Goal: Task Accomplishment & Management: Use online tool/utility

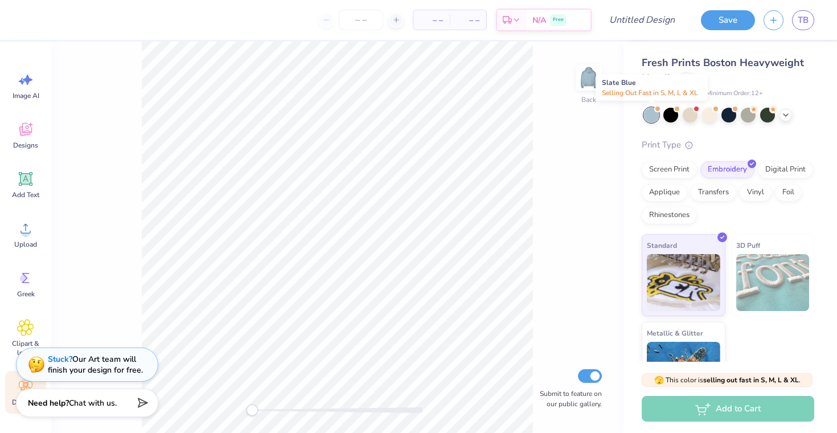
click at [655, 114] on div at bounding box center [651, 115] width 15 height 15
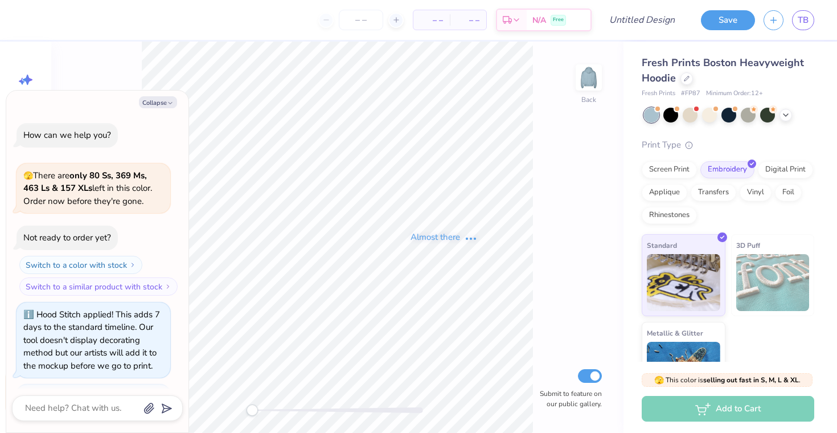
scroll to position [227, 0]
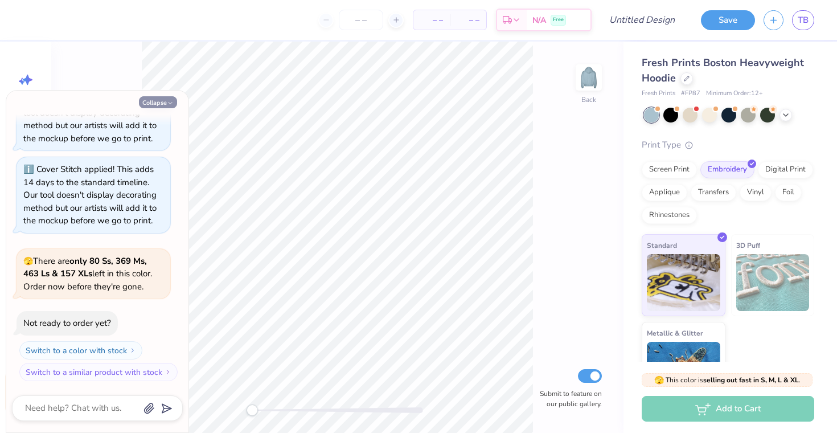
click at [154, 105] on button "Collapse" at bounding box center [158, 102] width 38 height 12
type textarea "x"
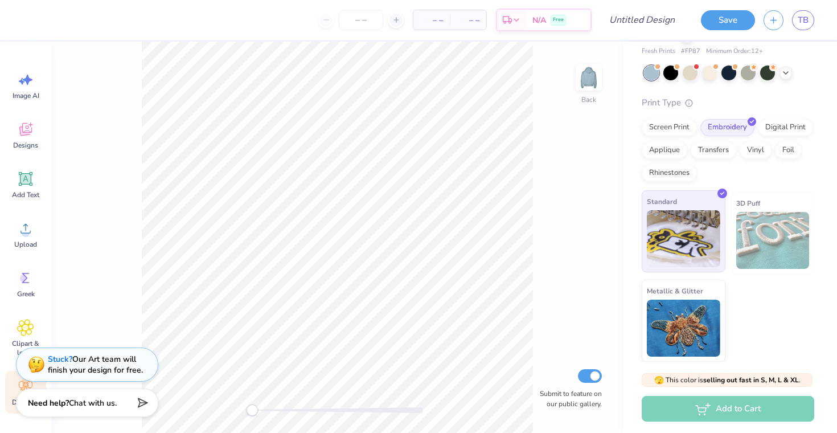
scroll to position [0, 0]
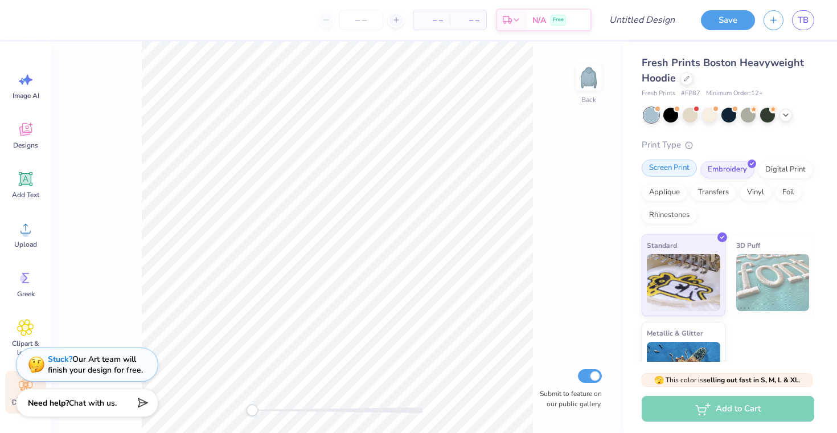
click at [669, 165] on div "Screen Print" at bounding box center [668, 167] width 55 height 17
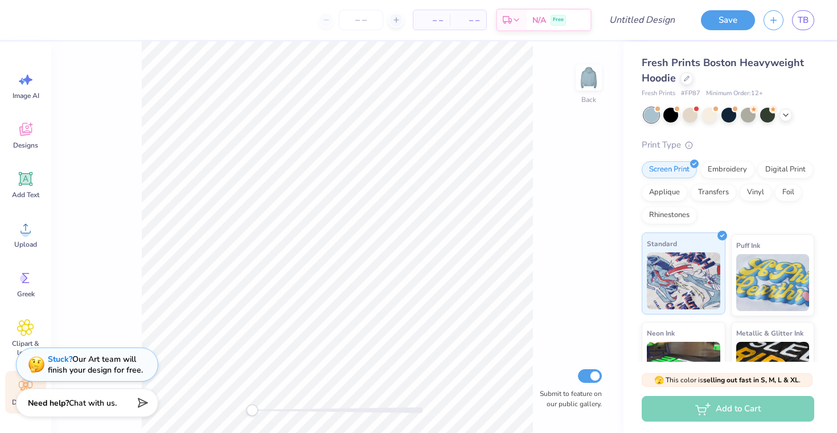
click at [680, 274] on img at bounding box center [683, 280] width 73 height 57
click at [26, 152] on div "Designs" at bounding box center [25, 135] width 41 height 43
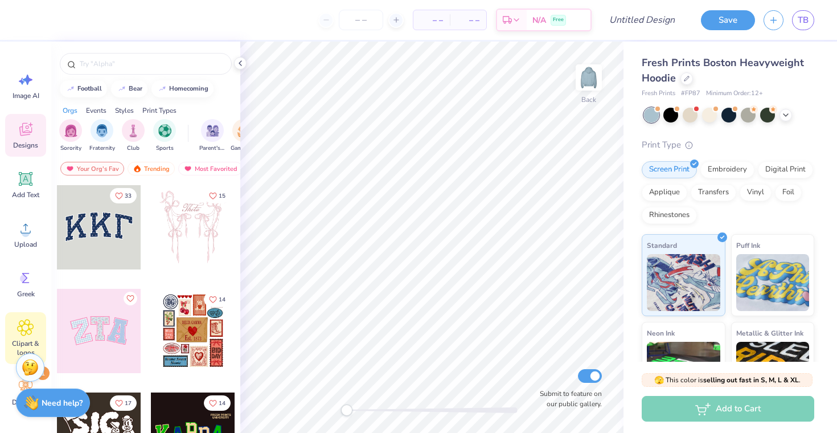
scroll to position [3, 0]
click at [14, 385] on div "Decorate 1" at bounding box center [25, 388] width 41 height 43
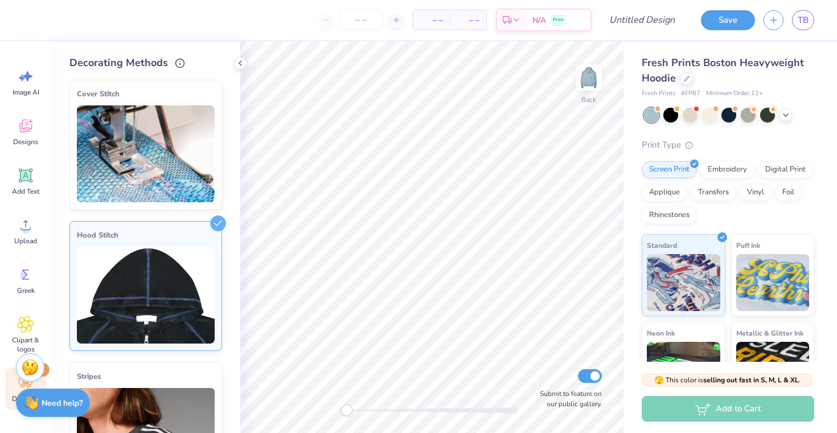
click at [47, 367] on span "1" at bounding box center [43, 370] width 14 height 14
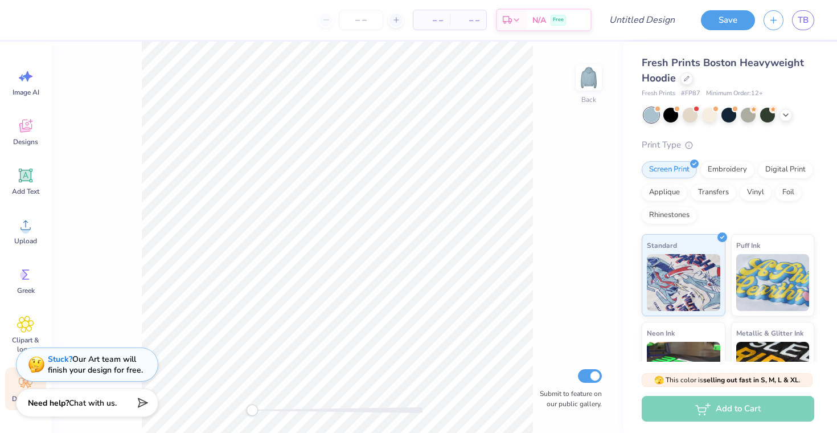
click at [13, 385] on div "Decorate 1" at bounding box center [25, 388] width 41 height 43
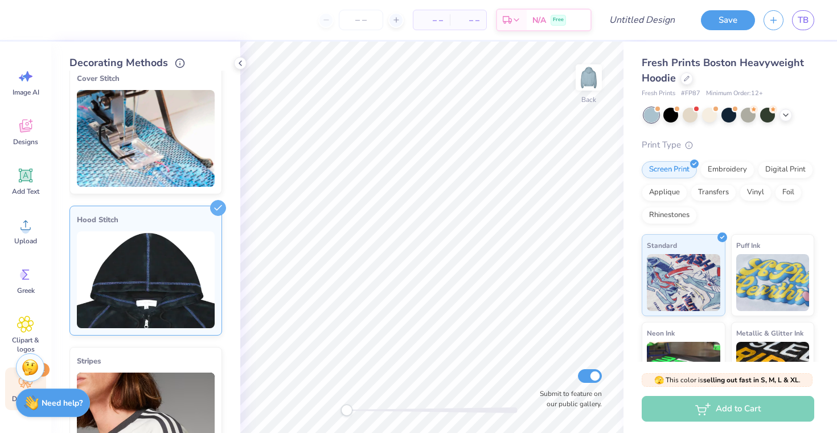
scroll to position [0, 0]
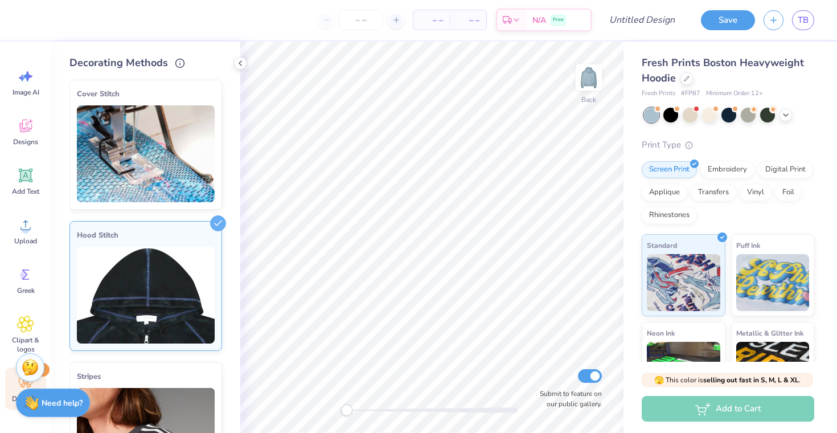
click at [137, 259] on img at bounding box center [146, 294] width 138 height 97
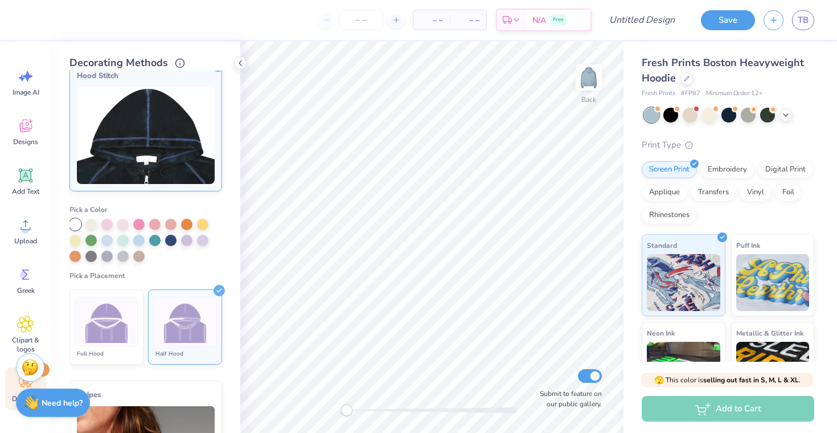
scroll to position [160, 0]
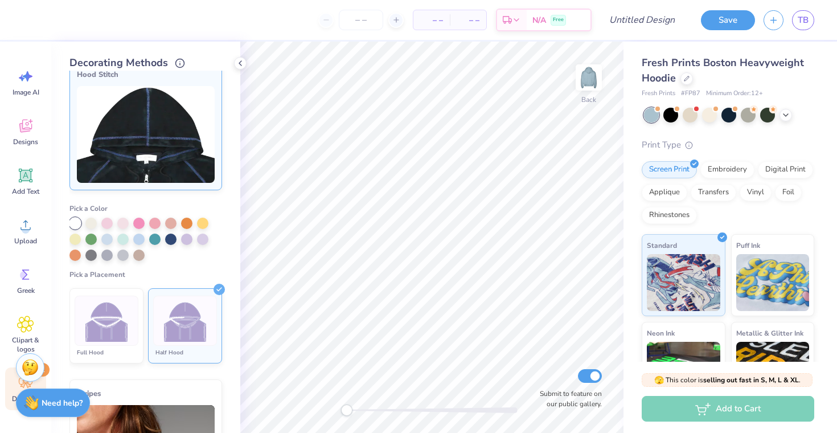
click at [170, 256] on div at bounding box center [145, 238] width 153 height 43
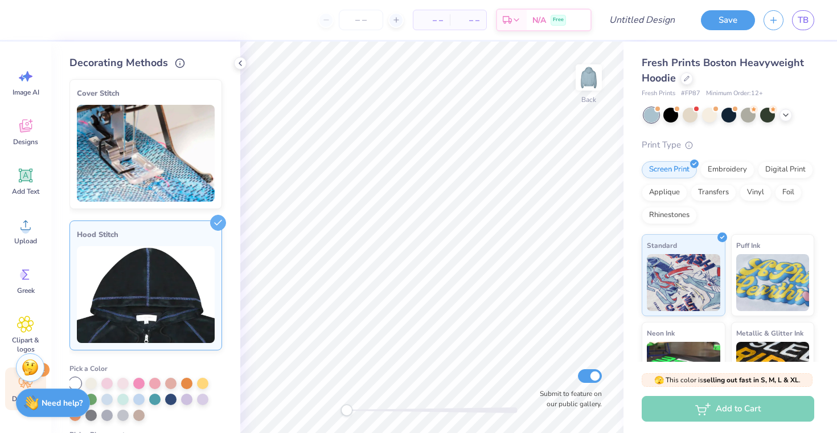
scroll to position [0, 0]
click at [154, 196] on img at bounding box center [146, 153] width 138 height 97
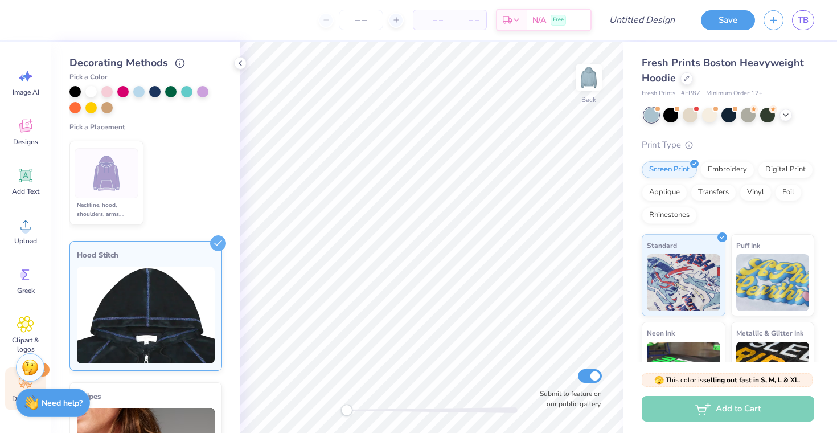
scroll to position [125, 0]
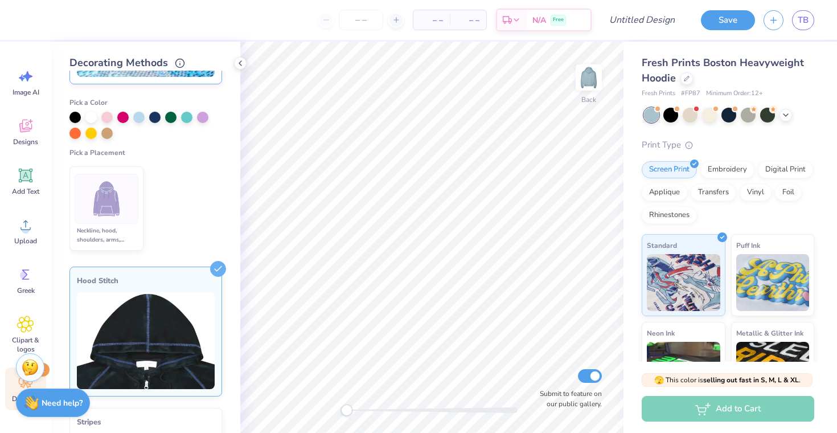
click at [172, 316] on img at bounding box center [146, 340] width 138 height 97
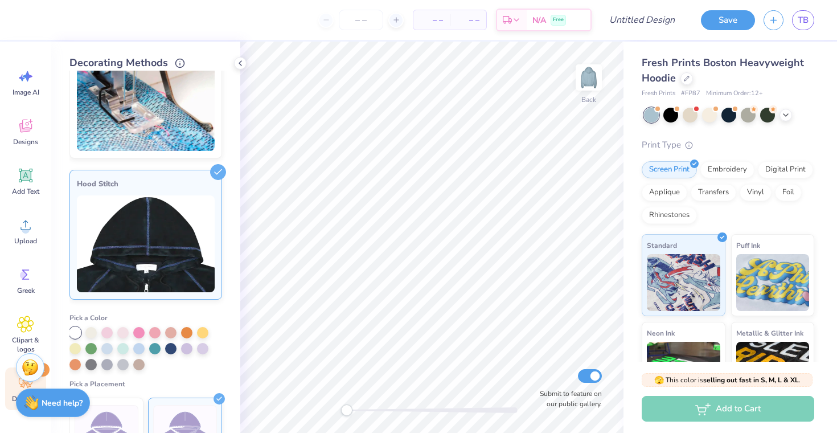
scroll to position [42, 0]
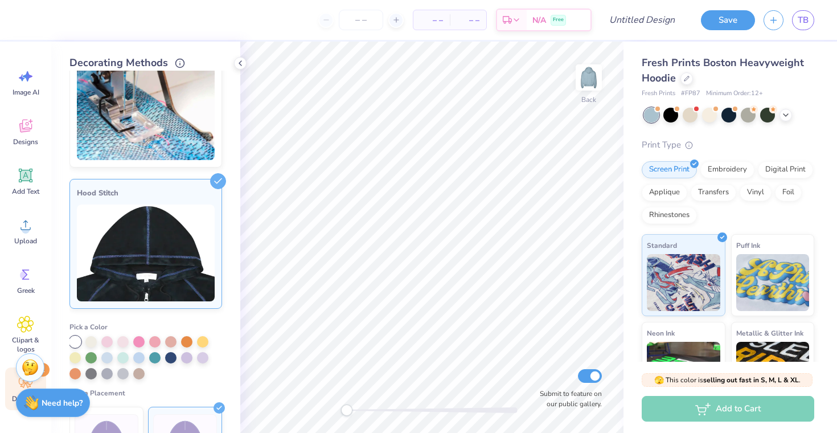
click at [77, 341] on div at bounding box center [74, 341] width 11 height 11
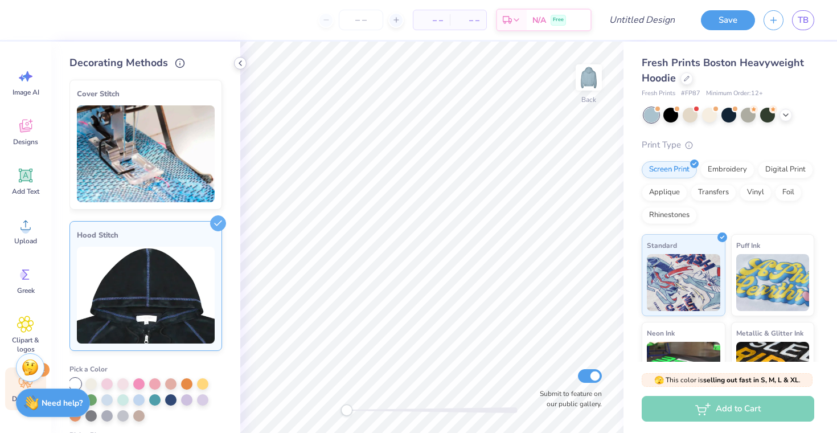
click at [240, 67] on icon at bounding box center [240, 63] width 9 height 9
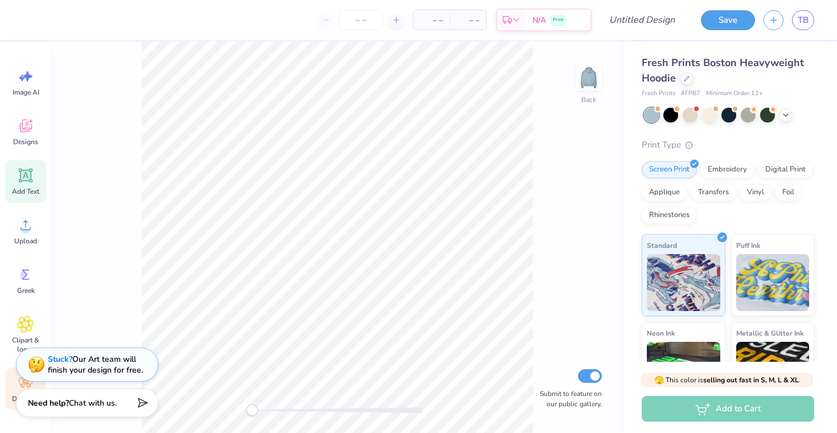
click at [26, 188] on span "Add Text" at bounding box center [25, 191] width 27 height 9
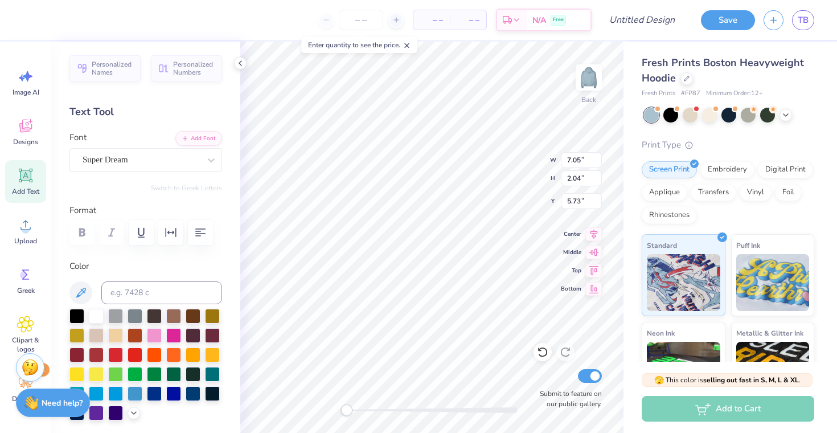
type textarea "T"
type textarea "EDEN"
click at [22, 196] on div "Add Text" at bounding box center [25, 181] width 41 height 43
type textarea "T"
type textarea "BBG"
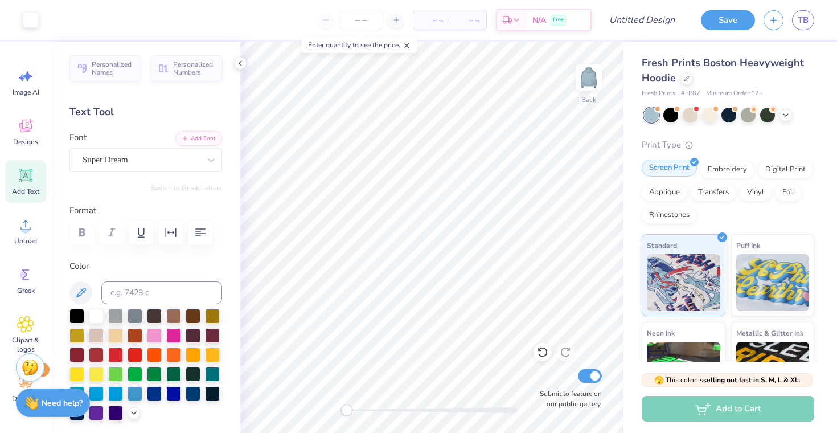
click at [670, 172] on div "Screen Print" at bounding box center [668, 167] width 55 height 17
click at [100, 65] on span "Personalized Names" at bounding box center [113, 67] width 42 height 16
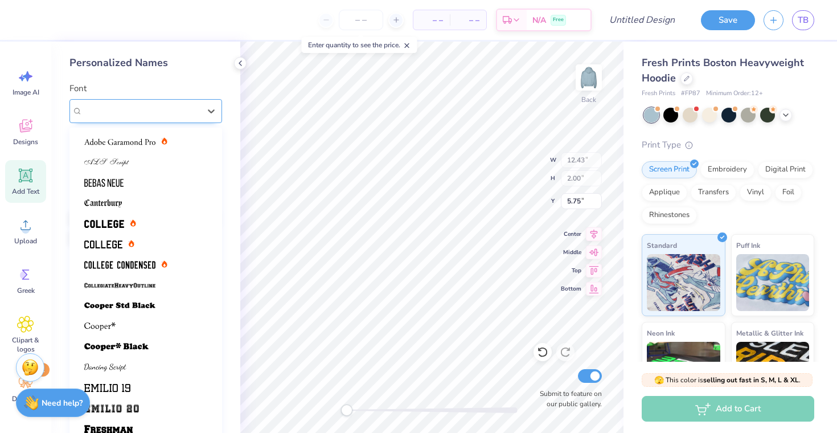
click at [152, 114] on div "Varsity Team" at bounding box center [141, 111] width 120 height 18
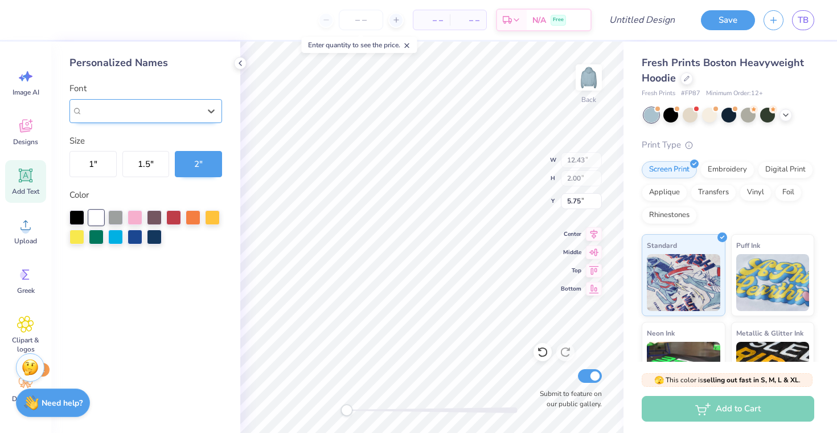
click at [152, 114] on div "Varsity Team" at bounding box center [141, 110] width 117 height 13
click at [243, 62] on icon at bounding box center [240, 63] width 9 height 9
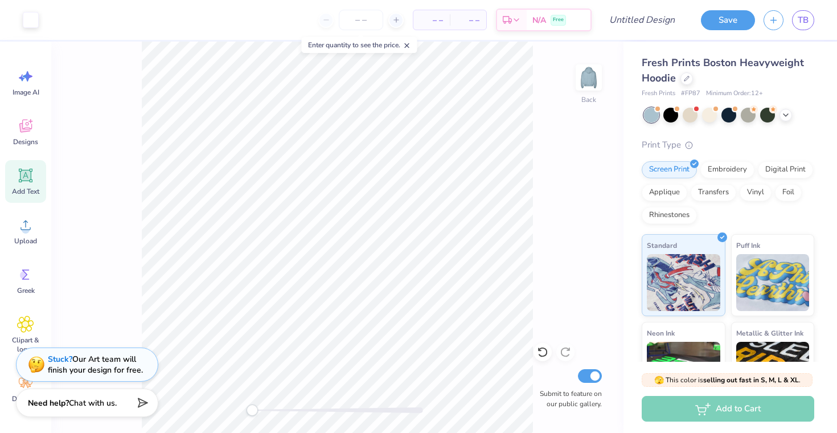
click at [27, 169] on icon at bounding box center [25, 175] width 17 height 17
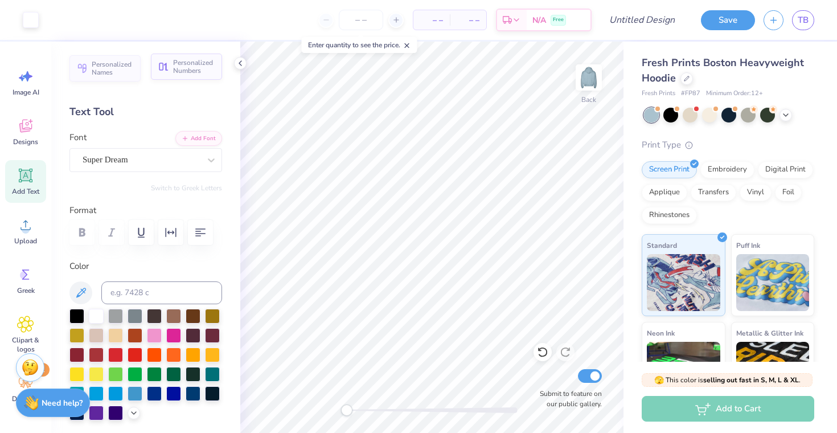
click at [185, 80] on div "Personalized Names Personalized Numbers" at bounding box center [145, 68] width 153 height 26
click at [176, 72] on span "Personalized Numbers" at bounding box center [194, 67] width 42 height 16
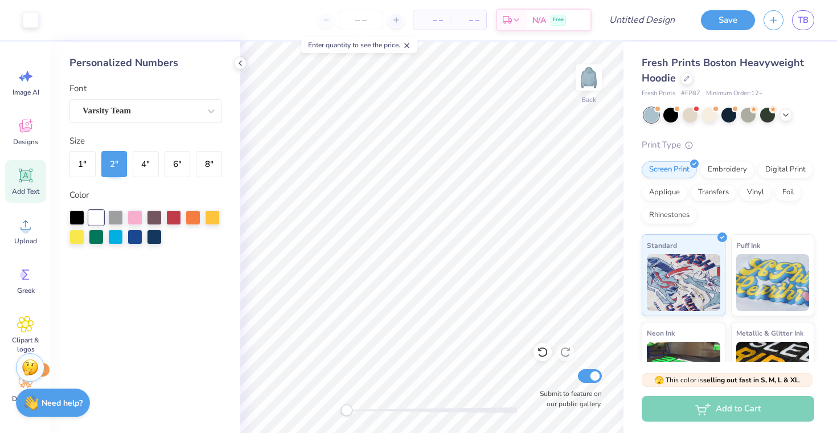
click at [34, 177] on icon at bounding box center [25, 175] width 17 height 17
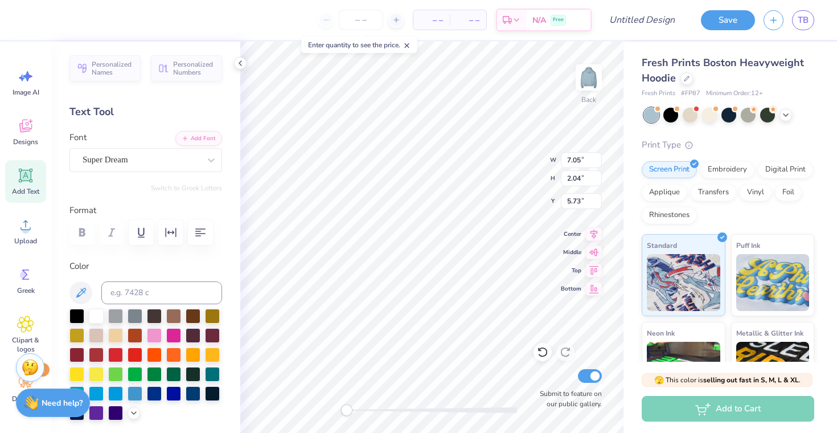
type textarea "T"
type textarea "GIZ #13"
type textarea "GIZ"
type input "2.89"
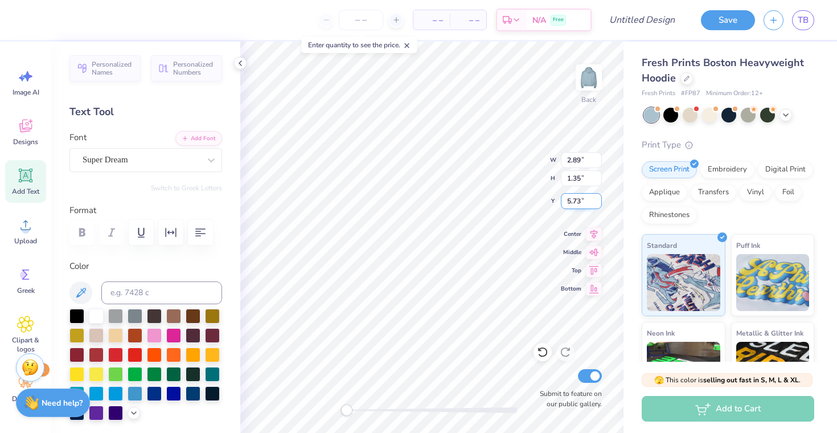
type input "1.35"
click at [162, 67] on icon "button" at bounding box center [163, 66] width 11 height 11
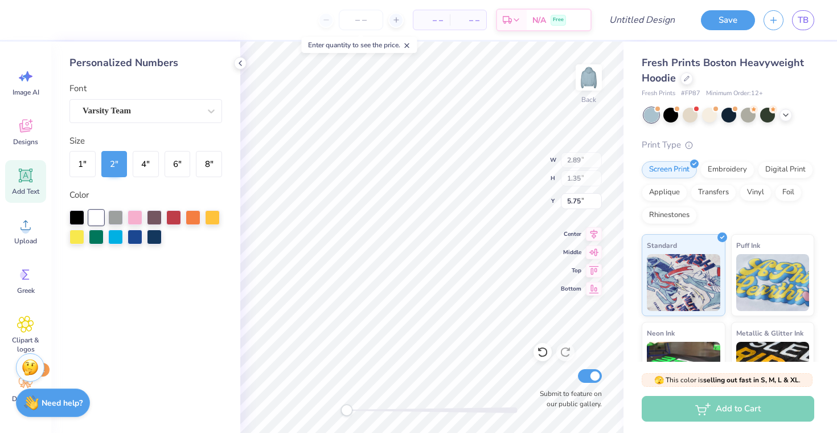
type input "2.78"
type input "2.00"
type input "5.75"
click at [31, 181] on icon at bounding box center [25, 175] width 17 height 17
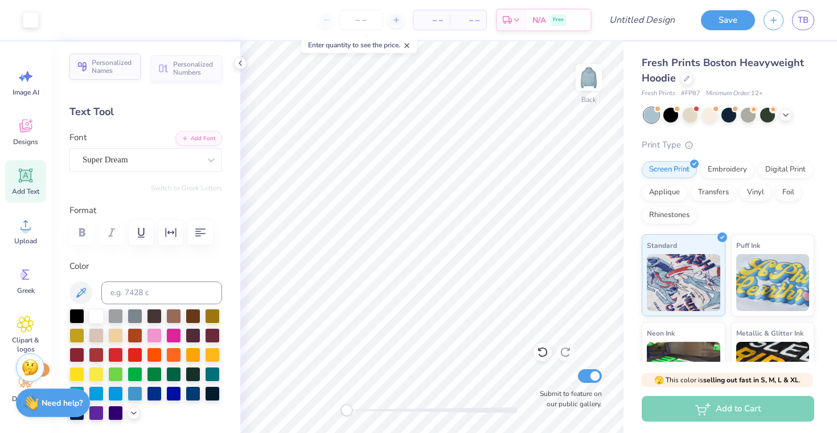
click at [126, 71] on span "Personalized Names" at bounding box center [113, 67] width 42 height 16
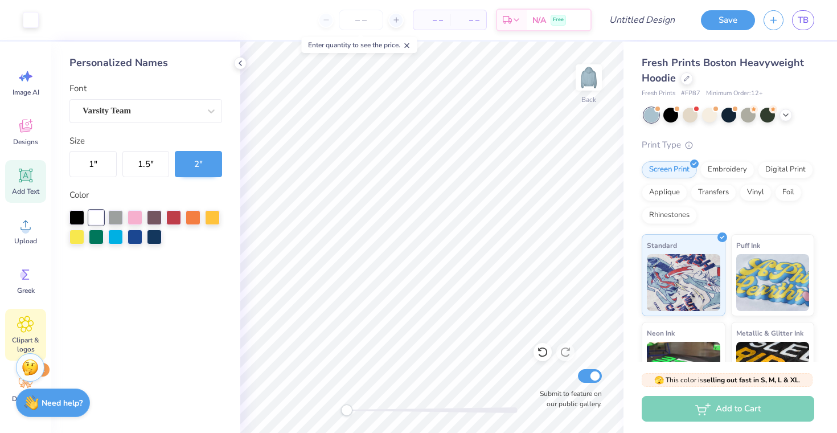
click at [20, 332] on div "Clipart & logos" at bounding box center [25, 334] width 41 height 52
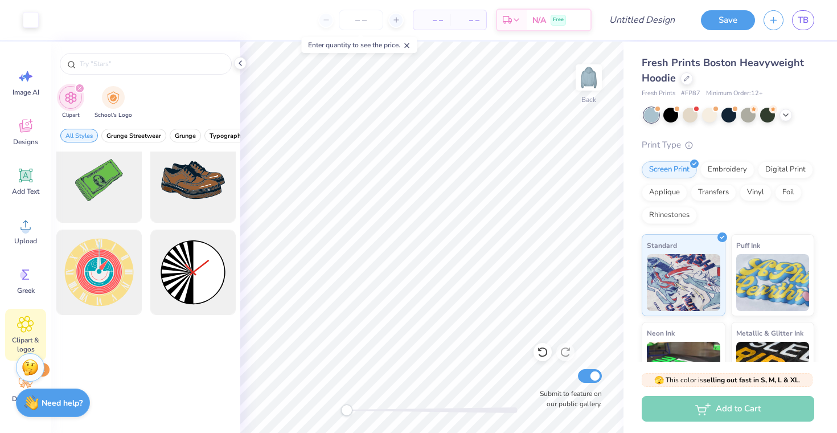
scroll to position [0, 0]
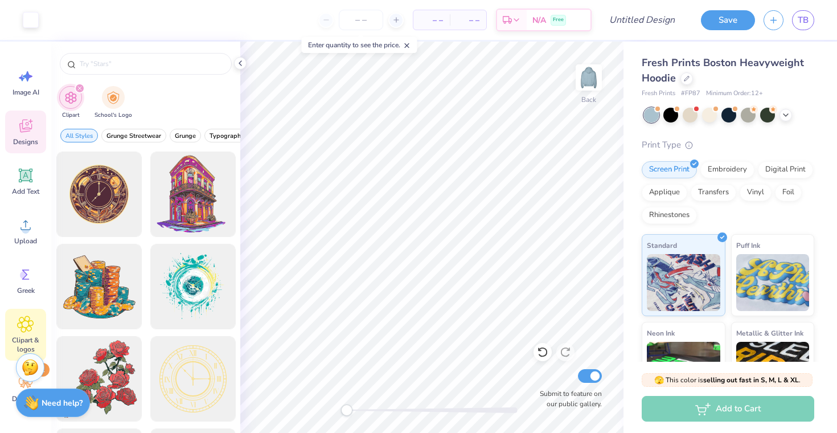
click at [37, 146] on span "Designs" at bounding box center [25, 141] width 25 height 9
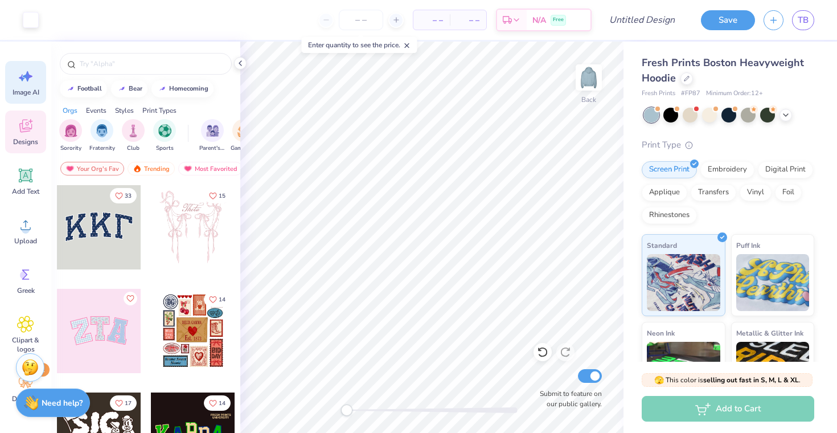
click at [28, 87] on div "Image AI" at bounding box center [25, 82] width 41 height 43
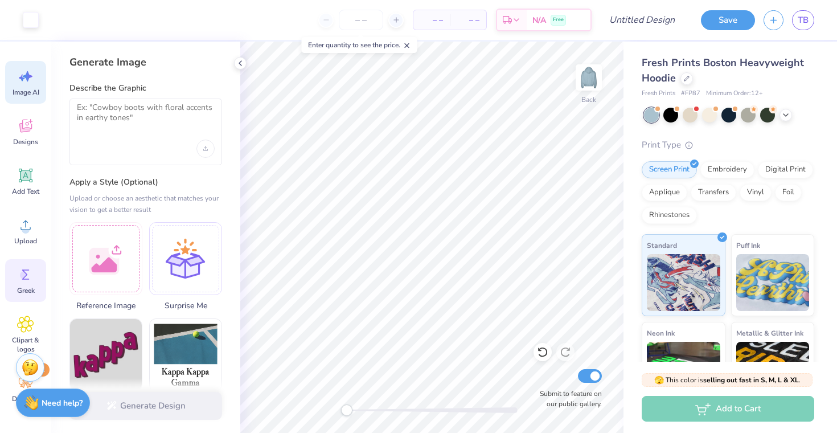
click at [27, 274] on circle at bounding box center [24, 275] width 8 height 8
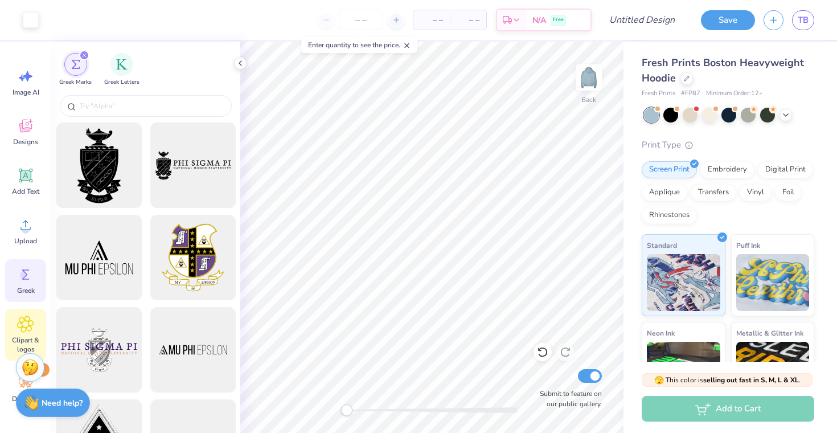
click at [31, 333] on div "Clipart & logos" at bounding box center [25, 334] width 41 height 52
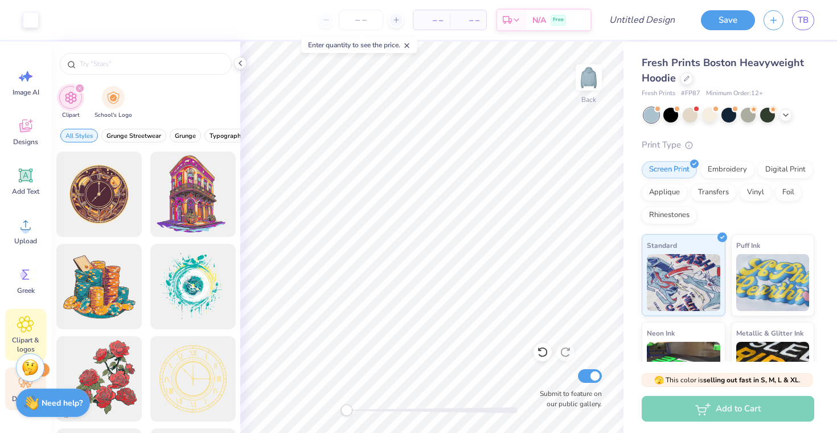
click at [13, 382] on div "Decorate 1" at bounding box center [25, 388] width 41 height 43
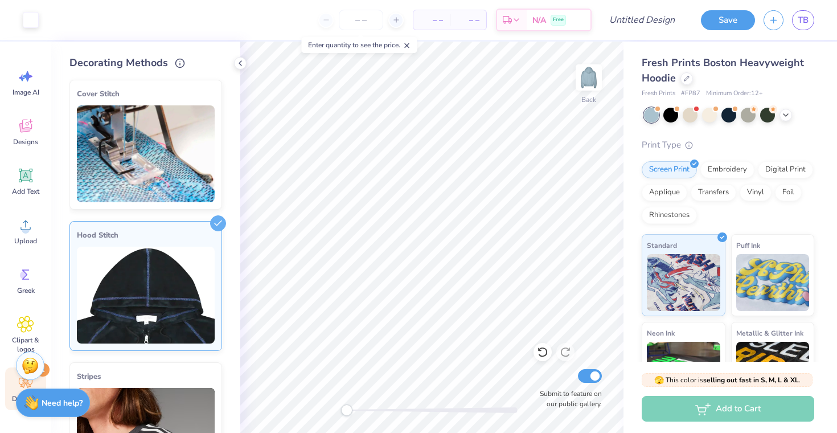
click at [28, 365] on img at bounding box center [30, 365] width 17 height 17
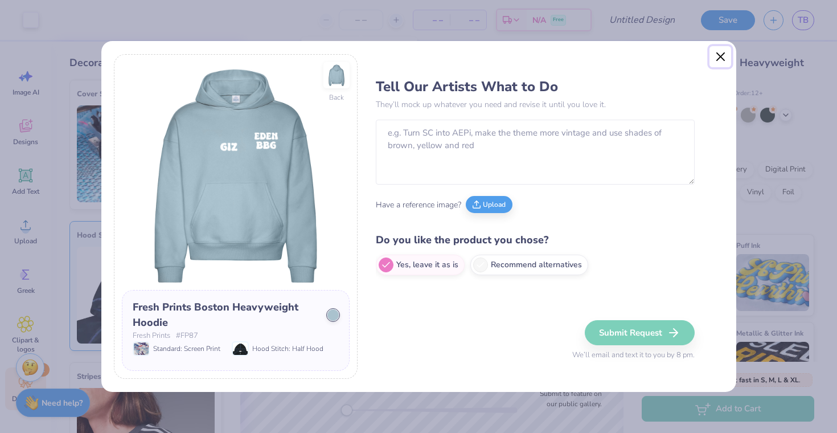
click at [718, 58] on button "Close" at bounding box center [720, 57] width 22 height 22
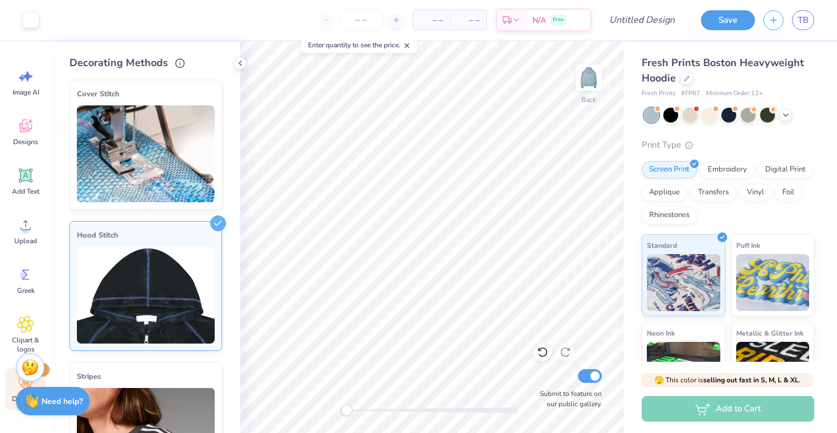
click at [53, 402] on strong "Need help?" at bounding box center [62, 401] width 41 height 11
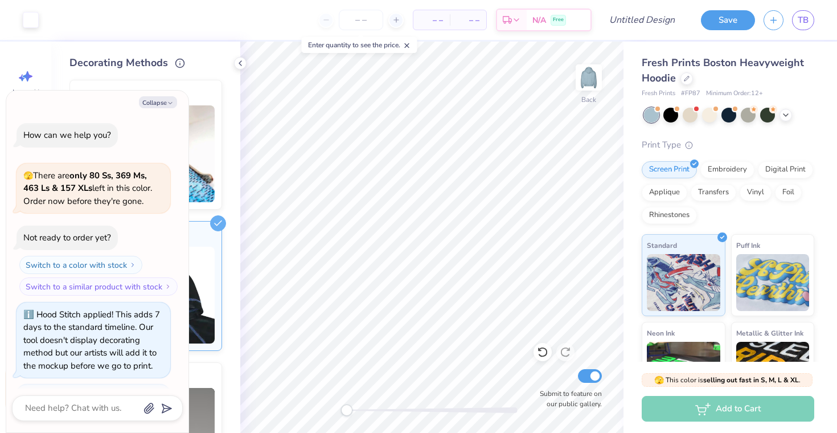
scroll to position [227, 0]
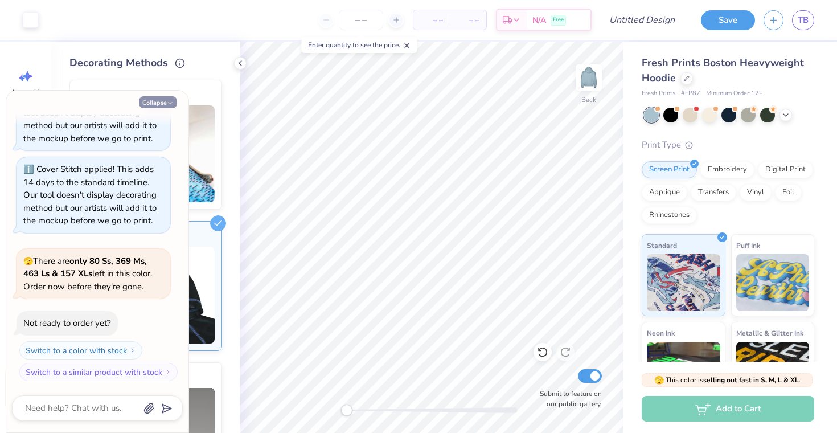
click at [162, 104] on button "Collapse" at bounding box center [158, 102] width 38 height 12
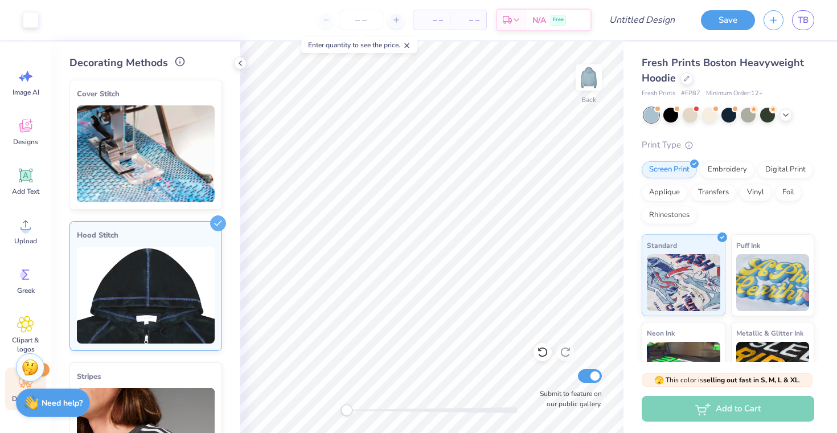
click at [175, 62] on icon at bounding box center [180, 61] width 10 height 10
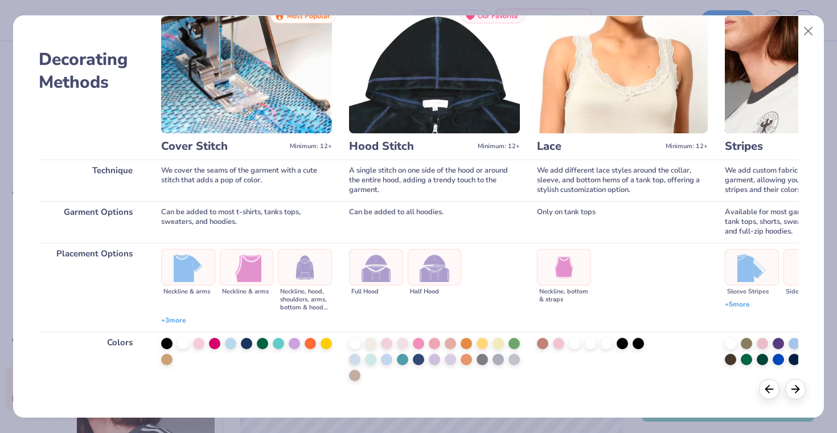
scroll to position [39, 0]
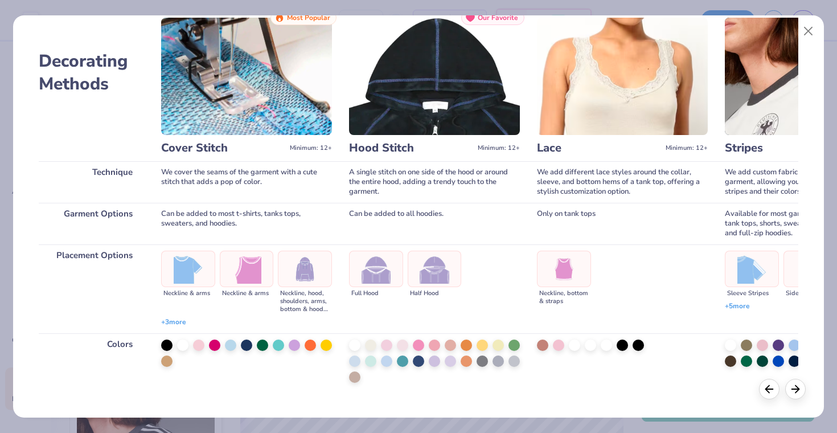
click at [177, 322] on span "+ 3 more" at bounding box center [173, 322] width 25 height 10
click at [177, 323] on span "+ 3 more" at bounding box center [173, 322] width 25 height 10
click at [168, 323] on span "+ 3 more" at bounding box center [173, 322] width 25 height 10
click at [167, 319] on span "+ 3 more" at bounding box center [173, 322] width 25 height 10
click at [178, 319] on span "+ 3 more" at bounding box center [173, 322] width 25 height 10
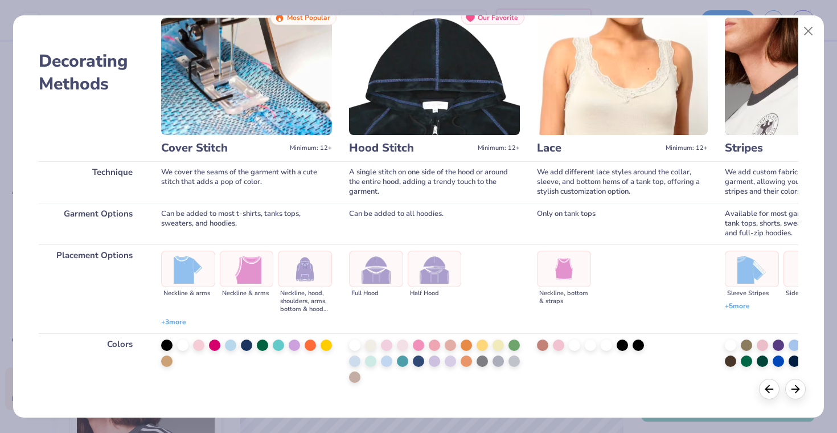
click at [166, 322] on span "+ 3 more" at bounding box center [173, 322] width 25 height 10
click at [162, 322] on span "+ 3 more" at bounding box center [173, 322] width 25 height 10
click at [183, 323] on span "+ 3 more" at bounding box center [173, 322] width 25 height 10
click at [186, 325] on span "+ 3 more" at bounding box center [173, 322] width 25 height 10
click at [183, 324] on span "+ 3 more" at bounding box center [173, 322] width 25 height 10
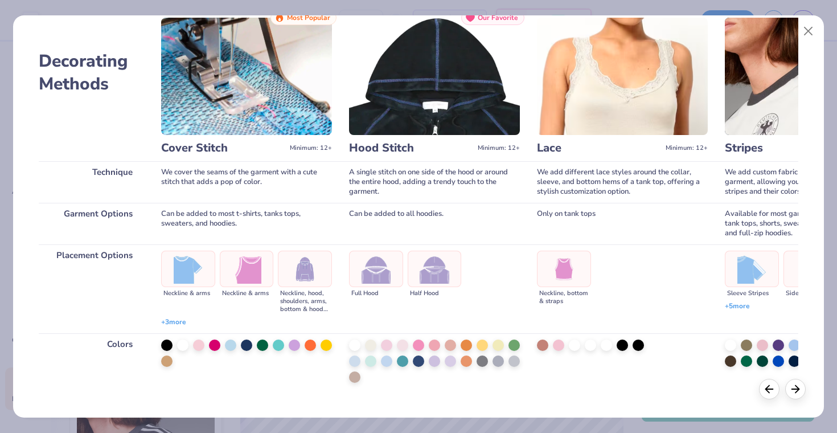
click at [174, 324] on span "+ 3 more" at bounding box center [173, 322] width 25 height 10
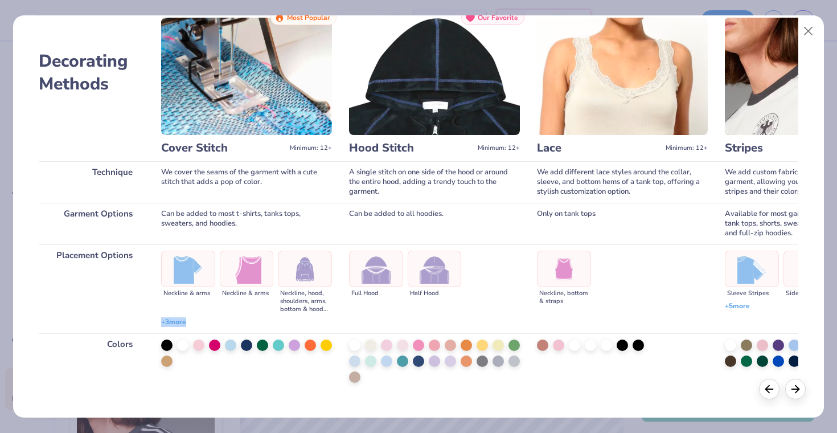
click at [174, 324] on span "+ 3 more" at bounding box center [173, 322] width 25 height 10
click at [193, 315] on ul "Neckline & arms Neckline & arms Neckline, hood, shoulders, arms, bottom & hoodi…" at bounding box center [246, 288] width 171 height 76
click at [297, 281] on img at bounding box center [304, 268] width 29 height 29
click at [242, 258] on img at bounding box center [246, 268] width 29 height 29
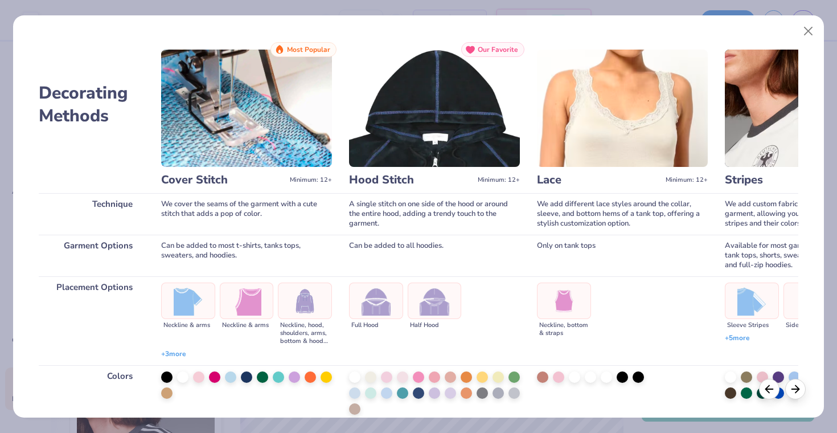
scroll to position [0, 0]
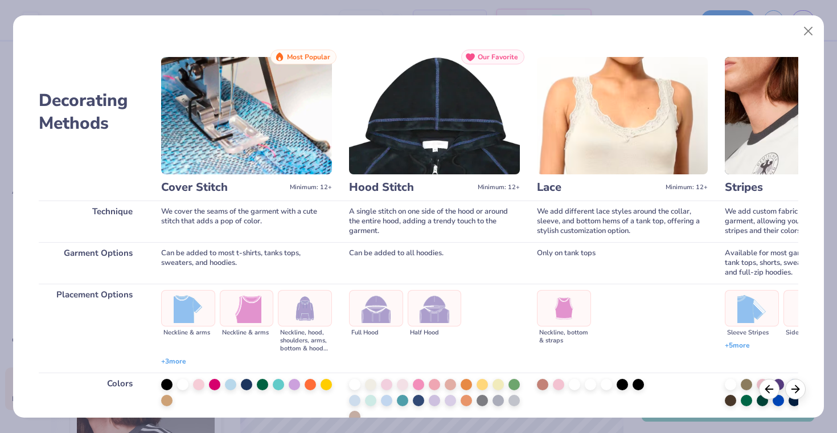
click at [446, 303] on img at bounding box center [433, 308] width 29 height 29
click at [320, 315] on div at bounding box center [305, 308] width 54 height 36
click at [180, 386] on div at bounding box center [182, 383] width 11 height 11
click at [182, 383] on div at bounding box center [182, 383] width 11 height 11
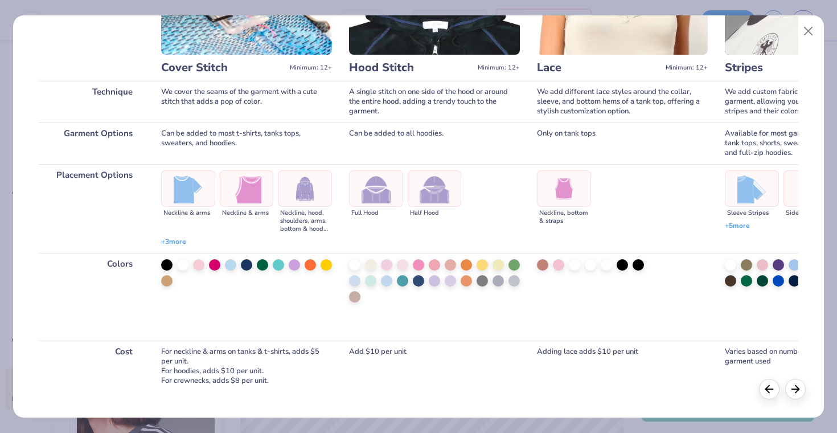
scroll to position [128, 0]
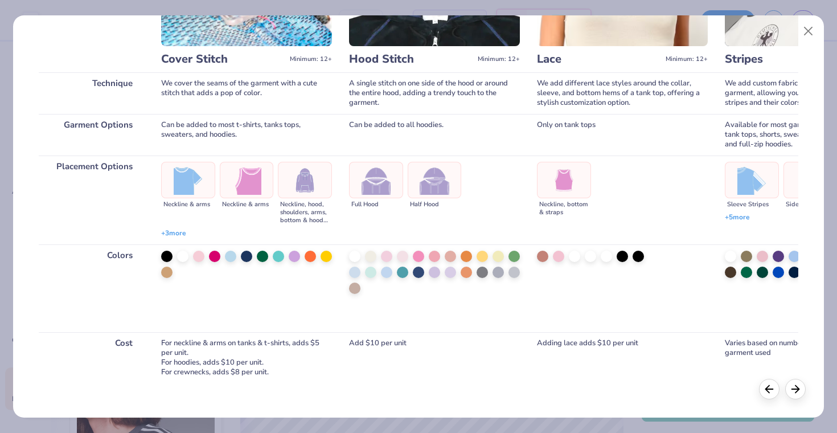
click at [221, 373] on div "For neckline & arms on tanks & t-shirts, adds $5 per unit. For hoodies, adds $1…" at bounding box center [246, 357] width 171 height 51
click at [258, 375] on div "For neckline & arms on tanks & t-shirts, adds $5 per unit. For hoodies, adds $1…" at bounding box center [246, 357] width 171 height 51
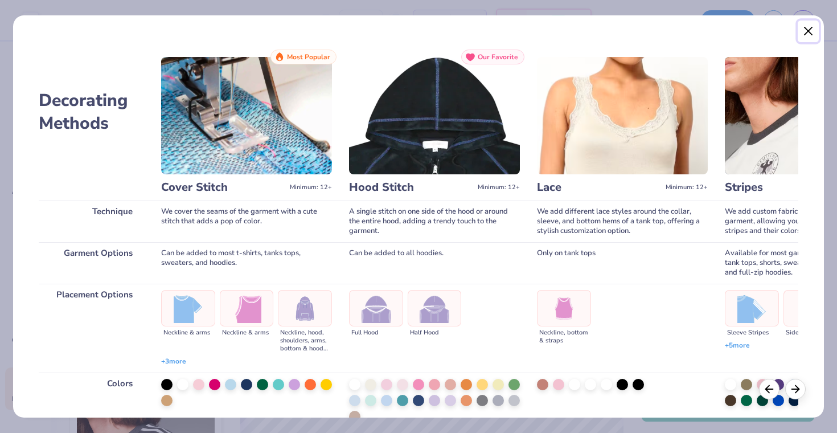
click at [804, 31] on button "Close" at bounding box center [808, 31] width 22 height 22
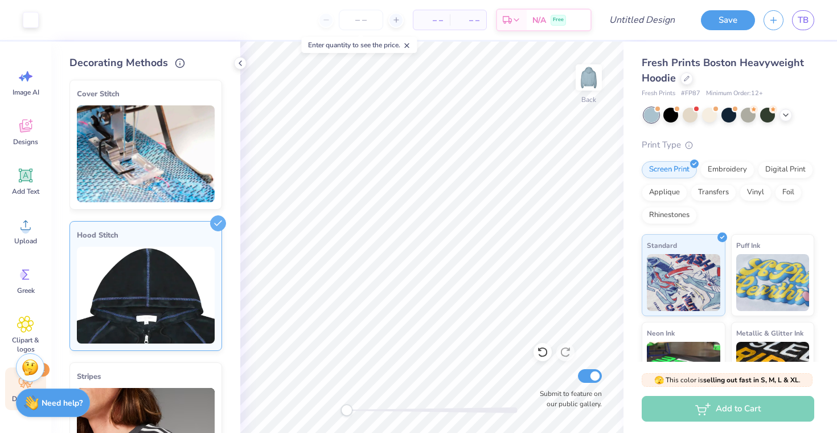
click at [167, 166] on img at bounding box center [146, 153] width 138 height 97
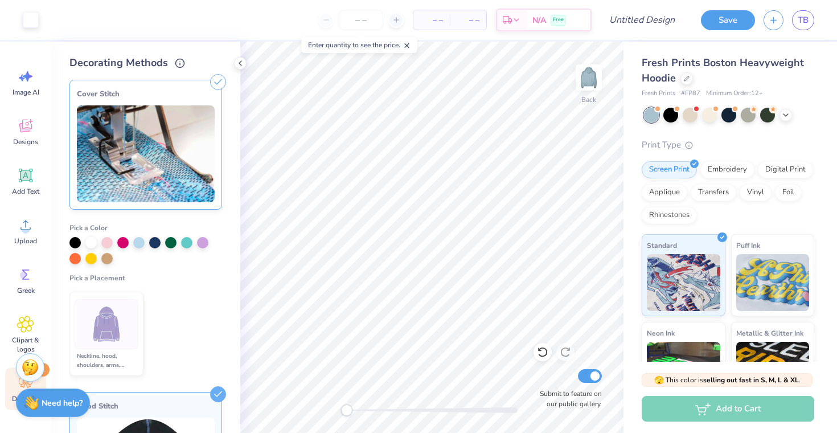
click at [113, 320] on img at bounding box center [106, 324] width 43 height 43
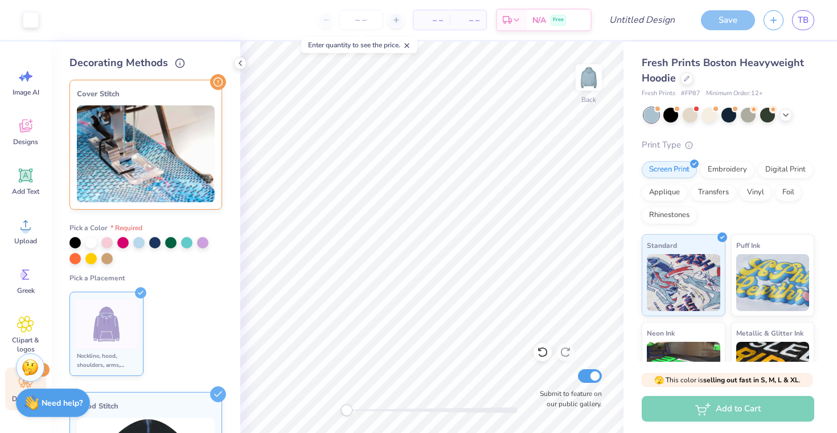
click at [90, 368] on div "Neckline, hood, shoulders, arms, bottom & hoodie pocket" at bounding box center [107, 360] width 64 height 18
click at [101, 363] on div "Neckline, hood, shoulders, arms, bottom & hoodie pocket" at bounding box center [107, 360] width 64 height 18
click at [221, 80] on icon at bounding box center [218, 82] width 16 height 16
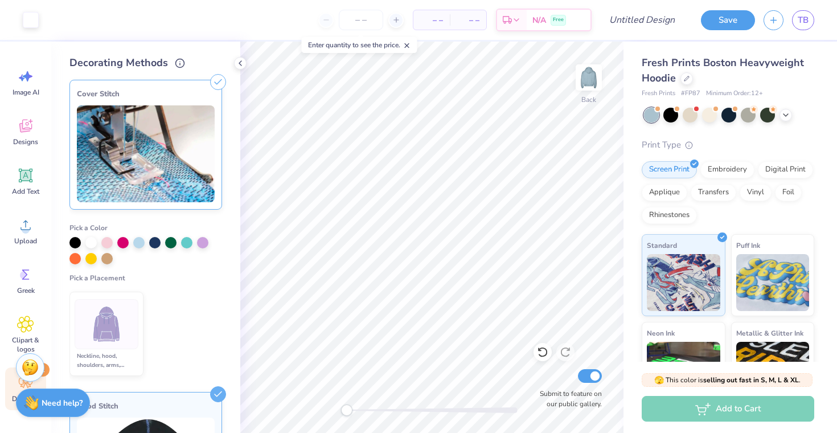
click at [100, 335] on img at bounding box center [106, 324] width 43 height 43
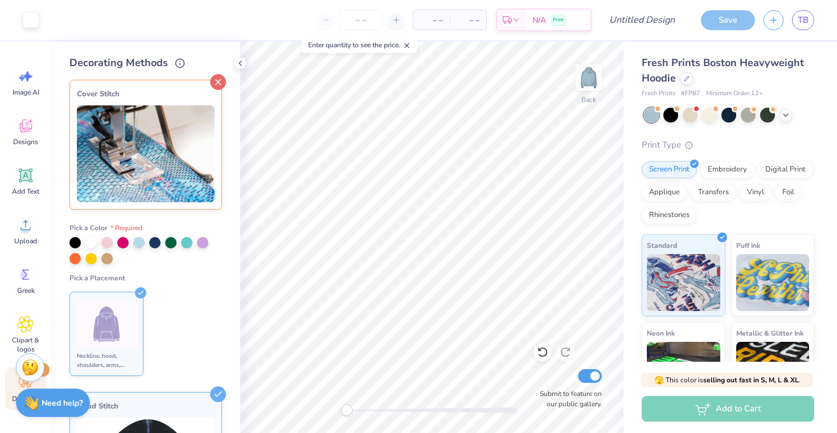
click at [218, 87] on icon at bounding box center [218, 82] width 16 height 16
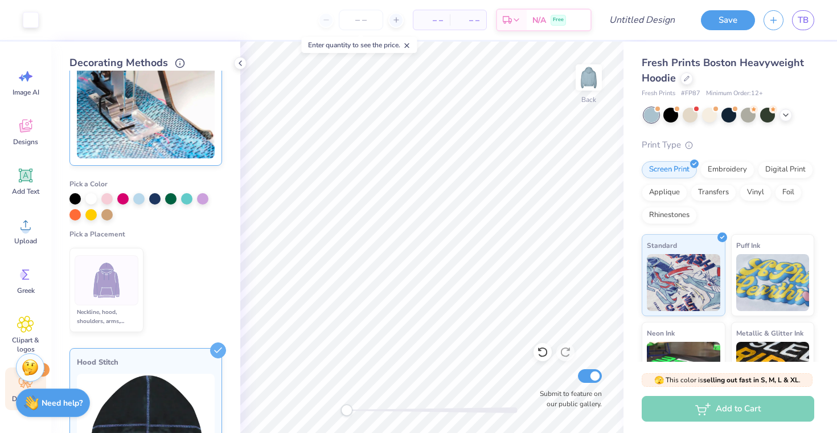
scroll to position [40, 0]
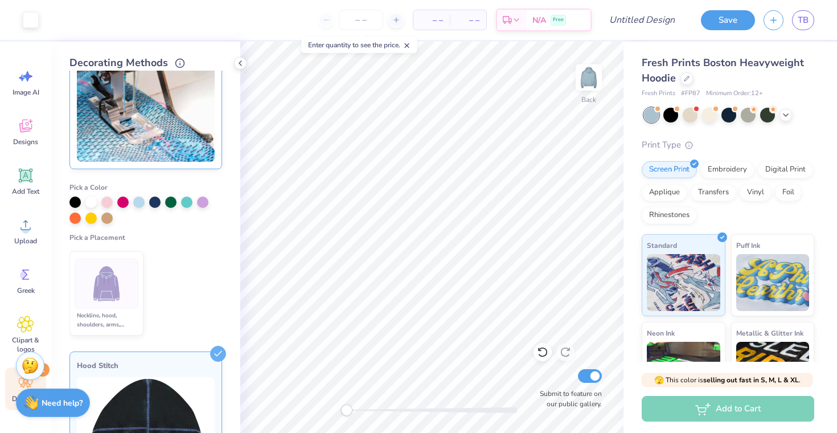
click at [31, 369] on img at bounding box center [30, 365] width 17 height 17
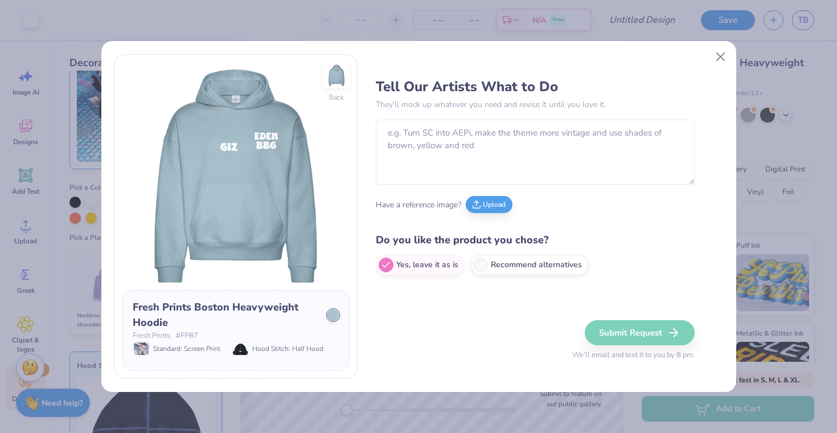
click at [238, 356] on div "Fresh Prints Boston Heavyweight Hoodie Fresh Prints # FP87 Standard: Screen Pri…" at bounding box center [236, 330] width 228 height 81
click at [198, 356] on div "Fresh Prints Boston Heavyweight Hoodie Fresh Prints # FP87 Standard: Screen Pri…" at bounding box center [236, 330] width 228 height 81
click at [244, 356] on div "Fresh Prints Boston Heavyweight Hoodie Fresh Prints # FP87 Standard: Screen Pri…" at bounding box center [236, 330] width 228 height 81
click at [718, 59] on button "Close" at bounding box center [720, 57] width 22 height 22
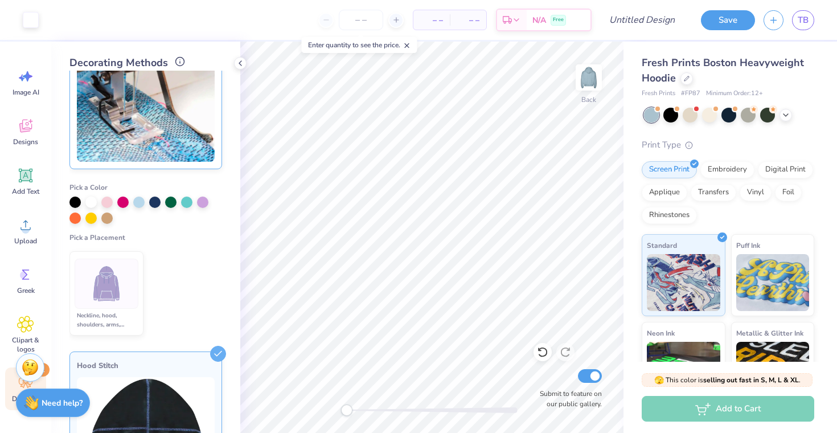
click at [178, 60] on icon at bounding box center [180, 61] width 10 height 10
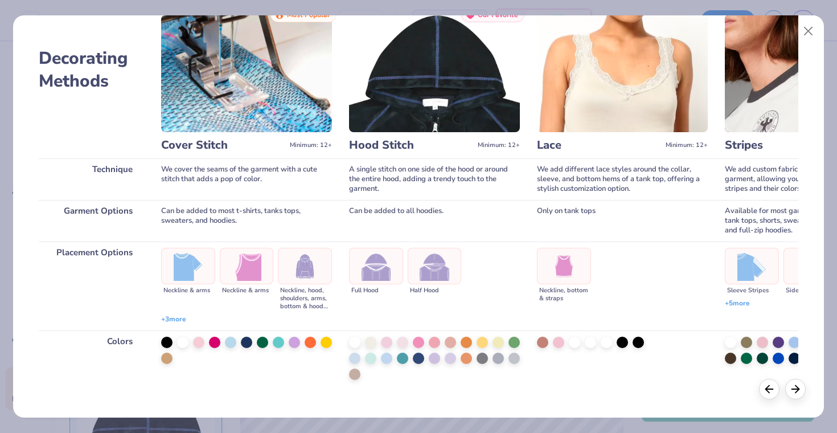
scroll to position [52, 0]
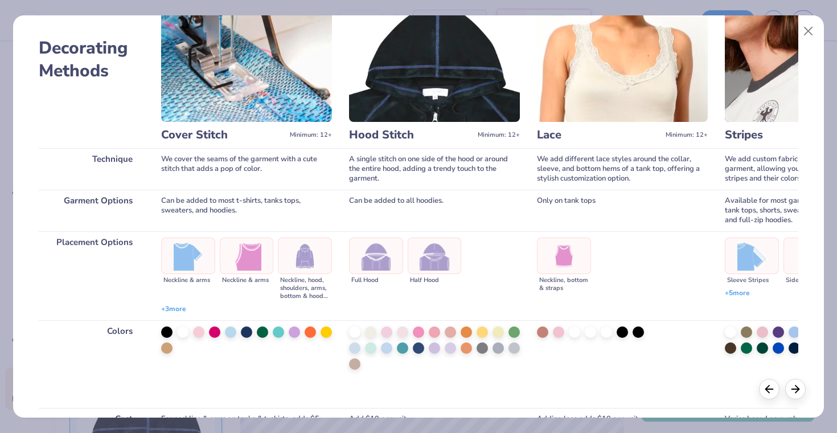
click at [182, 261] on img at bounding box center [188, 255] width 29 height 29
click at [188, 263] on img at bounding box center [188, 255] width 29 height 29
drag, startPoint x: 265, startPoint y: 266, endPoint x: 296, endPoint y: 270, distance: 31.5
click at [297, 270] on ul "Neckline & arms Neckline & arms Neckline, hood, shoulders, arms, bottom & hoodi…" at bounding box center [246, 275] width 171 height 76
click at [296, 270] on img at bounding box center [304, 255] width 29 height 29
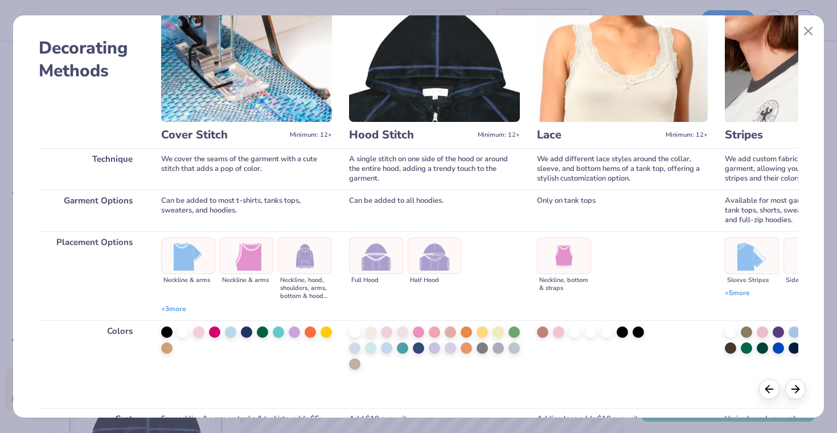
click at [300, 281] on div "Neckline, hood, shoulders, arms, bottom & hoodie pocket" at bounding box center [305, 288] width 54 height 24
click at [174, 311] on span "+ 3 more" at bounding box center [173, 309] width 25 height 10
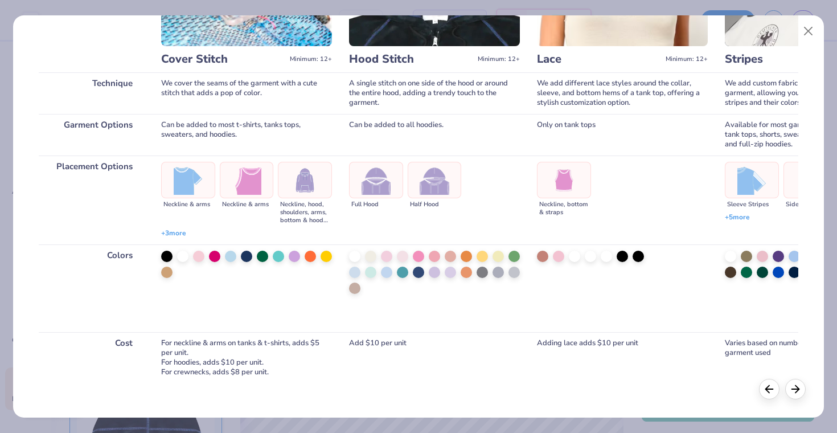
click at [186, 359] on div "For neckline & arms on tanks & t-shirts, adds $5 per unit. For hoodies, adds $1…" at bounding box center [246, 357] width 171 height 51
click at [216, 388] on div "Decorating Methods Technique Garment Options Placement Options Colors Cost Cove…" at bounding box center [418, 216] width 810 height 402
click at [798, 382] on icon at bounding box center [795, 387] width 13 height 13
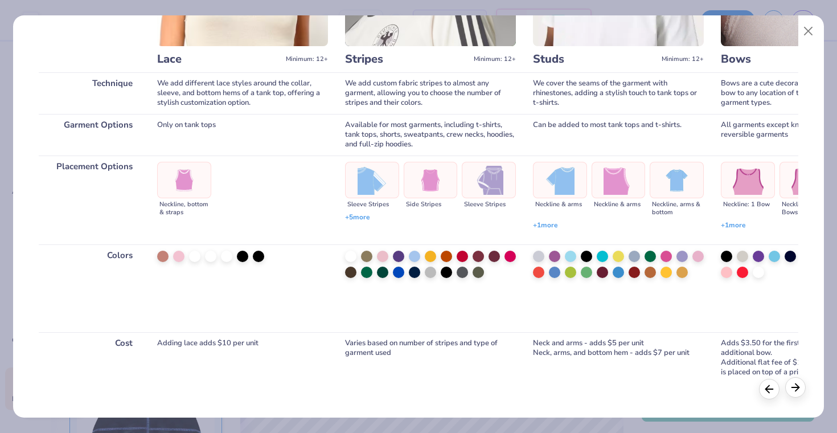
click at [795, 384] on polyline at bounding box center [796, 386] width 3 height 7
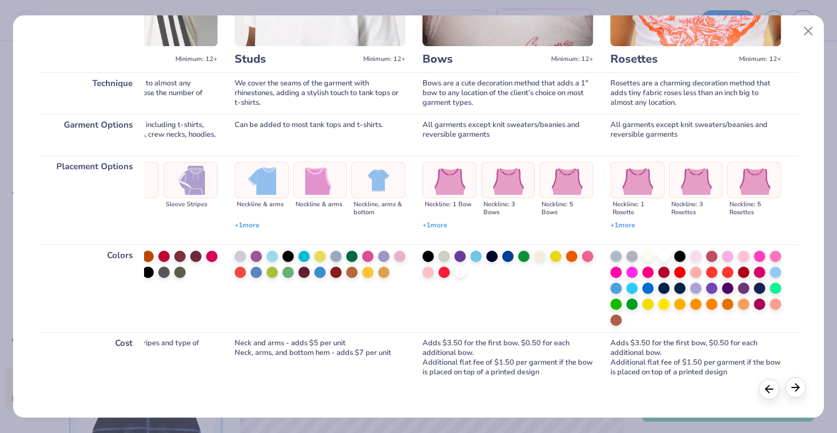
click at [800, 386] on icon at bounding box center [795, 387] width 13 height 13
click at [760, 388] on div at bounding box center [769, 387] width 20 height 20
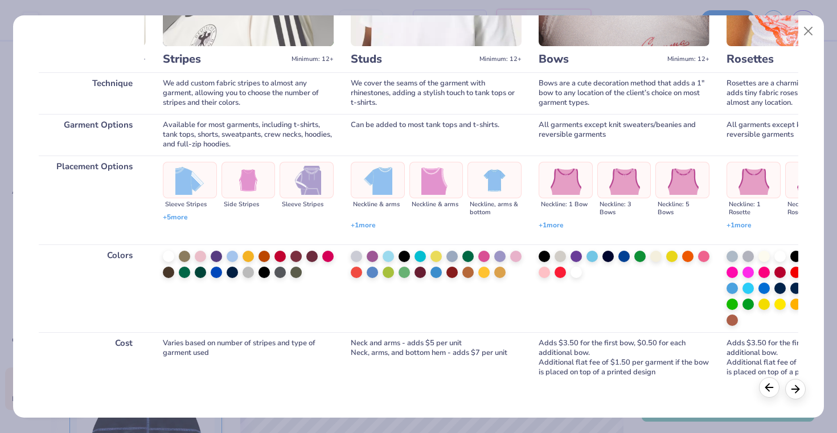
click at [760, 388] on div at bounding box center [769, 387] width 20 height 20
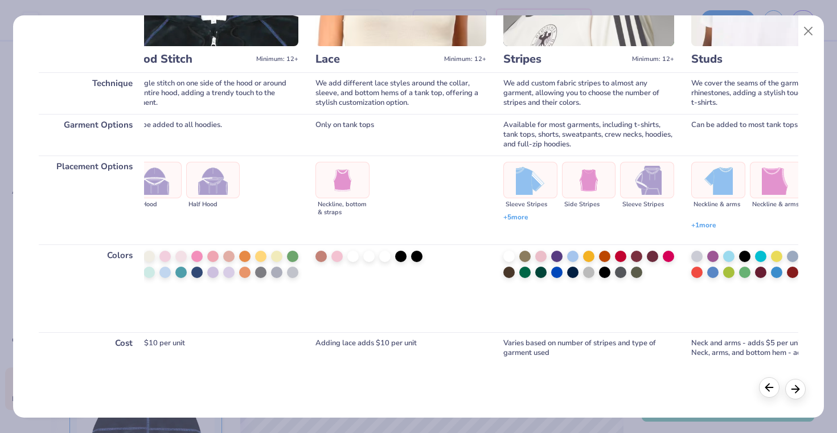
click at [760, 388] on div at bounding box center [769, 387] width 20 height 20
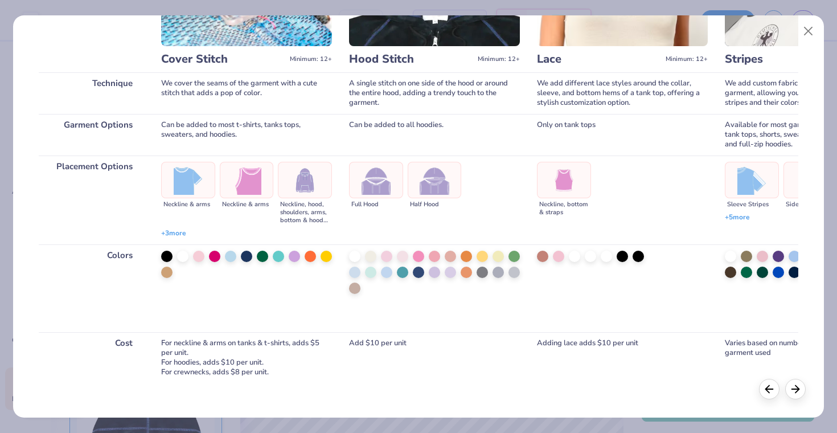
scroll to position [0, 0]
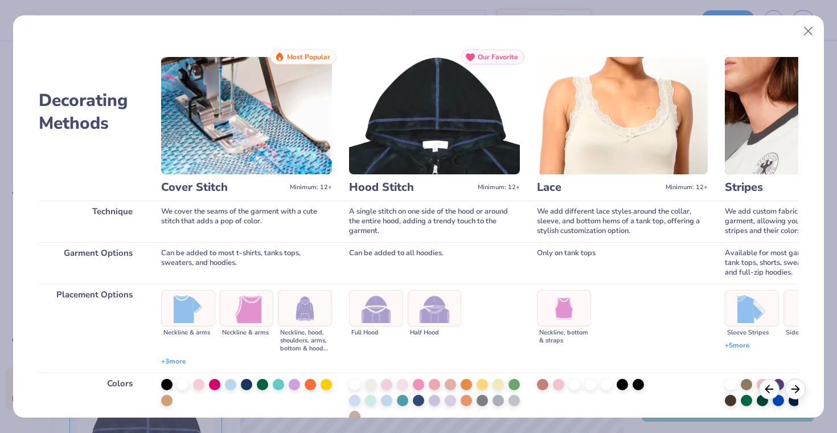
click at [313, 76] on img at bounding box center [246, 115] width 171 height 117
click at [298, 54] on span "Most Popular" at bounding box center [308, 57] width 43 height 8
click at [301, 101] on img at bounding box center [246, 115] width 171 height 117
click at [801, 31] on button "Close" at bounding box center [808, 31] width 22 height 22
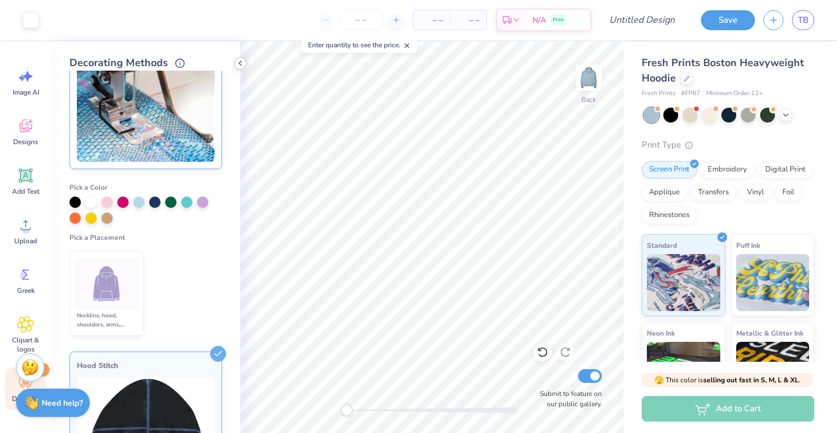
click at [238, 57] on div at bounding box center [240, 63] width 13 height 13
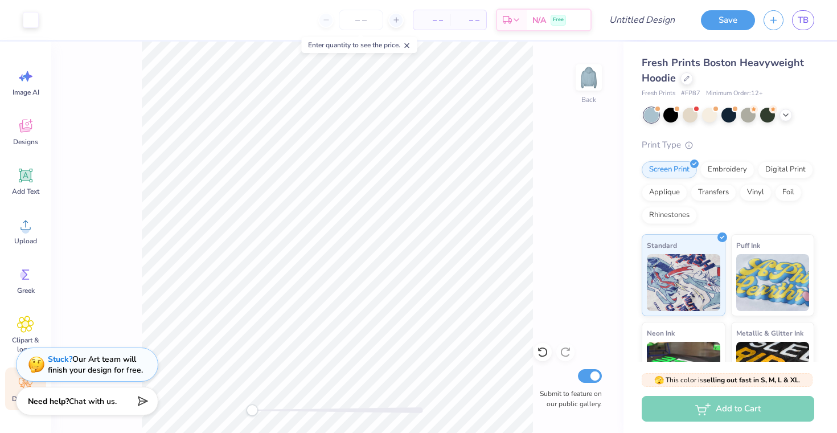
click at [87, 405] on span "Chat with us." at bounding box center [93, 401] width 48 height 11
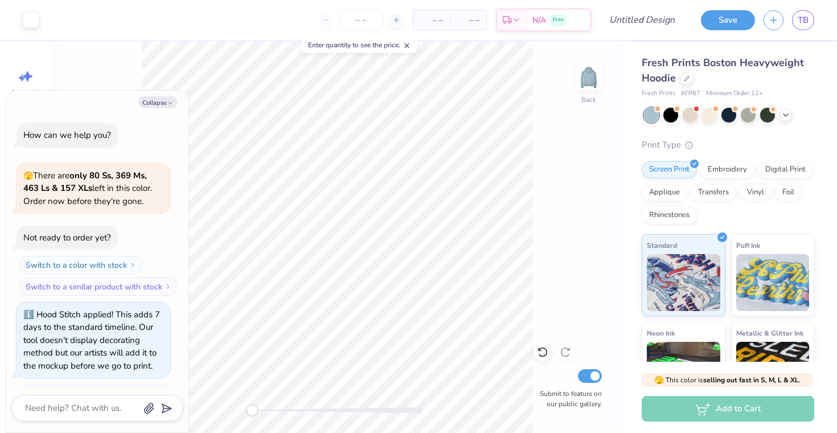
scroll to position [227, 0]
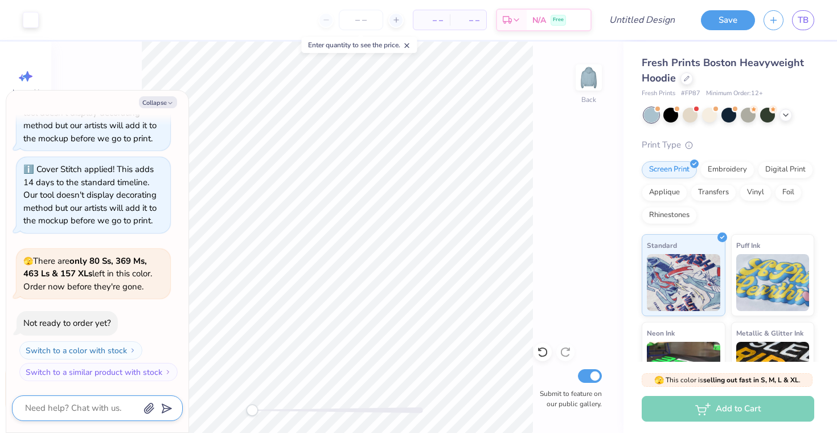
click at [101, 409] on textarea at bounding box center [82, 407] width 116 height 15
type textarea "x"
type textarea "h"
type textarea "x"
type textarea "ho"
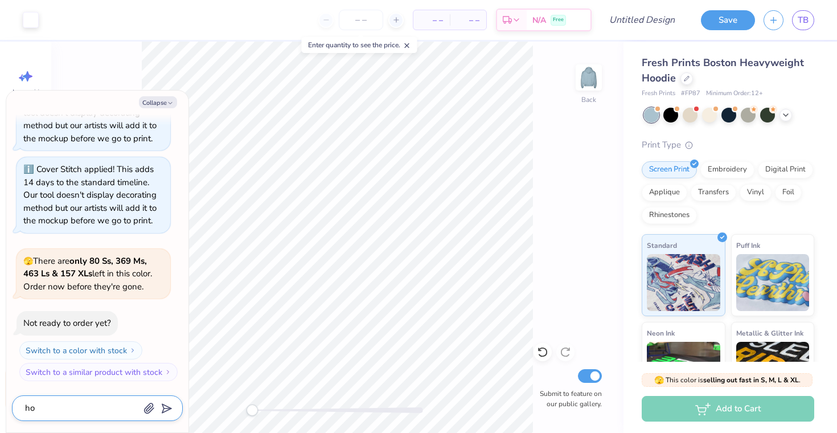
type textarea "x"
type textarea "how"
type textarea "x"
type textarea "how"
type textarea "x"
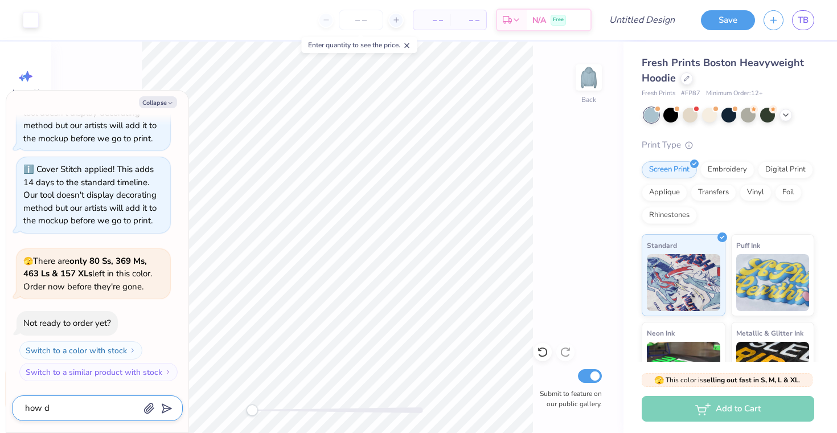
type textarea "how do"
type textarea "x"
type textarea "how do"
type textarea "x"
type textarea "how do i"
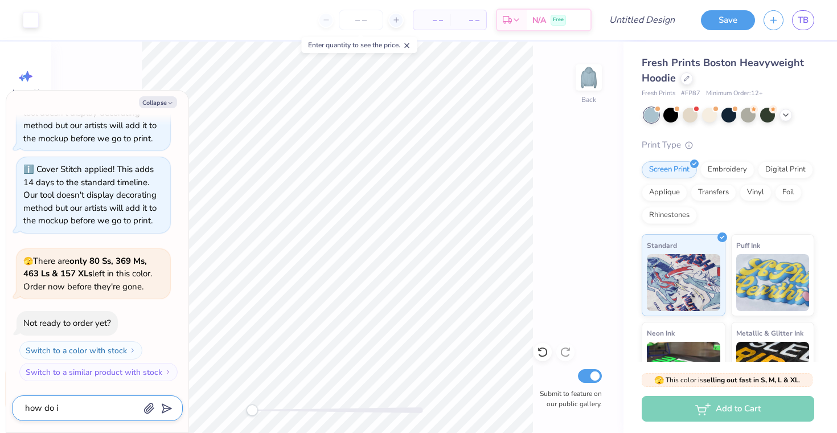
type textarea "x"
type textarea "how do i"
type textarea "x"
type textarea "how do i p"
type textarea "x"
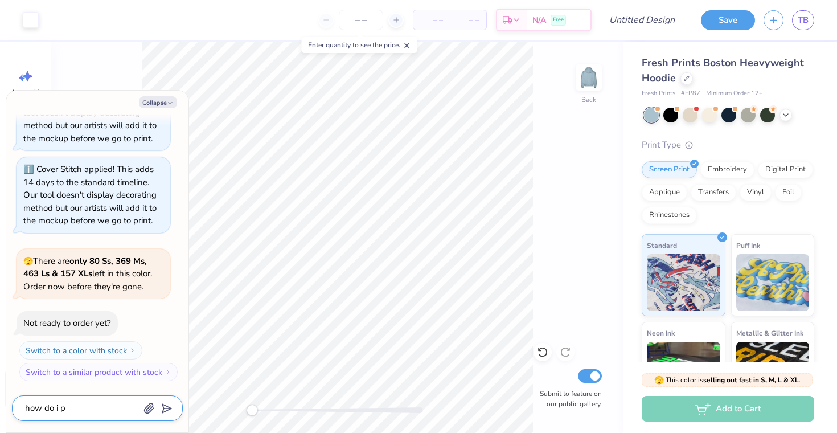
type textarea "how do i pu"
type textarea "x"
type textarea "how do i put"
type textarea "x"
type textarea "how do i put"
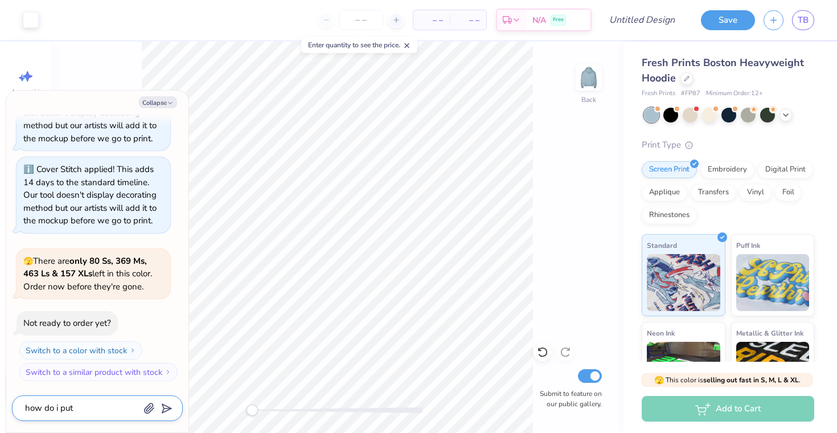
type textarea "x"
type textarea "how do i put s"
type textarea "x"
type textarea "how do i put so"
type textarea "x"
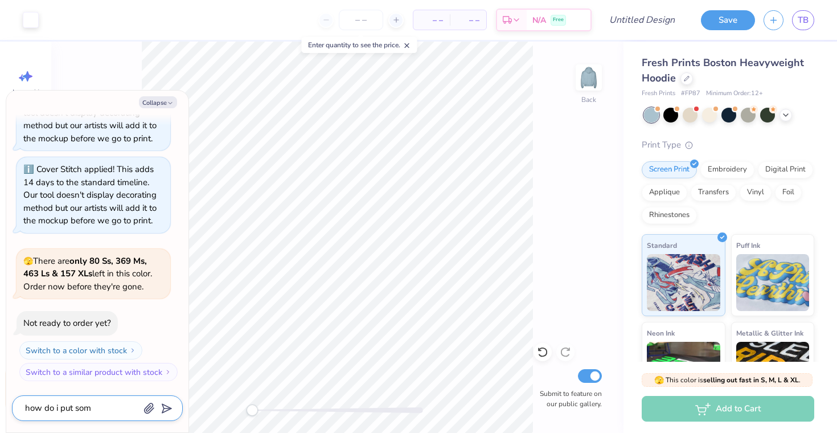
type textarea "how do i put some"
type textarea "x"
type textarea "how do i put somet"
type textarea "x"
type textarea "how do i put someth"
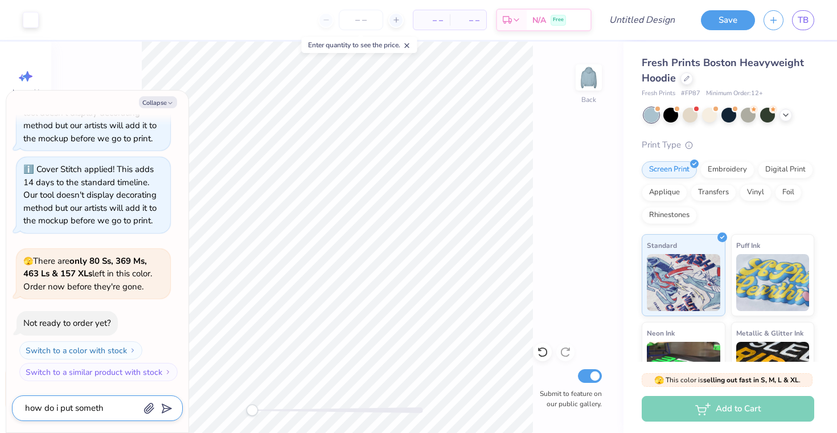
type textarea "x"
type textarea "how do i put somethi"
type textarea "x"
type textarea "how do i put somethin"
type textarea "x"
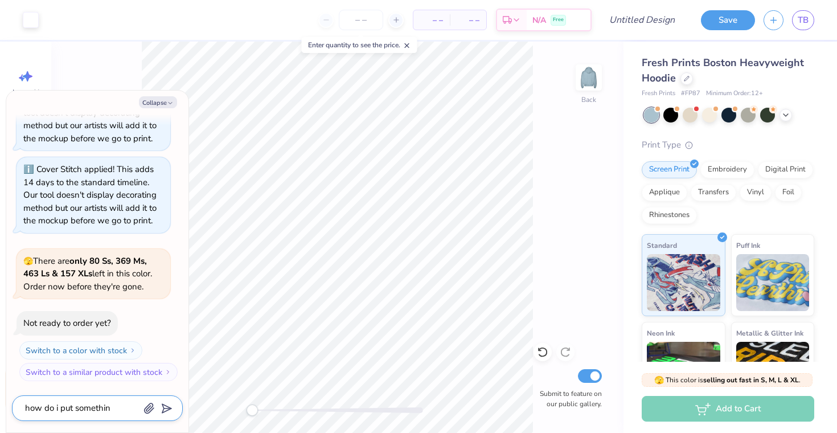
type textarea "how do i put something"
type textarea "x"
type textarea "how do i put something"
type textarea "x"
type textarea "how do i put something o"
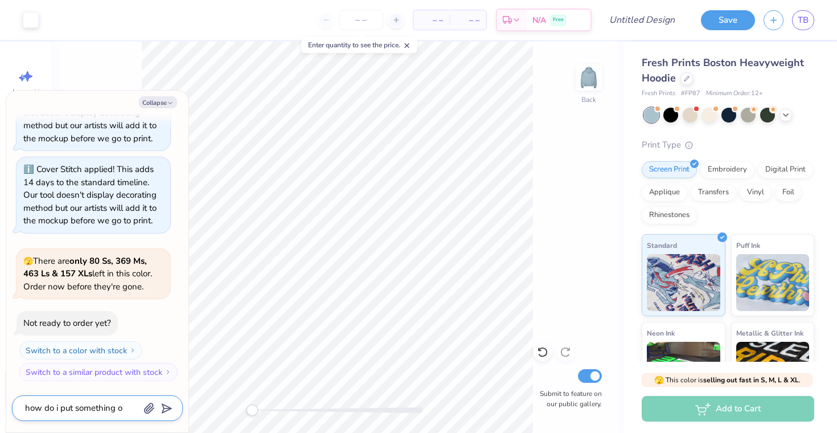
type textarea "x"
type textarea "how do i put something on"
type textarea "x"
type textarea "how do i put something on"
type textarea "x"
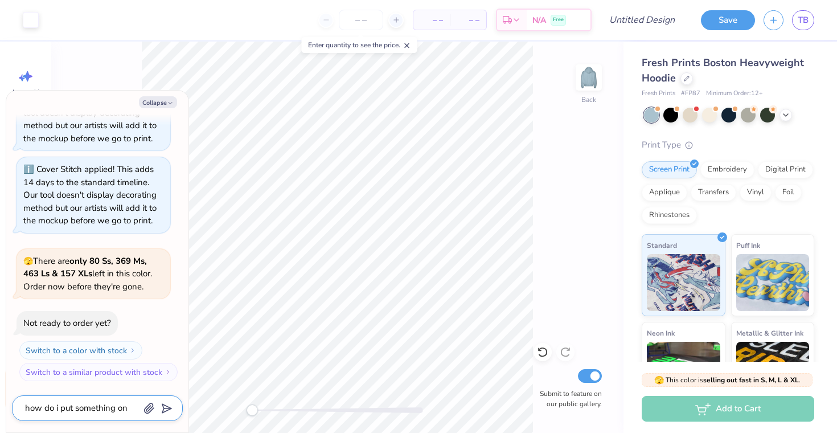
type textarea "how do i put something on t"
type textarea "x"
type textarea "how do i put something on the"
type textarea "x"
type textarea "how do i put something on the"
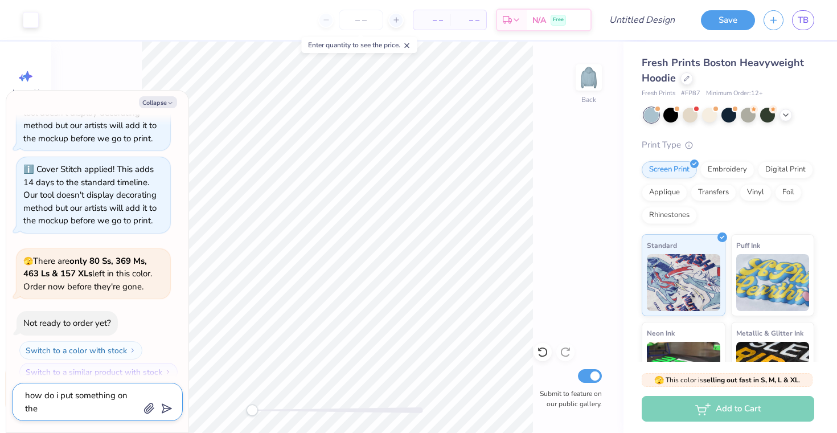
type textarea "x"
type textarea "how do i put something on the s"
type textarea "x"
type textarea "how do i put something on the sl"
type textarea "x"
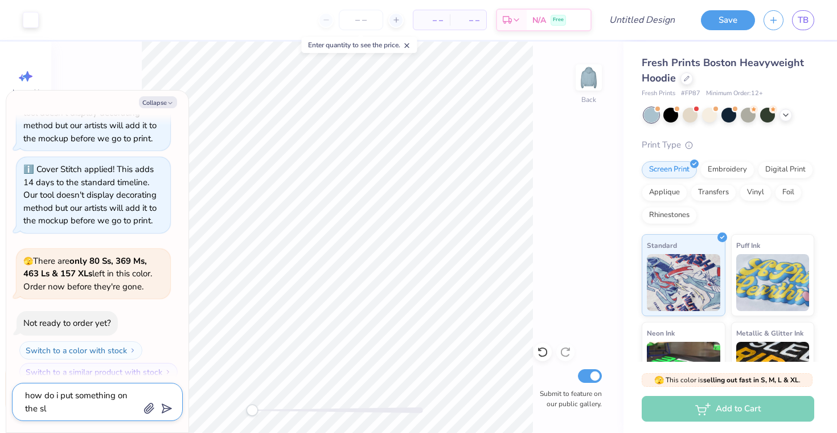
type textarea "how do i put something on the sle"
type textarea "x"
type textarea "how do i put something on the slee"
type textarea "x"
type textarea "how do i put something on the sleeve"
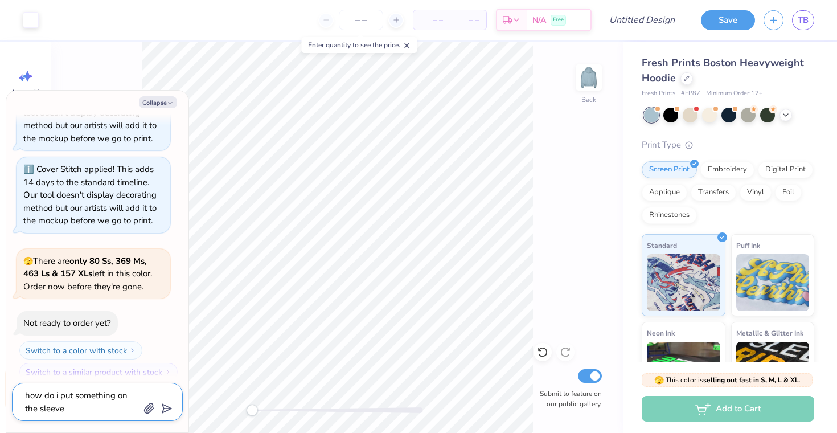
type textarea "x"
type textarea "how do i put something on the sleeve?"
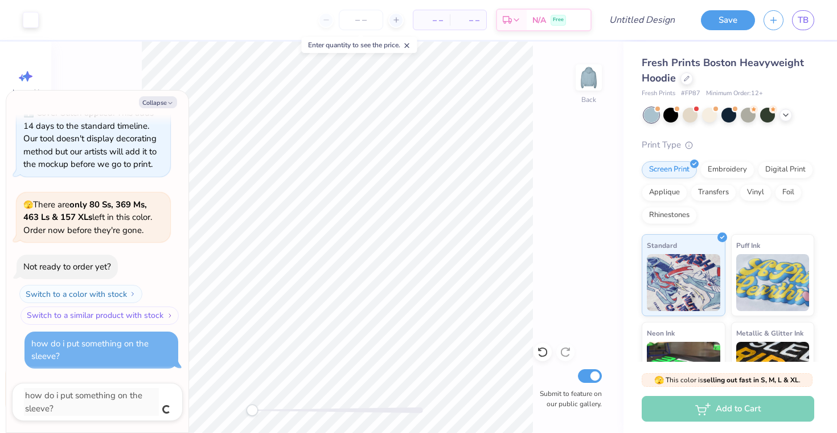
type textarea "x"
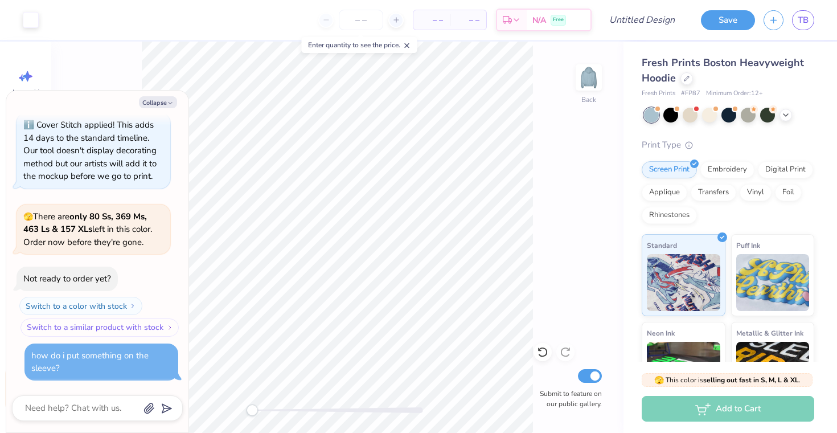
scroll to position [271, 0]
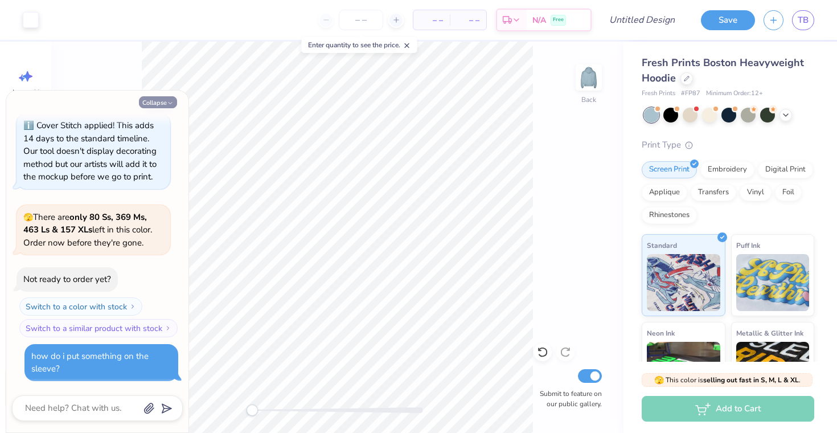
click at [155, 102] on button "Collapse" at bounding box center [158, 102] width 38 height 12
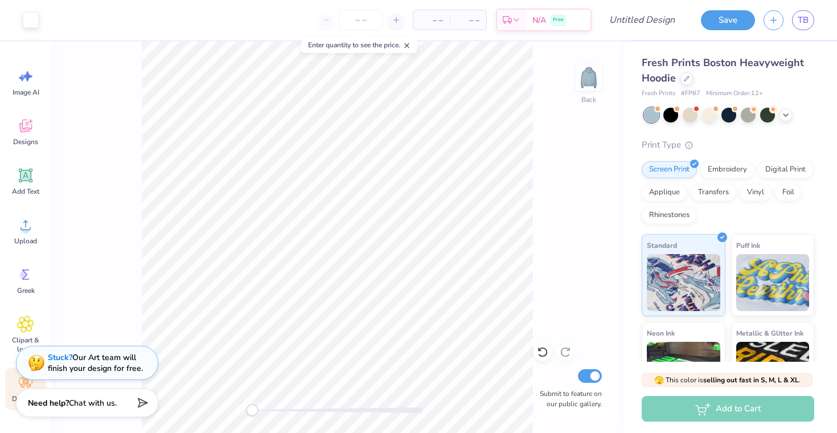
click at [84, 364] on div "Stuck? Our Art team will finish your design for free." at bounding box center [95, 363] width 95 height 22
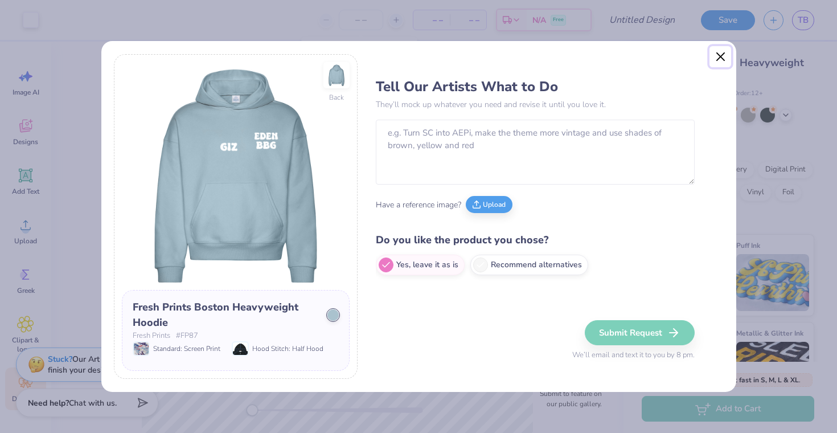
click at [719, 55] on button "Close" at bounding box center [720, 57] width 22 height 22
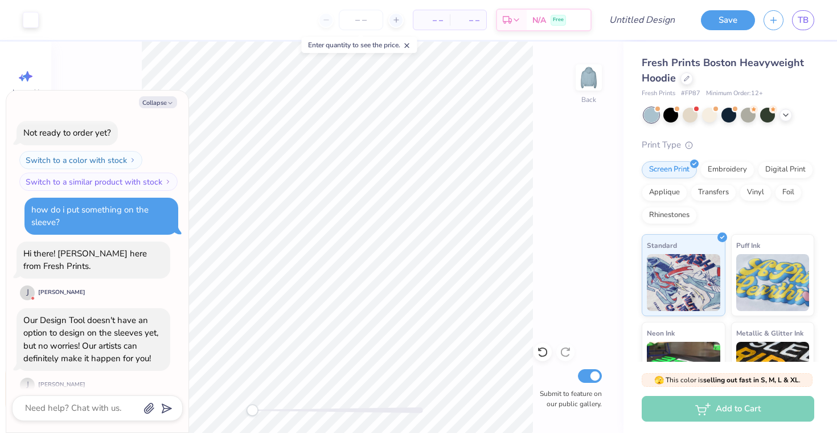
scroll to position [487, 0]
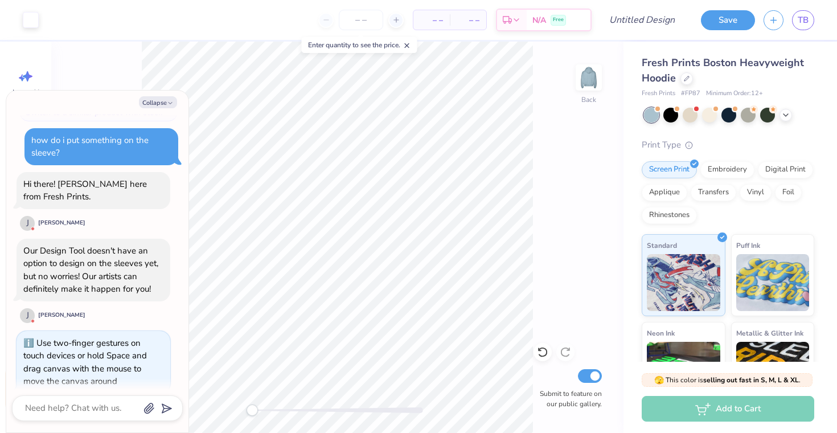
click at [238, 410] on div "Back Submit to feature on our public gallery." at bounding box center [337, 237] width 572 height 391
click at [83, 254] on div "Our Design Tool doesn't have an option to design on the sleeves yet, but no wor…" at bounding box center [90, 270] width 135 height 50
click at [97, 264] on div "Our Design Tool doesn't have an option to design on the sleeves yet, but no wor…" at bounding box center [90, 270] width 135 height 50
click at [134, 264] on div "Our Design Tool doesn't have an option to design on the sleeves yet, but no wor…" at bounding box center [90, 270] width 135 height 50
click at [132, 264] on div "Our Design Tool doesn't have an option to design on the sleeves yet, but no wor…" at bounding box center [90, 270] width 135 height 50
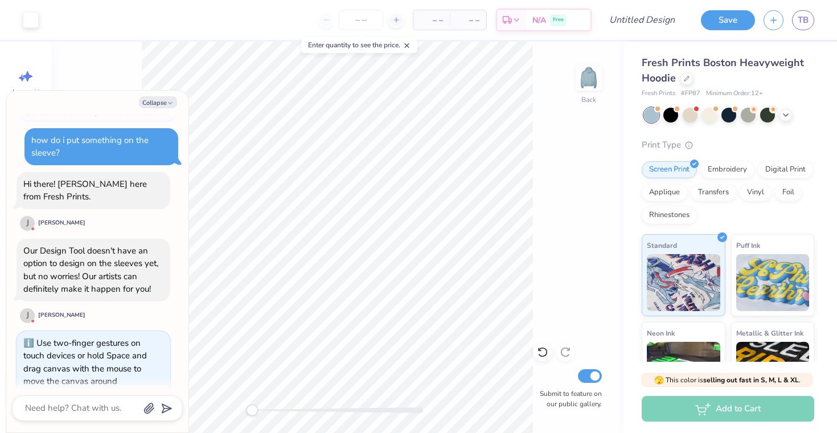
scroll to position [664, 0]
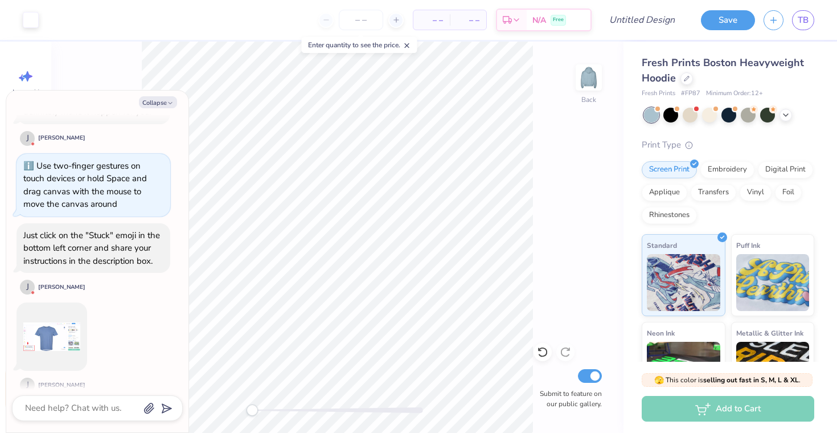
click at [59, 333] on img at bounding box center [51, 336] width 57 height 57
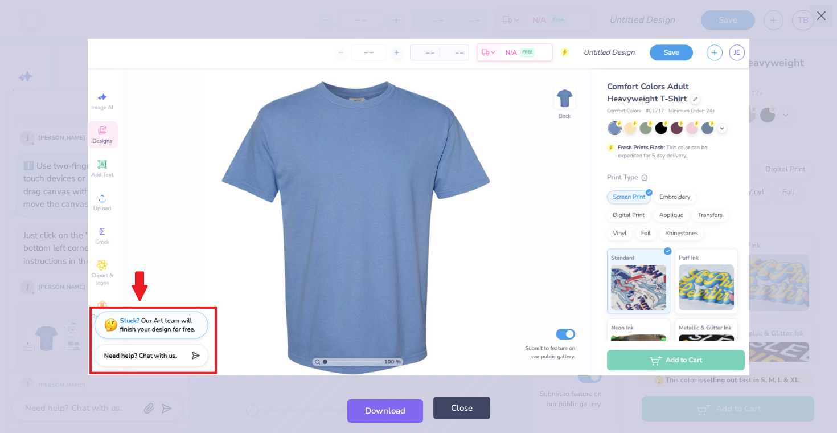
click at [453, 407] on button "Close" at bounding box center [461, 407] width 57 height 23
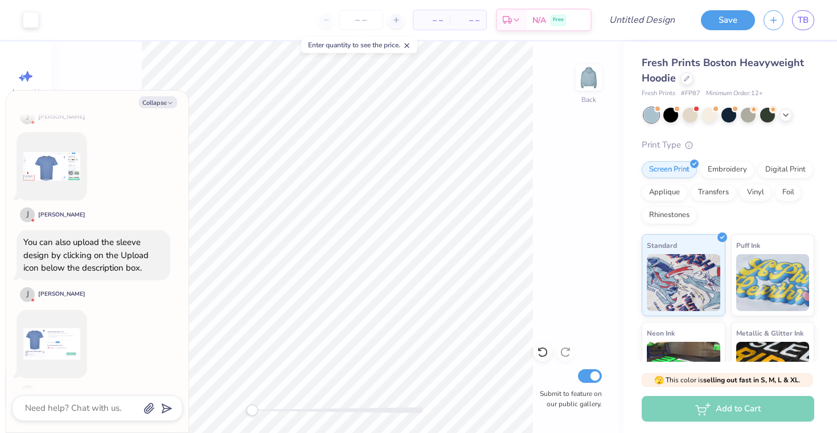
scroll to position [841, 0]
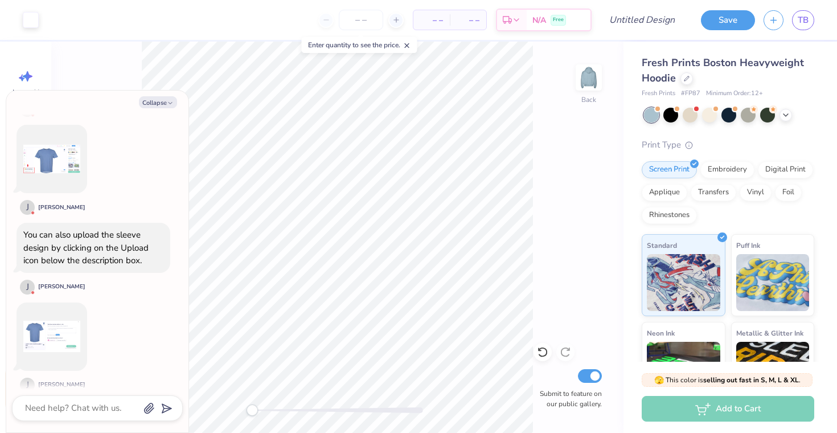
click at [113, 229] on div "You can also upload the sleeve design by clicking on the Upload icon below the …" at bounding box center [85, 247] width 125 height 37
click at [78, 404] on textarea at bounding box center [82, 407] width 116 height 15
type textarea "x"
type textarea "w"
type textarea "x"
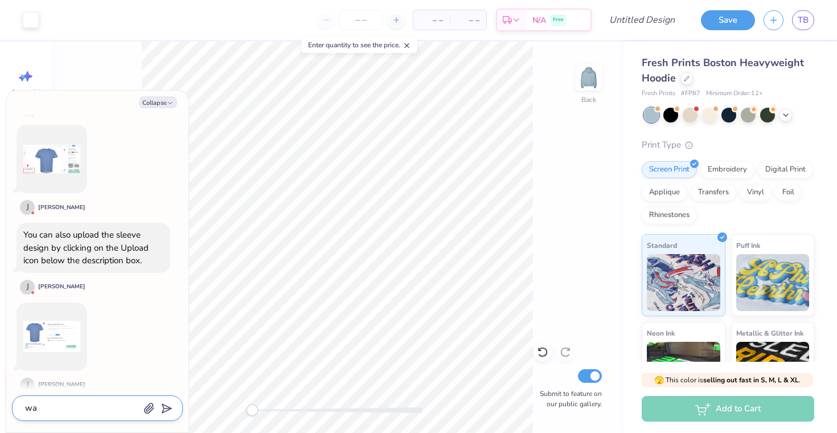
type textarea "wai"
type textarea "x"
type textarea "wait"
type textarea "x"
type textarea "wait"
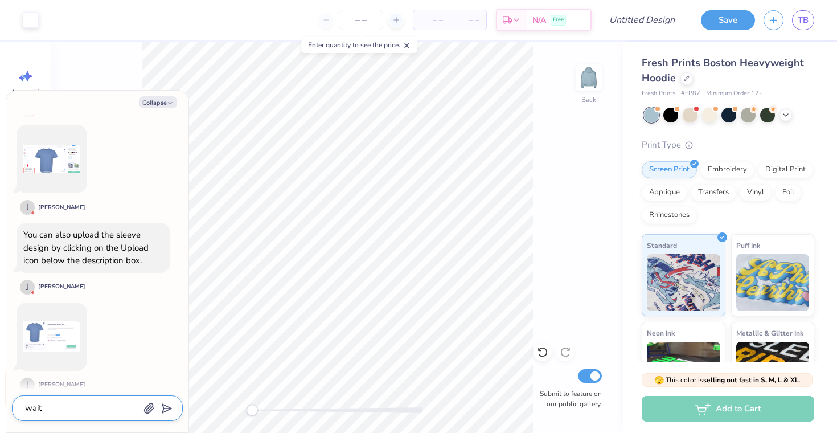
type textarea "x"
type textarea "wait h"
type textarea "x"
type textarea "wait ho"
type textarea "x"
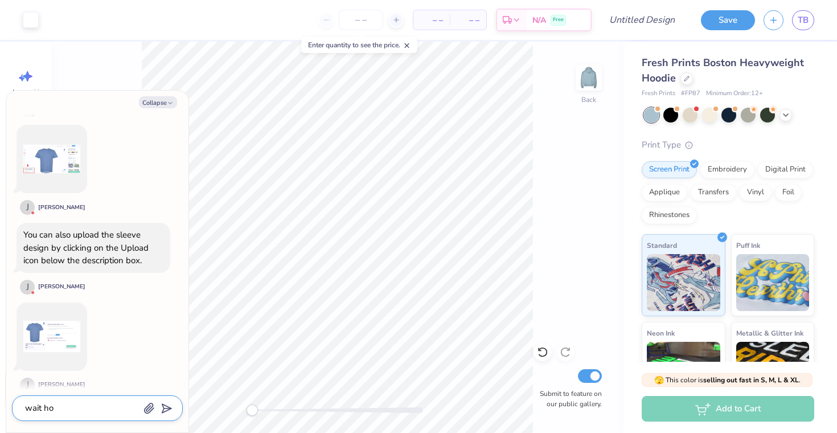
type textarea "wait how"
type textarea "x"
type textarea "wait how"
type textarea "x"
type textarea "wait how d"
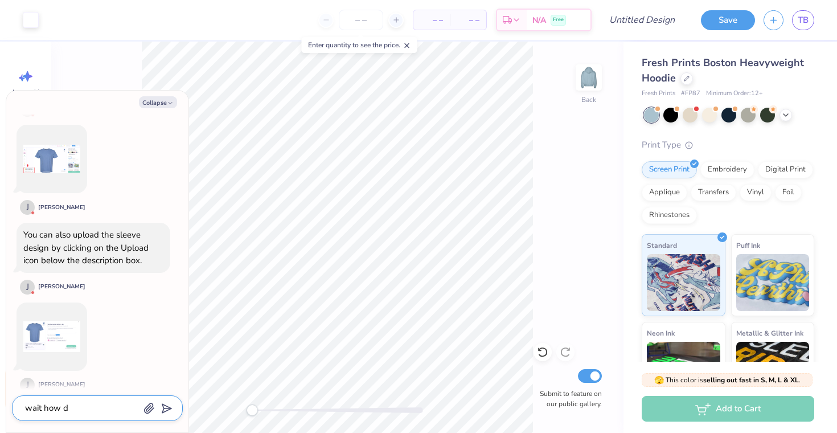
type textarea "x"
type textarea "wait how do"
type textarea "x"
type textarea "wait how do"
type textarea "x"
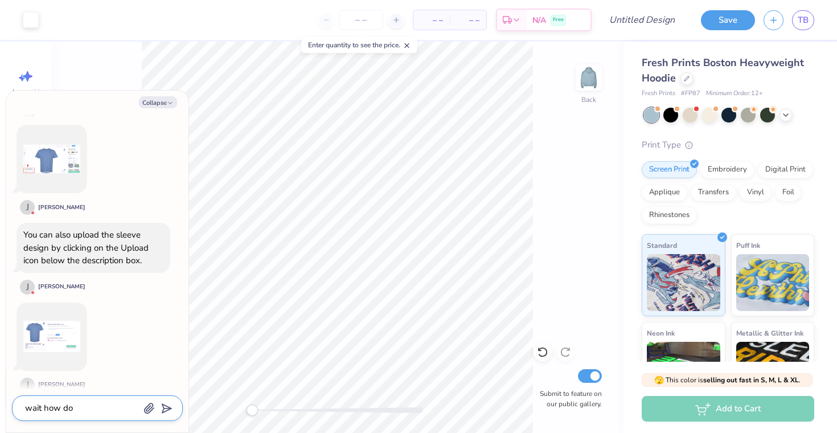
type textarea "wait how do i"
type textarea "x"
type textarea "wait how do i"
type textarea "x"
type textarea "wait how do i p"
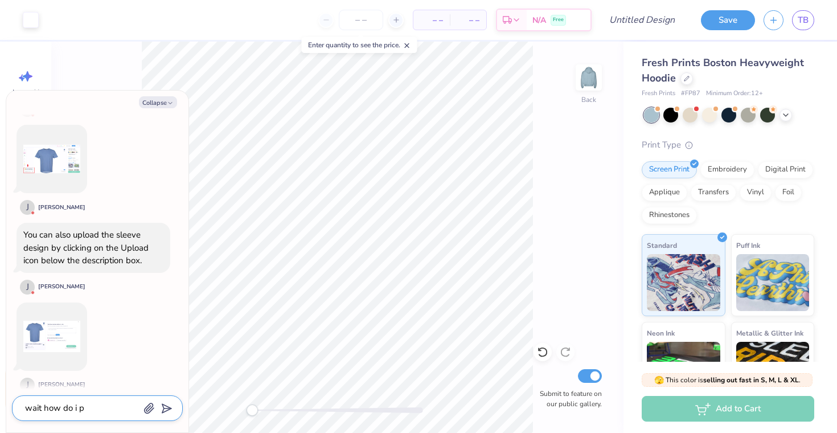
type textarea "x"
type textarea "wait how do i pu"
type textarea "x"
type textarea "wait how do i put"
type textarea "x"
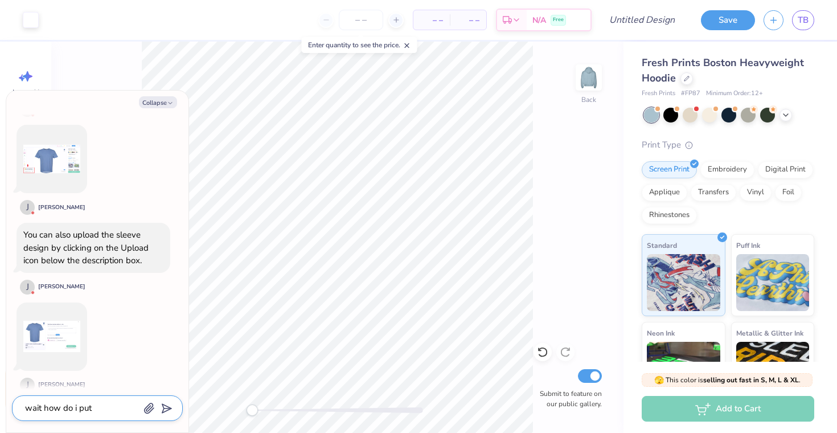
type textarea "wait how do i put"
type textarea "x"
type textarea "wait how do i put so"
type textarea "x"
type textarea "wait how do i put som"
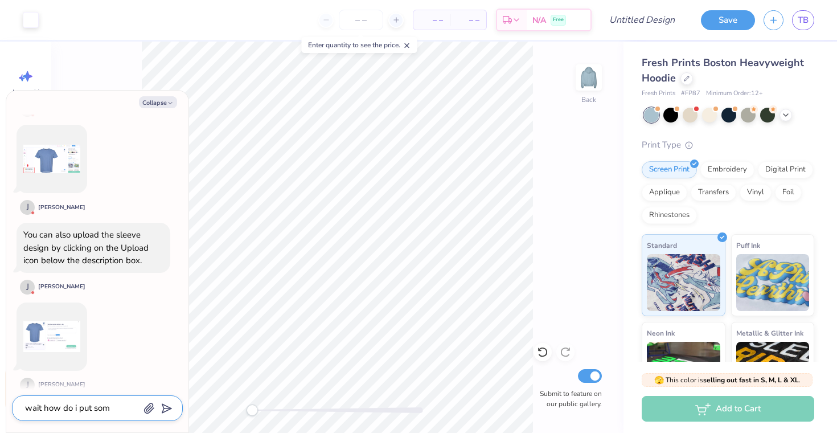
type textarea "x"
type textarea "wait how do i put some"
type textarea "x"
type textarea "wait how do i put someth"
type textarea "x"
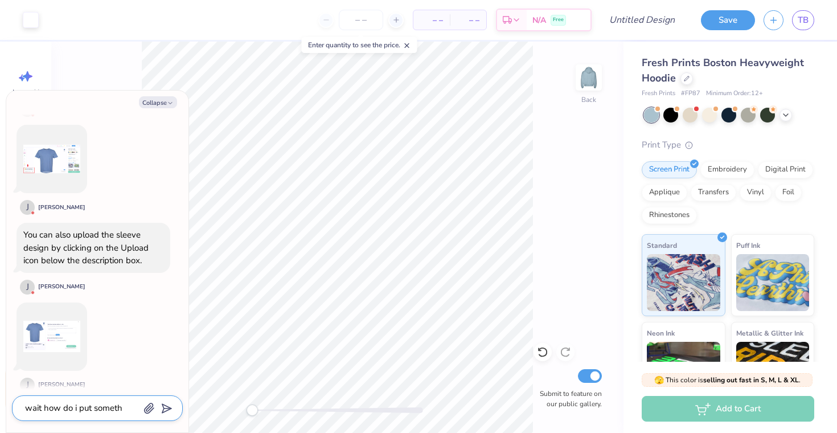
type textarea "wait how do i put somethi"
type textarea "x"
type textarea "wait how do i put somethin"
type textarea "x"
type textarea "wait how do i put something"
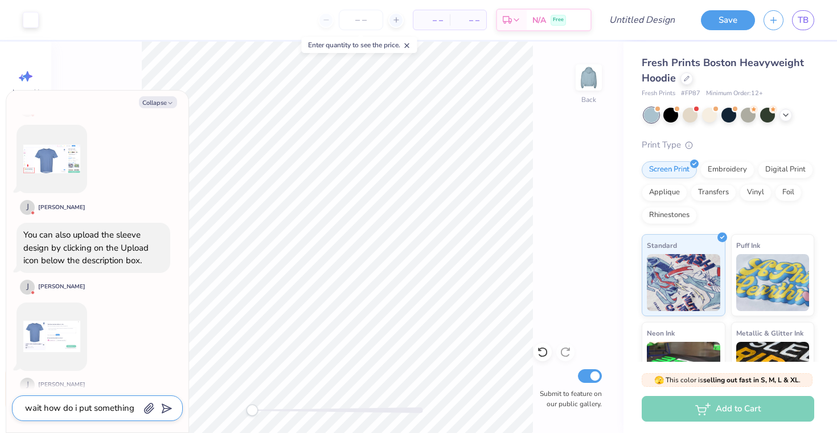
type textarea "x"
type textarea "wait how do i put something o"
type textarea "x"
type textarea "wait how do i put something on"
type textarea "x"
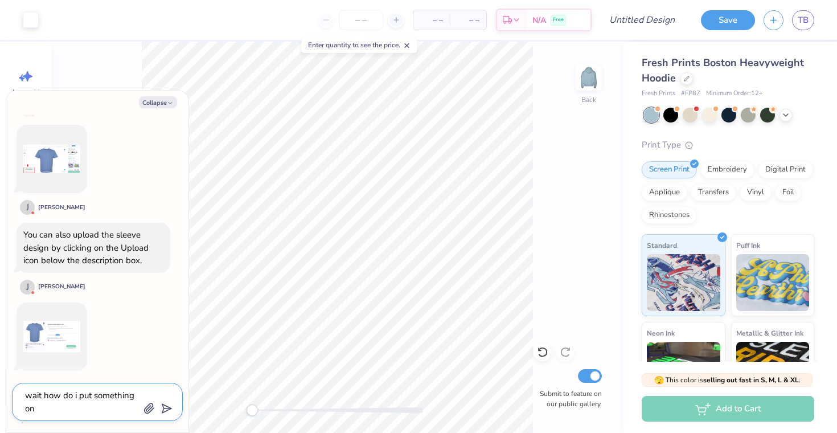
type textarea "wait how do i put something on t"
type textarea "x"
type textarea "wait how do i put something on th"
type textarea "x"
type textarea "wait how do i put something on the"
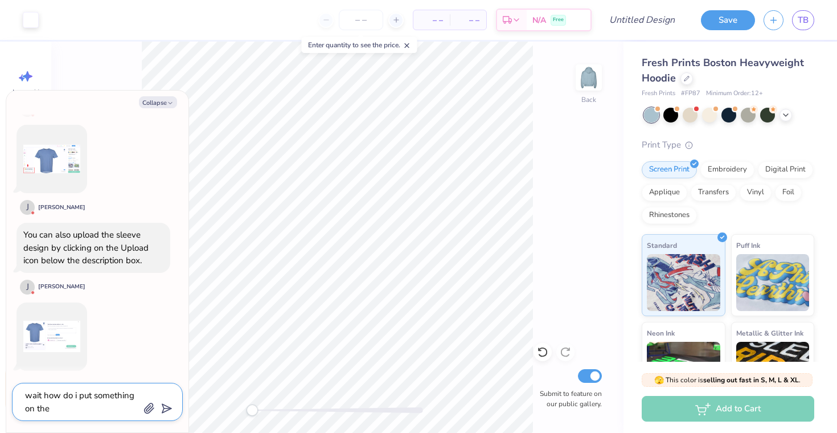
type textarea "x"
type textarea "wait how do i put something on the s"
type textarea "x"
type textarea "wait how do i put something on the sl"
type textarea "x"
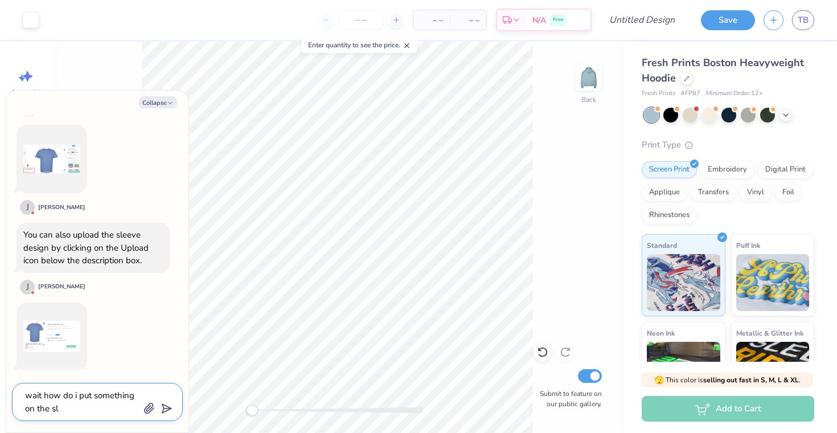
type textarea "wait how do i put something on the sle"
type textarea "x"
type textarea "wait how do i put something on the slee"
type textarea "x"
type textarea "wait how do i put something on the sleev"
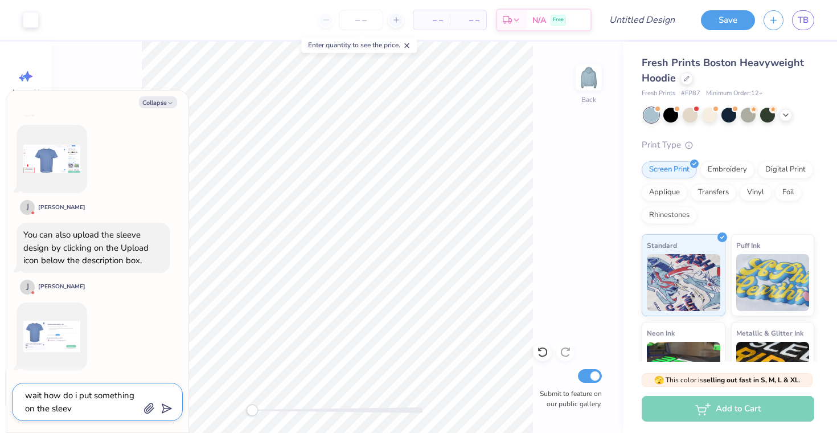
type textarea "x"
type textarea "wait how do i put something on the sleeve"
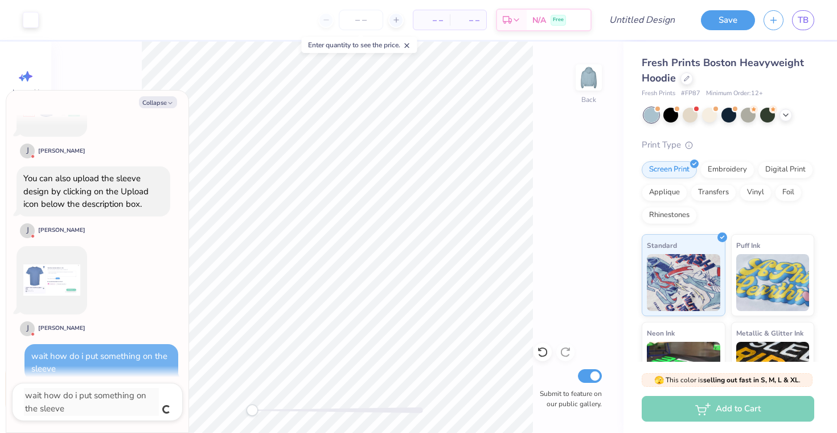
type textarea "x"
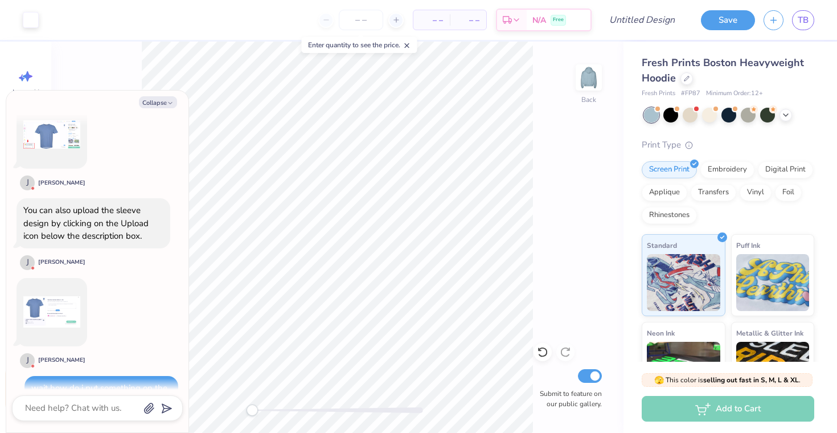
scroll to position [885, 0]
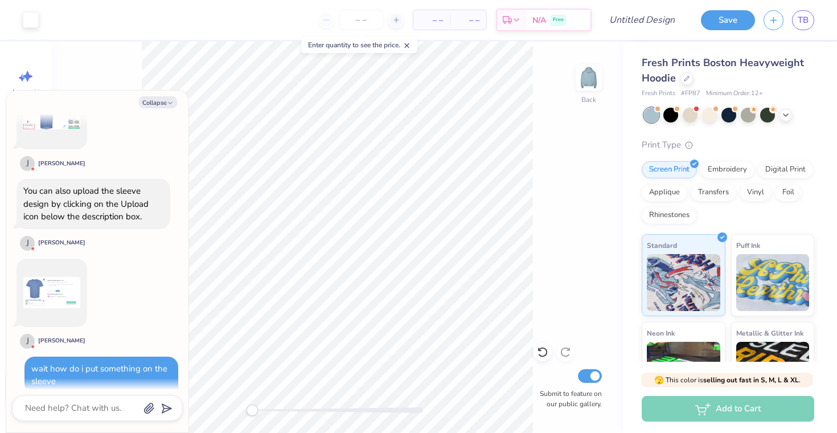
click at [93, 415] on div at bounding box center [97, 408] width 171 height 26
click at [93, 402] on textarea at bounding box center [82, 407] width 116 height 15
click at [40, 285] on img at bounding box center [51, 292] width 57 height 57
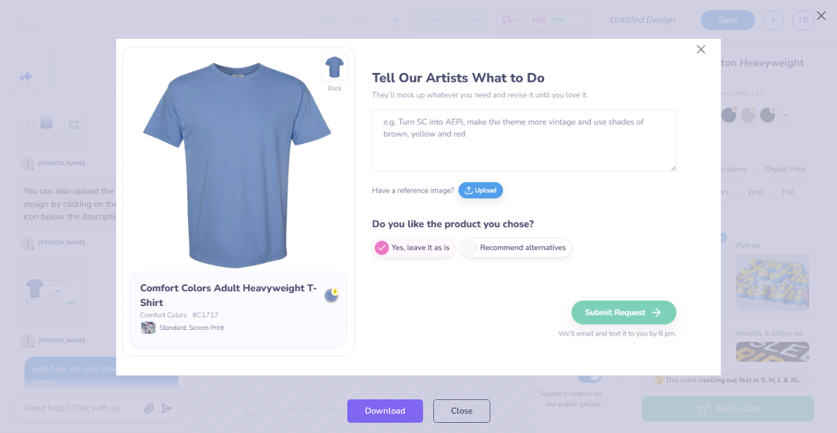
click at [701, 47] on img at bounding box center [418, 207] width 605 height 337
click at [696, 51] on img at bounding box center [418, 207] width 605 height 337
click at [699, 44] on img at bounding box center [418, 207] width 605 height 337
click at [674, 50] on img at bounding box center [418, 207] width 605 height 337
click at [640, 166] on img at bounding box center [418, 207] width 605 height 337
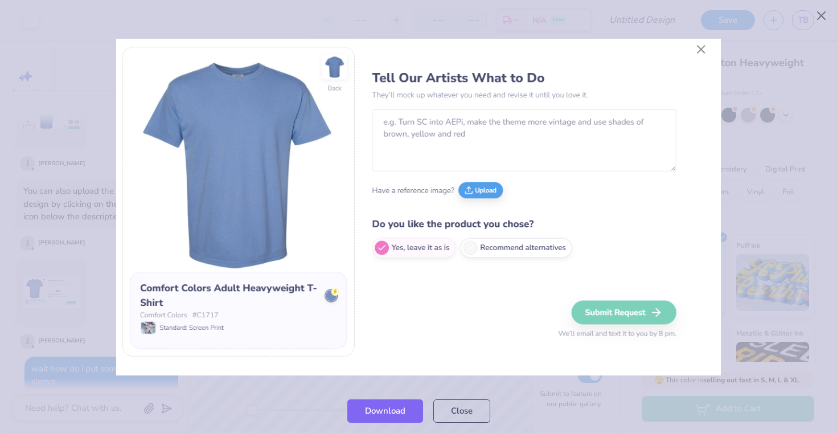
click at [98, 264] on div at bounding box center [418, 207] width 837 height 363
click at [90, 356] on div at bounding box center [418, 207] width 837 height 363
click at [460, 412] on button "Close" at bounding box center [461, 407] width 57 height 23
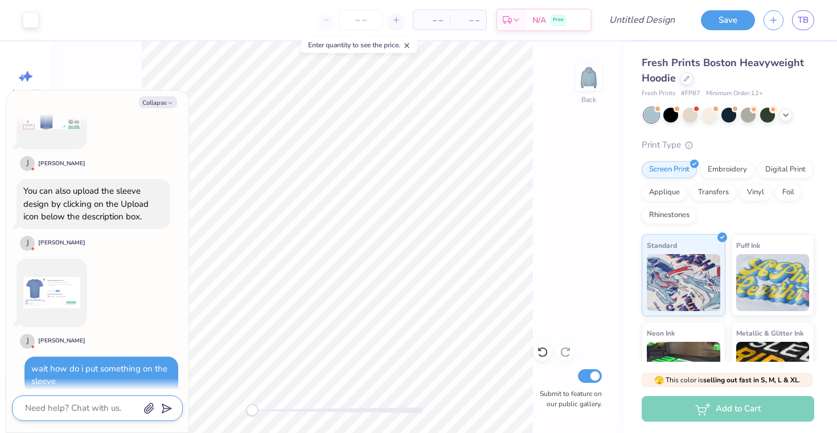
click at [95, 409] on textarea at bounding box center [82, 407] width 116 height 15
type textarea "x"
type textarea "d"
type textarea "x"
type textarea "do"
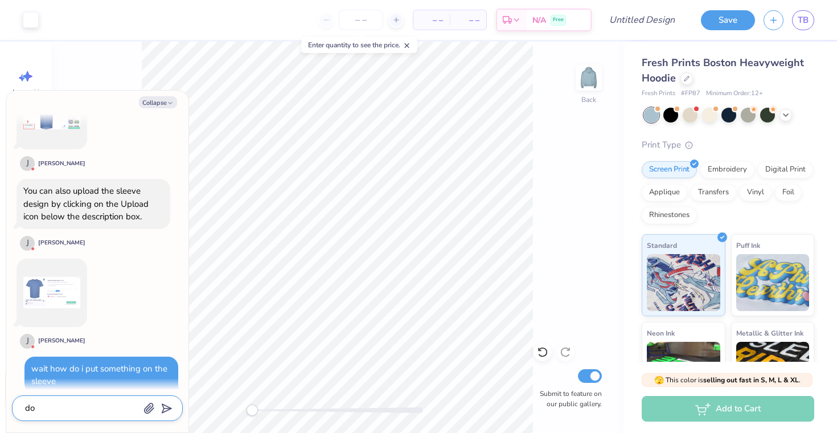
type textarea "x"
type textarea "do i"
type textarea "x"
type textarea "do i"
type textarea "x"
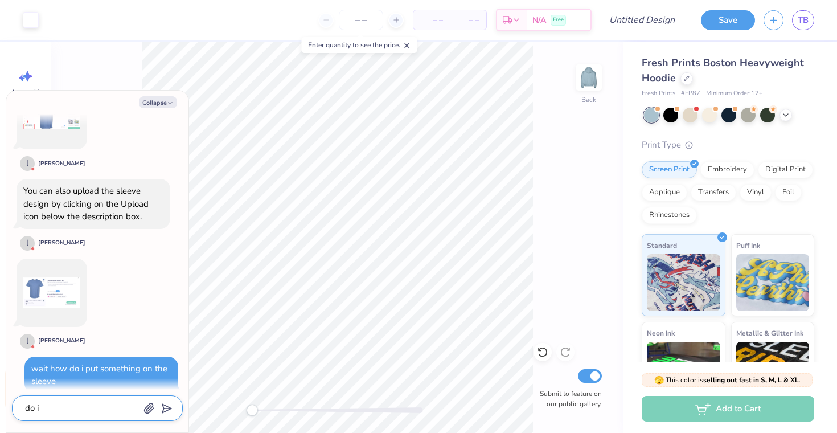
type textarea "do i a"
type textarea "x"
type textarea "do i ah"
type textarea "x"
type textarea "do i a"
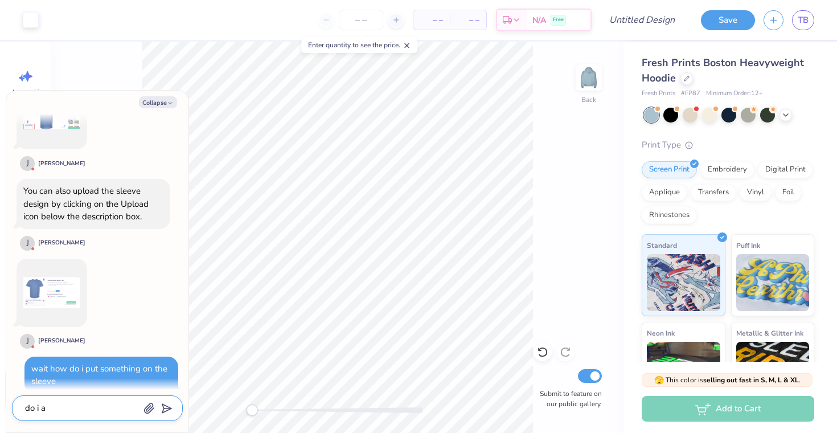
type textarea "x"
type textarea "do i"
type textarea "x"
type textarea "do i h"
type textarea "x"
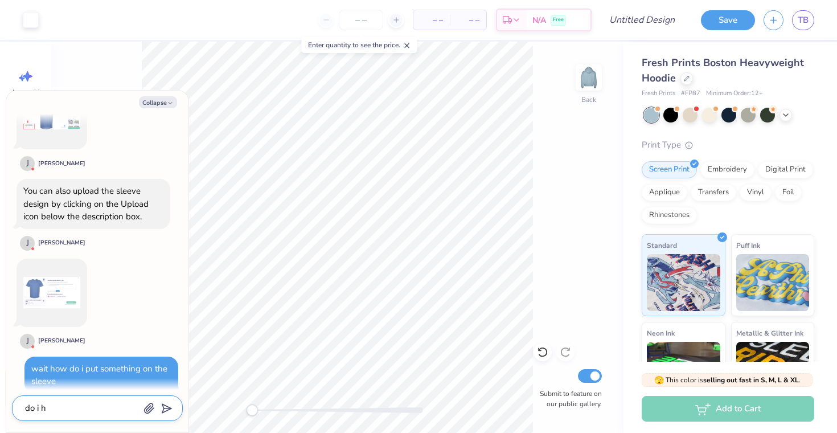
type textarea "do i ha"
type textarea "x"
type textarea "do i hav"
type textarea "x"
type textarea "do i have"
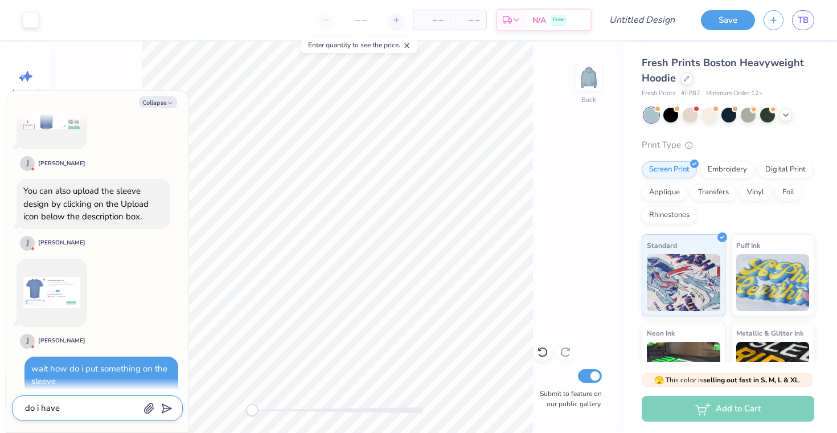
type textarea "x"
type textarea "do i have"
type textarea "x"
type textarea "do i have to"
type textarea "x"
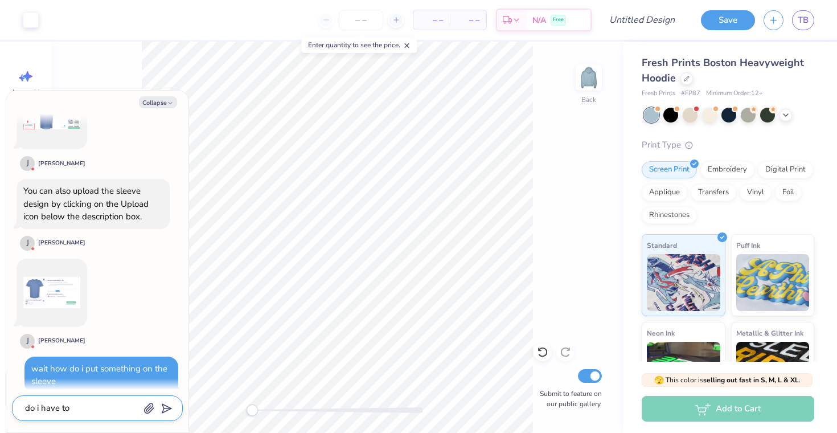
type textarea "do i have to"
type textarea "x"
type textarea "do i have to a"
type textarea "x"
type textarea "do i have to ask"
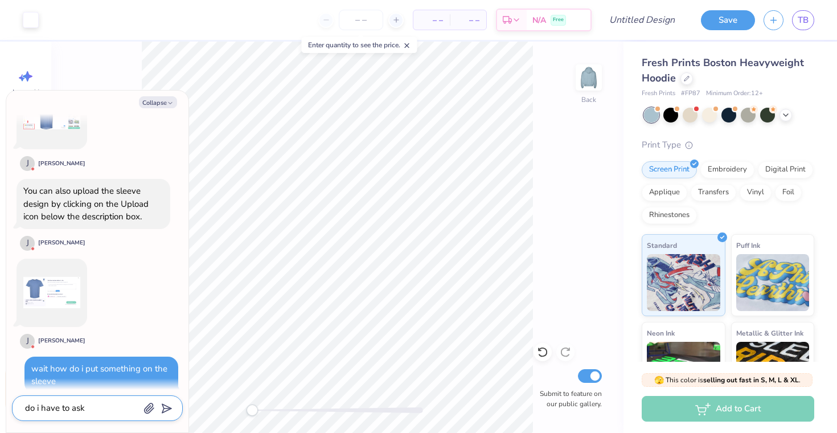
type textarea "x"
type textarea "do i have to ask"
type textarea "x"
type textarea "do i have to ask o"
type textarea "x"
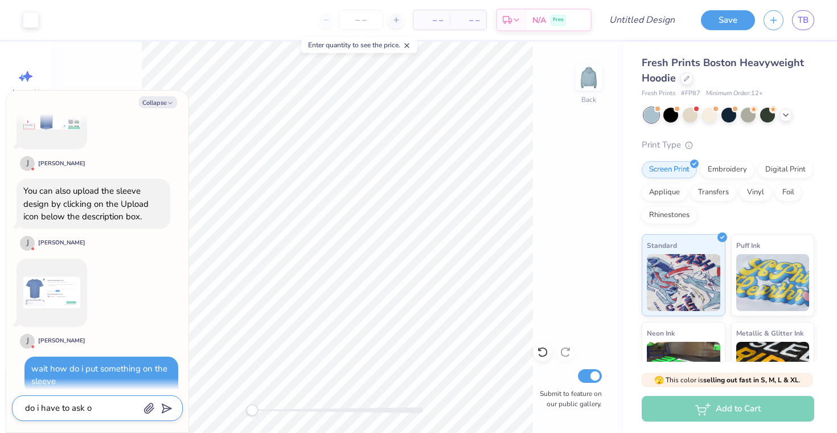
type textarea "do i have to ask on"
type textarea "x"
type textarea "do i have to ask one"
type textarea "x"
type textarea "do i have to ask one"
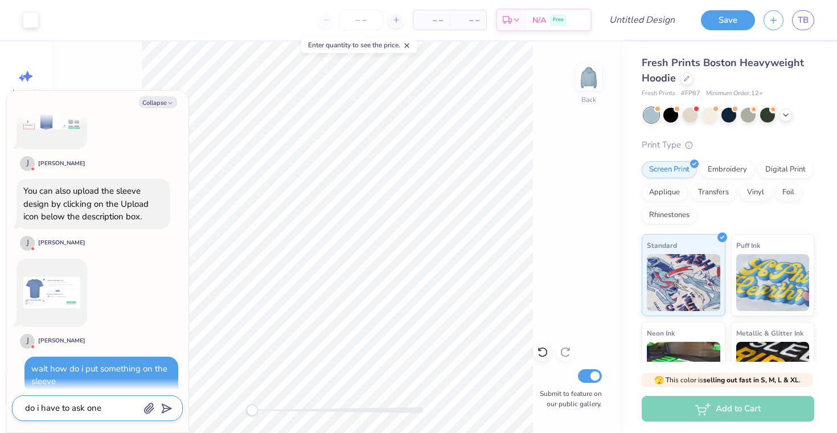
type textarea "x"
type textarea "do i have to ask one o"
type textarea "x"
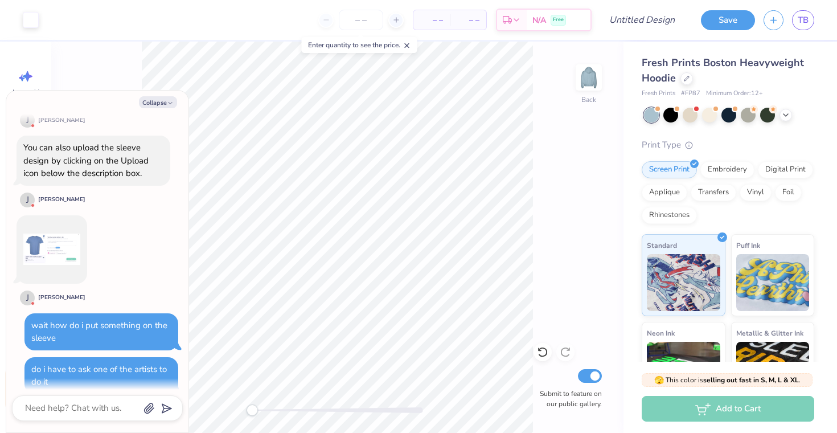
scroll to position [929, 0]
click at [157, 105] on button "Collapse" at bounding box center [158, 102] width 38 height 12
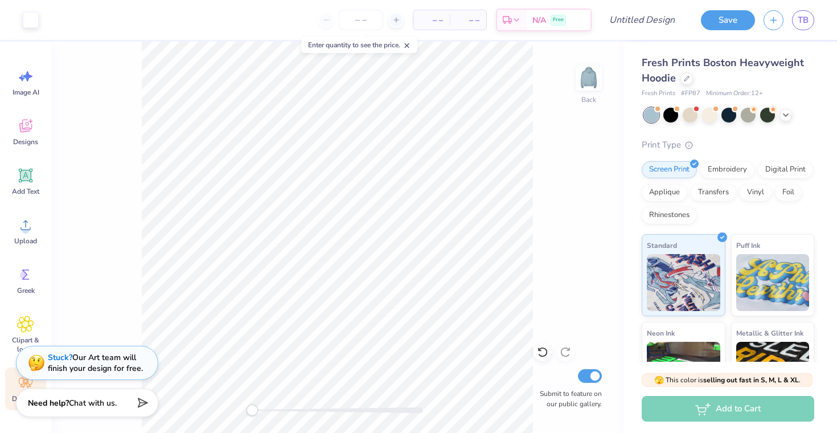
click at [83, 365] on div "Stuck? Our Art team will finish your design for free." at bounding box center [95, 363] width 95 height 22
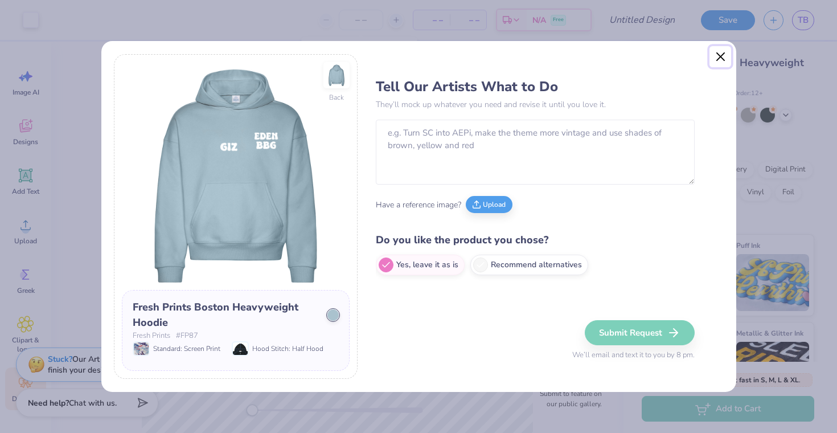
click at [717, 55] on button "Close" at bounding box center [720, 57] width 22 height 22
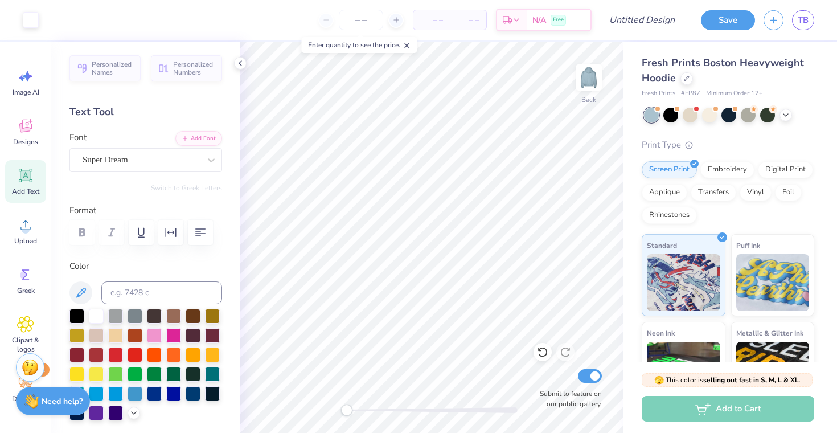
click at [35, 402] on img at bounding box center [31, 400] width 15 height 15
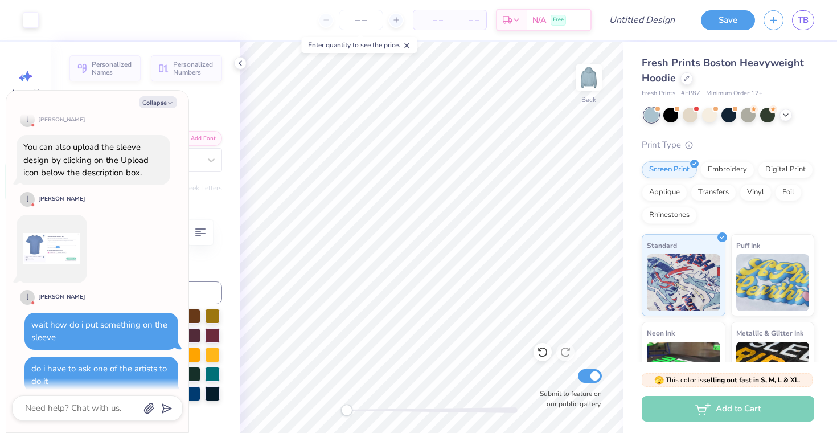
click at [118, 144] on div "You can also upload the sleeve design by clicking on the Upload icon below the …" at bounding box center [85, 159] width 125 height 37
click at [159, 101] on button "Collapse" at bounding box center [158, 102] width 38 height 12
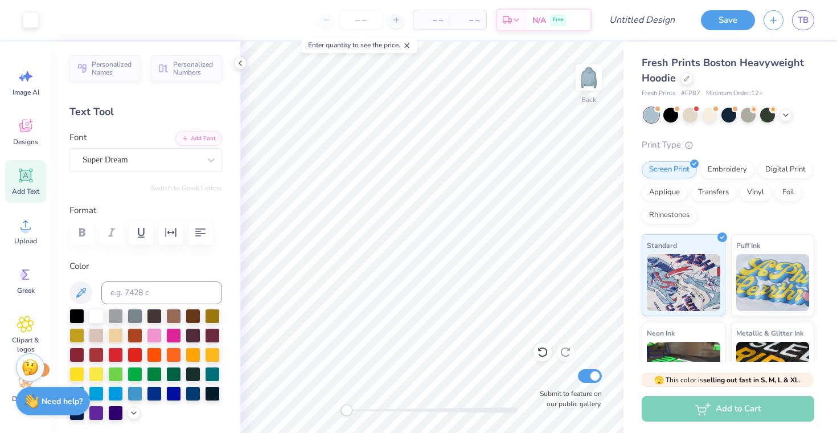
click at [44, 396] on strong "Need help?" at bounding box center [62, 401] width 41 height 11
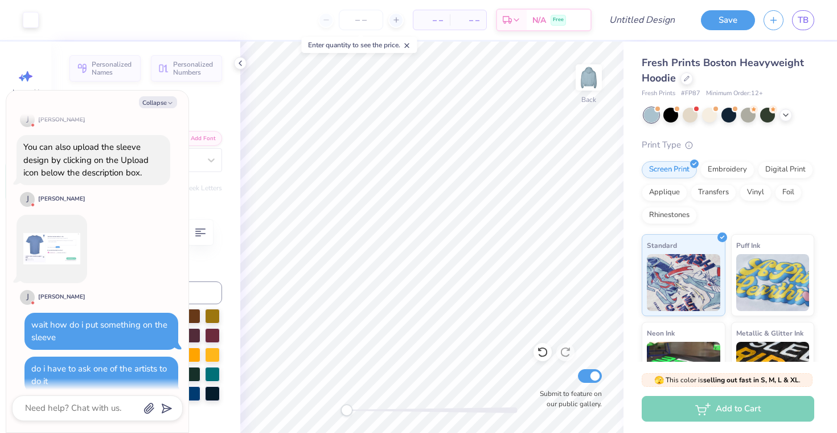
scroll to position [1008, 0]
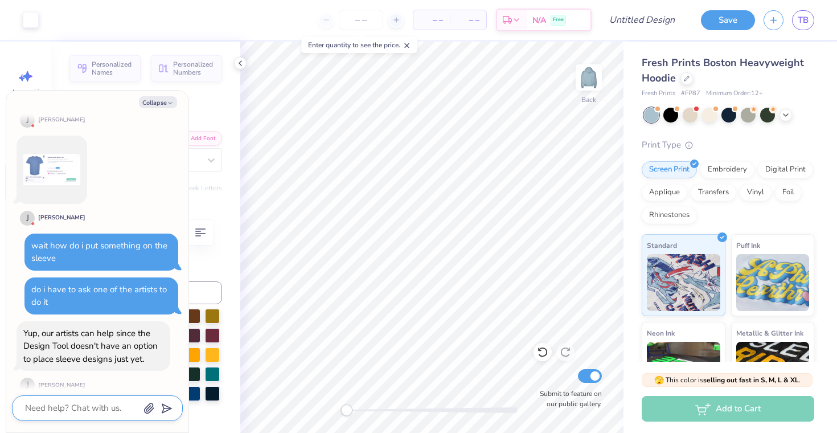
click at [78, 411] on textarea at bounding box center [82, 407] width 116 height 15
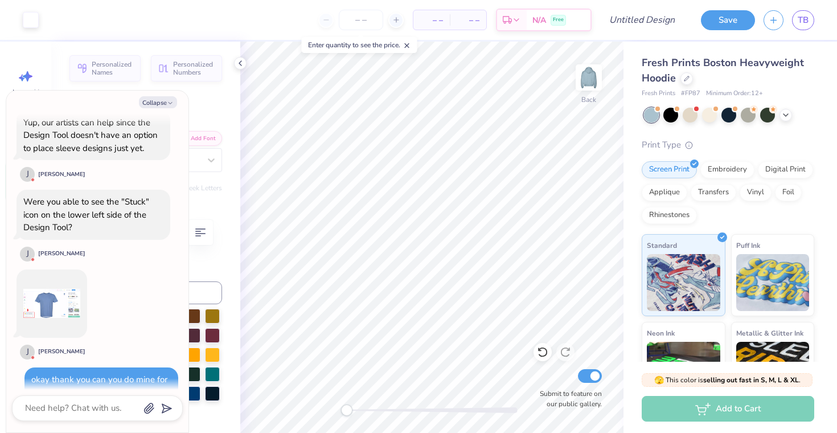
scroll to position [1219, 0]
click at [106, 214] on div "Were you able to see the "Stuck" icon on the lower left side of the Design Tool?" at bounding box center [93, 214] width 140 height 39
click at [105, 214] on div "Were you able to see the "Stuck" icon on the lower left side of the Design Tool?" at bounding box center [93, 214] width 140 height 39
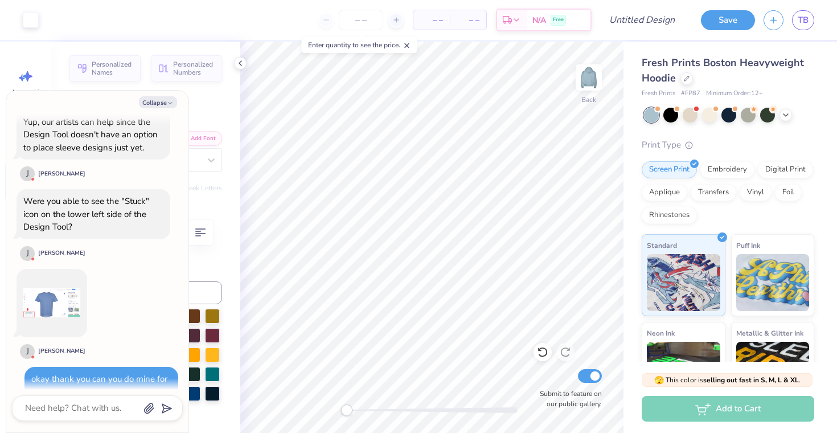
drag, startPoint x: 103, startPoint y: 217, endPoint x: 120, endPoint y: 251, distance: 38.2
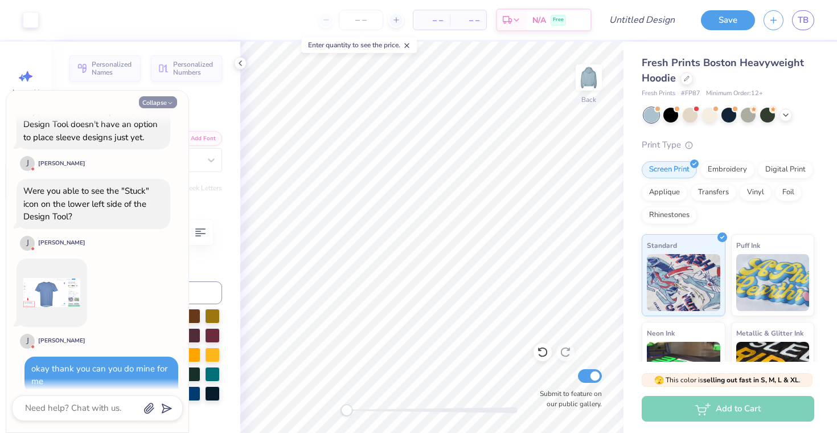
click at [155, 100] on button "Collapse" at bounding box center [158, 102] width 38 height 12
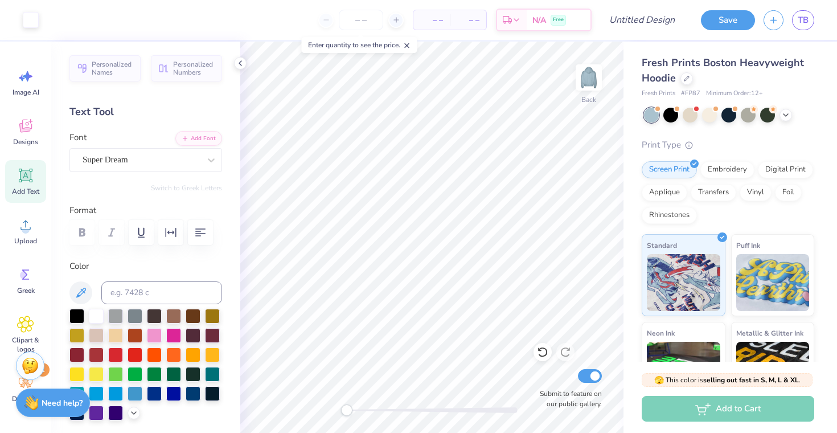
click at [34, 368] on img at bounding box center [30, 365] width 17 height 17
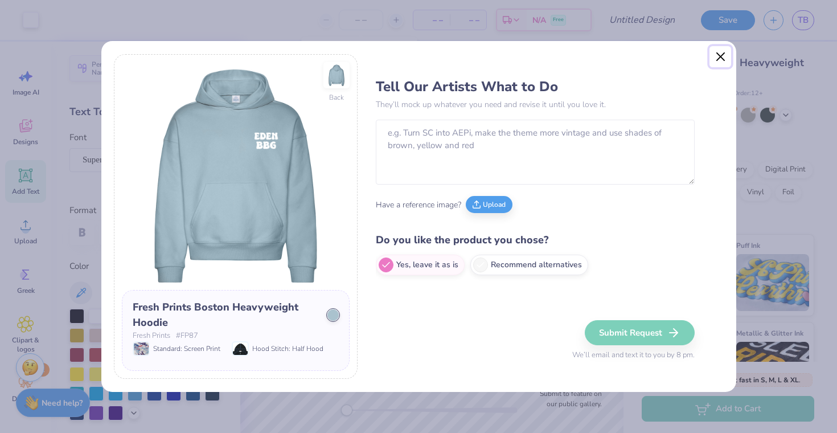
click at [721, 60] on button "Close" at bounding box center [720, 57] width 22 height 22
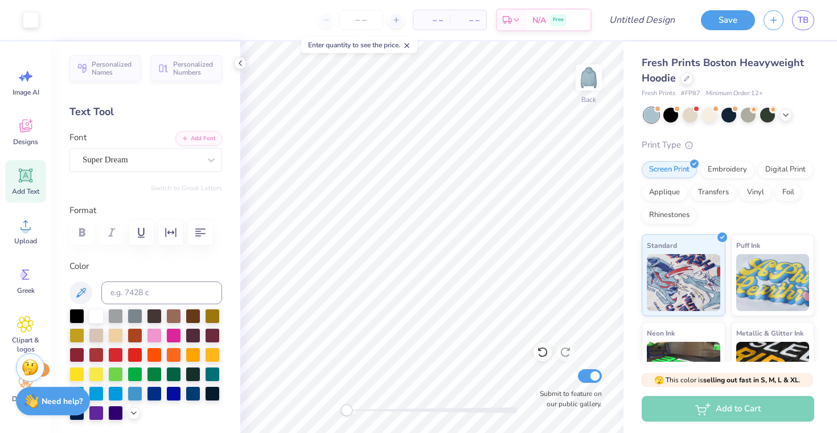
click at [61, 401] on strong "Need help?" at bounding box center [62, 401] width 41 height 11
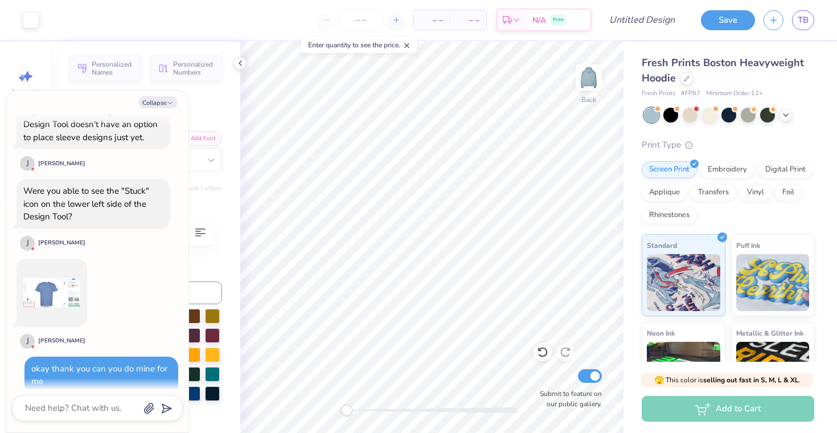
scroll to position [1296, 0]
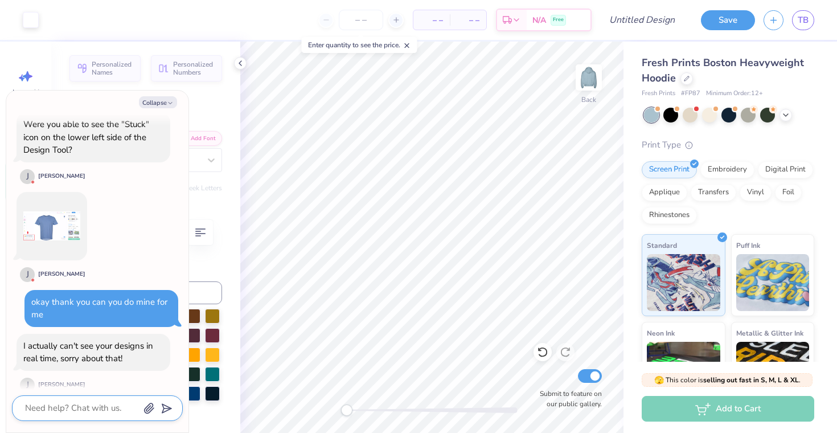
click at [96, 409] on textarea at bounding box center [82, 407] width 116 height 15
click at [121, 392] on textarea "but if i click on the stuck iicon and" at bounding box center [82, 402] width 116 height 28
click at [114, 402] on textarea "but if i click on the stuck icon and" at bounding box center [82, 402] width 116 height 28
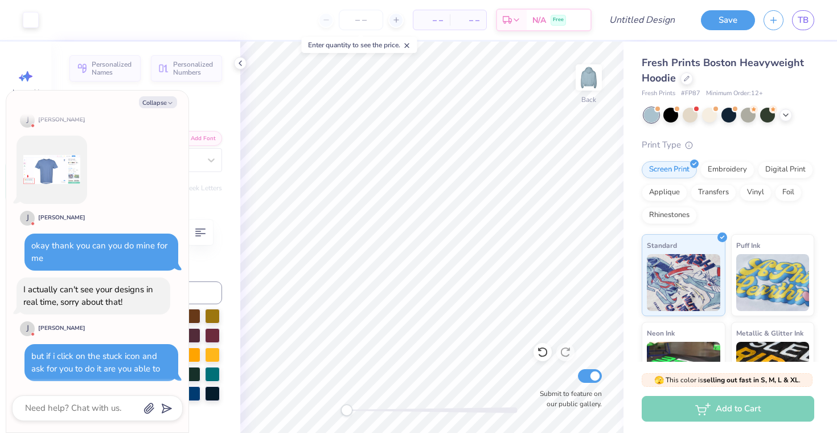
scroll to position [1340, 0]
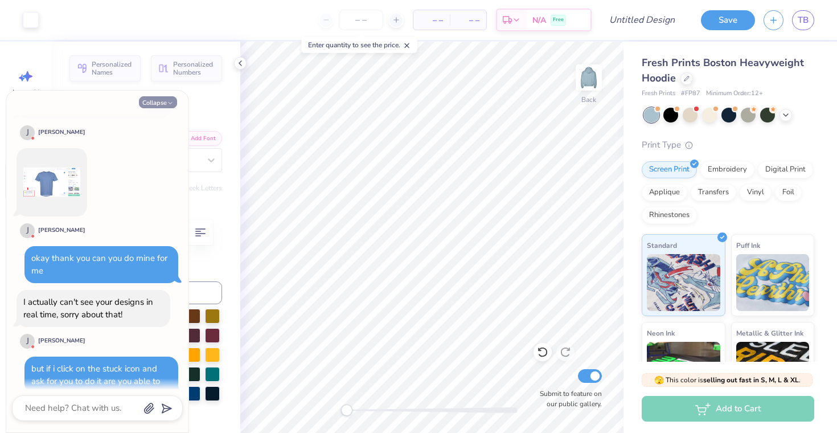
click at [162, 104] on button "Collapse" at bounding box center [158, 102] width 38 height 12
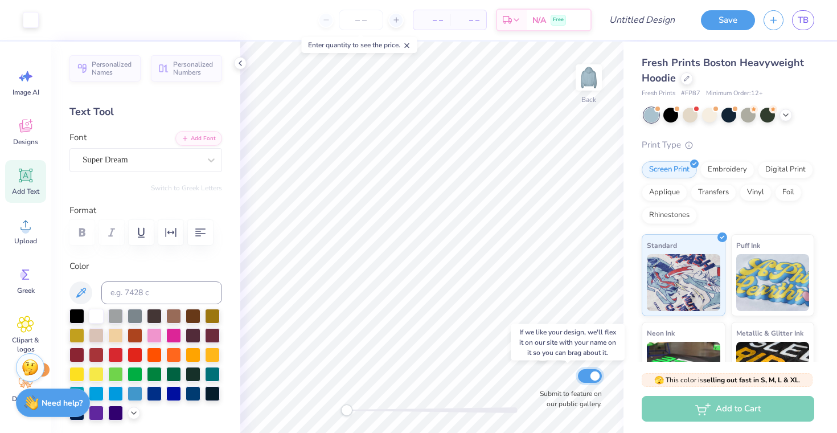
click at [593, 378] on input "Submit to feature on our public gallery." at bounding box center [590, 376] width 24 height 14
click at [587, 75] on img at bounding box center [589, 78] width 46 height 46
click at [590, 80] on img at bounding box center [589, 78] width 46 height 46
click at [54, 405] on strong "Need help?" at bounding box center [62, 401] width 41 height 11
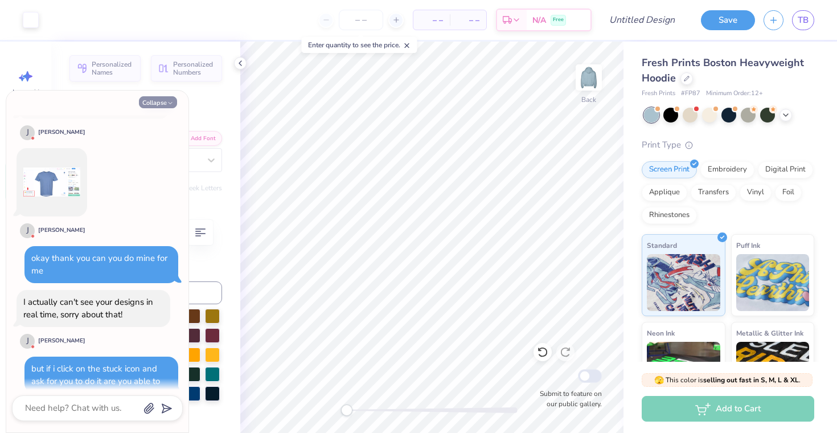
click at [155, 100] on button "Collapse" at bounding box center [158, 102] width 38 height 12
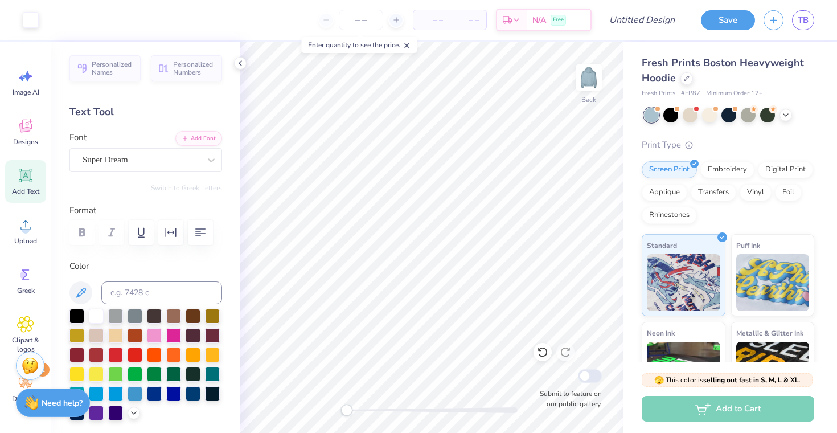
click at [27, 367] on img at bounding box center [30, 365] width 17 height 17
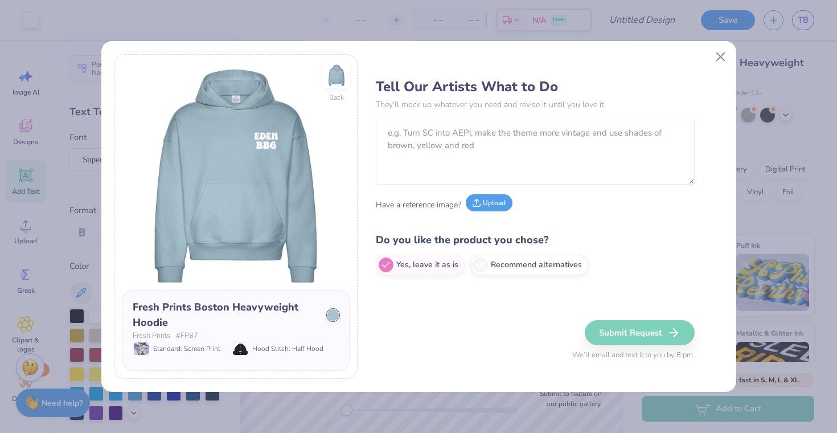
click at [483, 208] on button "Upload" at bounding box center [489, 202] width 47 height 17
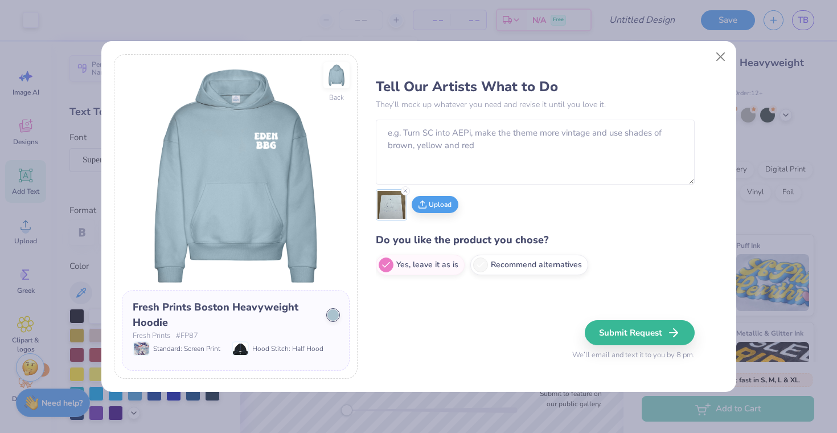
click at [387, 207] on img at bounding box center [391, 205] width 28 height 28
click at [392, 209] on img at bounding box center [391, 205] width 28 height 28
click at [388, 199] on img at bounding box center [391, 205] width 28 height 28
click at [433, 164] on textarea at bounding box center [535, 152] width 319 height 65
click at [392, 208] on img at bounding box center [391, 205] width 28 height 28
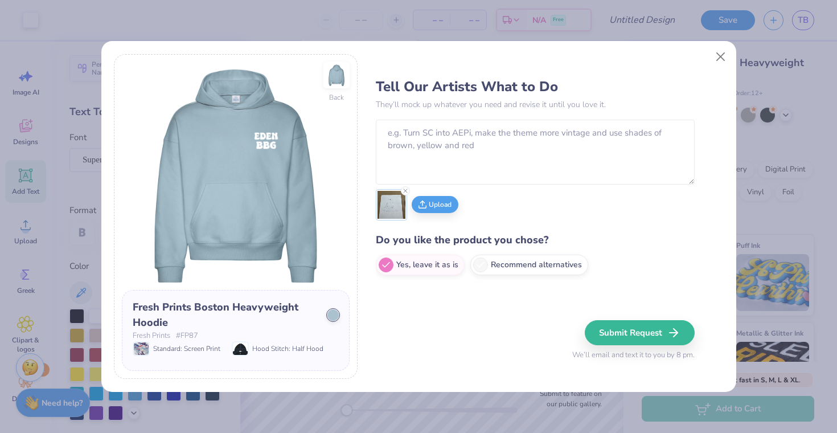
click at [387, 200] on img at bounding box center [391, 205] width 28 height 28
click at [430, 143] on textarea at bounding box center [535, 152] width 319 height 65
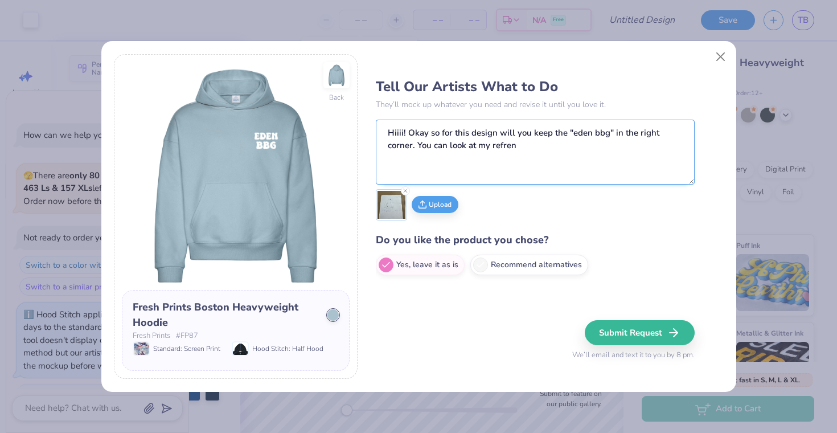
scroll to position [1499, 0]
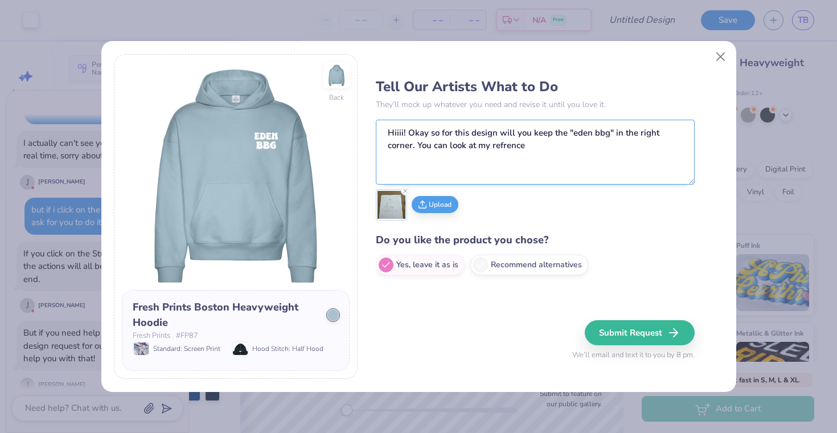
drag, startPoint x: 525, startPoint y: 146, endPoint x: 382, endPoint y: 131, distance: 143.6
click at [382, 131] on textarea "Hiiii! Okay so for this design will you keep the "eden bbg" in the right corner…" at bounding box center [535, 152] width 319 height 65
click at [722, 59] on button "Close" at bounding box center [720, 57] width 22 height 22
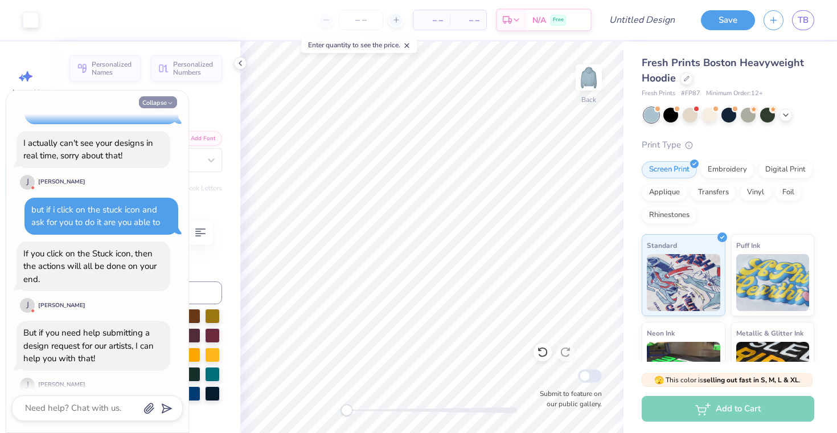
click at [172, 101] on icon "button" at bounding box center [170, 103] width 7 height 7
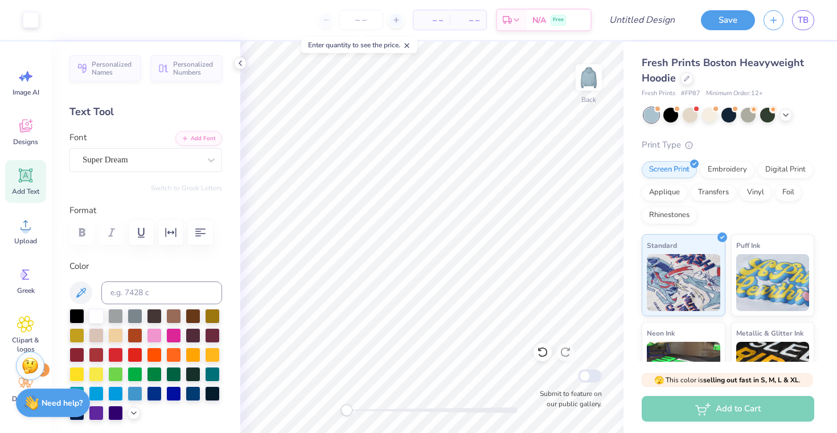
click at [32, 357] on img at bounding box center [30, 365] width 17 height 17
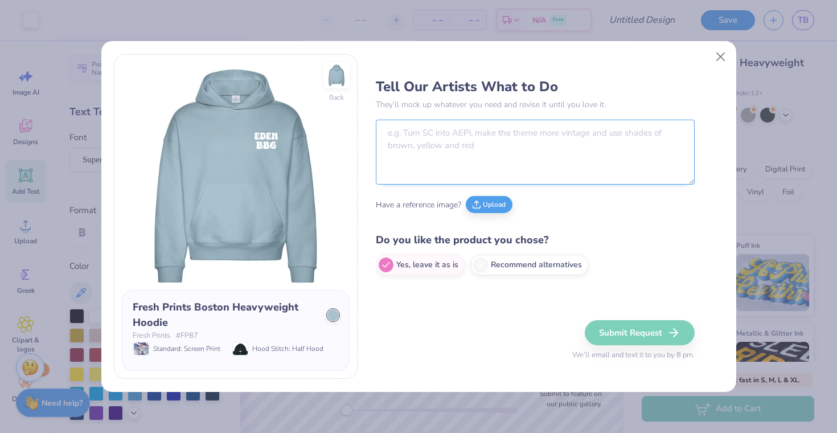
click at [411, 139] on textarea at bounding box center [535, 152] width 319 height 65
paste textarea "Hiiii! Okay so for this design will you keep the "eden bbg" in the right corner…"
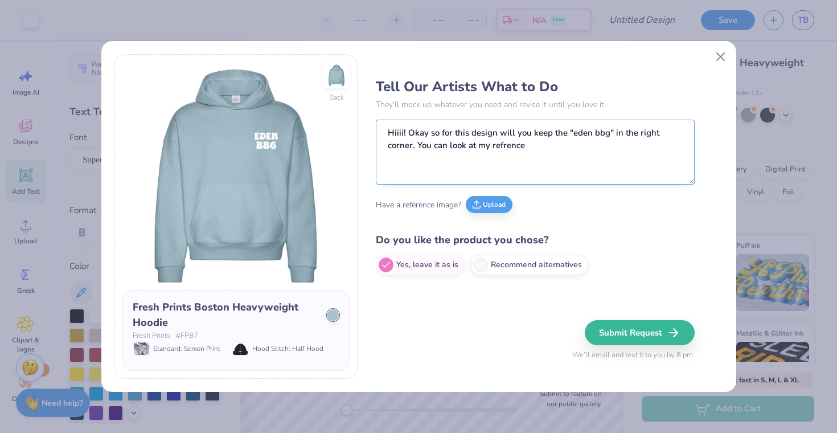
drag, startPoint x: 571, startPoint y: 131, endPoint x: 607, endPoint y: 134, distance: 36.5
click at [607, 134] on textarea "Hiiii! Okay so for this design will you keep the "eden bbg" in the right corner…" at bounding box center [535, 152] width 319 height 65
click at [607, 143] on textarea "Hiiii! Okay so for this design will you keep the "EDEN BBG" in the right corner…" at bounding box center [535, 152] width 319 height 65
click at [476, 203] on icon at bounding box center [476, 201] width 0 height 5
click at [561, 155] on textarea "Hiiii! Okay so for this design will you keep the "EDEN BBG" in the right corner…" at bounding box center [535, 152] width 319 height 65
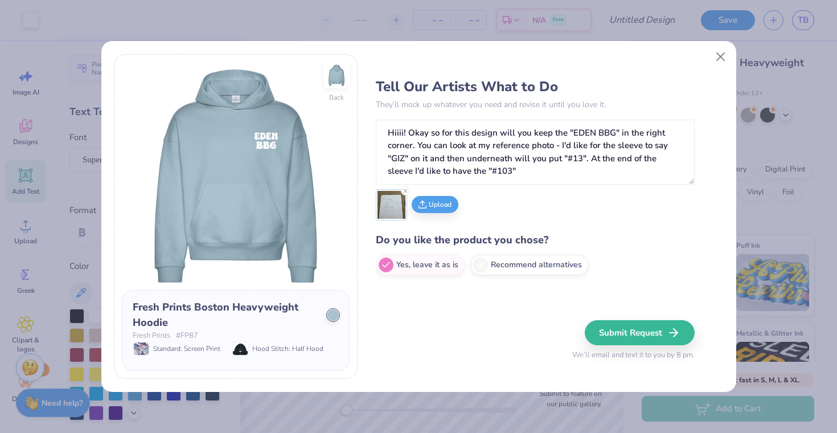
click at [384, 217] on img at bounding box center [391, 205] width 28 height 28
click at [505, 170] on textarea "Hiiii! Okay so for this design will you keep the "EDEN BBG" in the right corner…" at bounding box center [535, 152] width 319 height 65
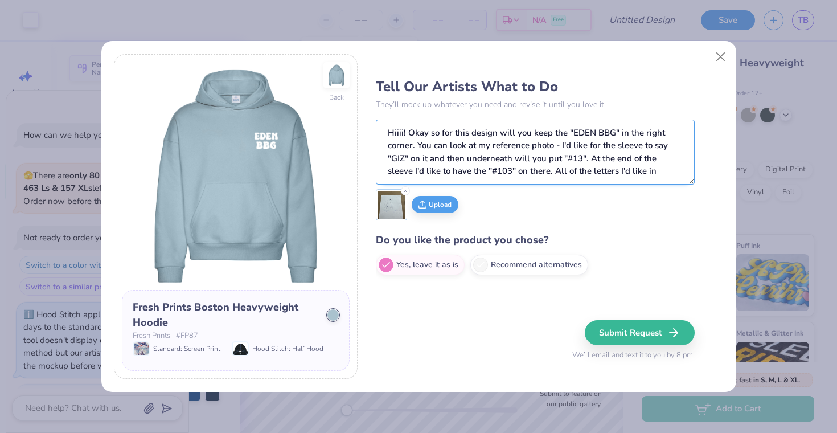
scroll to position [1578, 0]
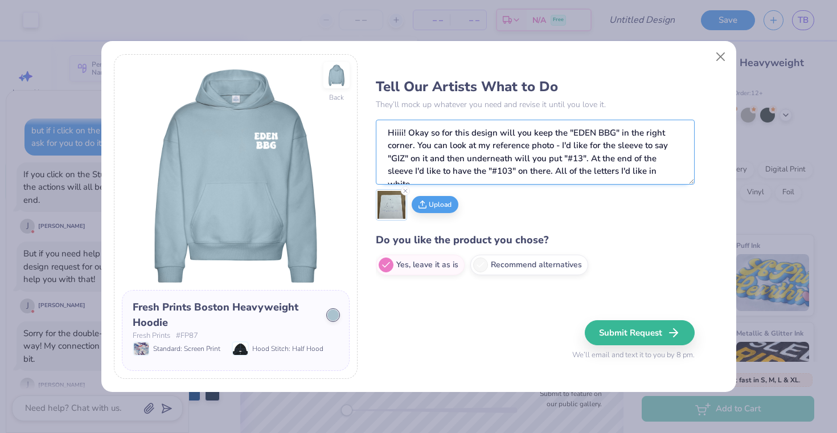
drag, startPoint x: 593, startPoint y: 174, endPoint x: 618, endPoint y: 174, distance: 24.5
click at [618, 174] on textarea "Hiiii! Okay so for this design will you keep the "EDEN BBG" in the right corner…" at bounding box center [535, 152] width 319 height 65
click at [674, 167] on textarea "Hiiii! Okay so for this design will you keep the "EDEN BBG" in the right corner…" at bounding box center [535, 152] width 319 height 65
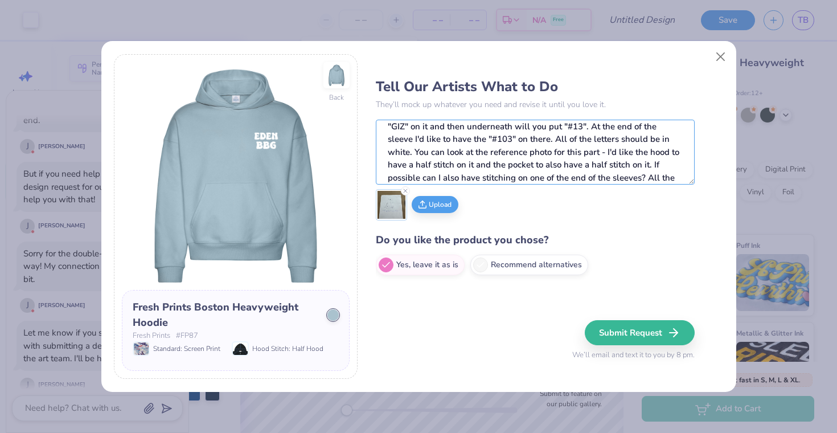
scroll to position [44, 0]
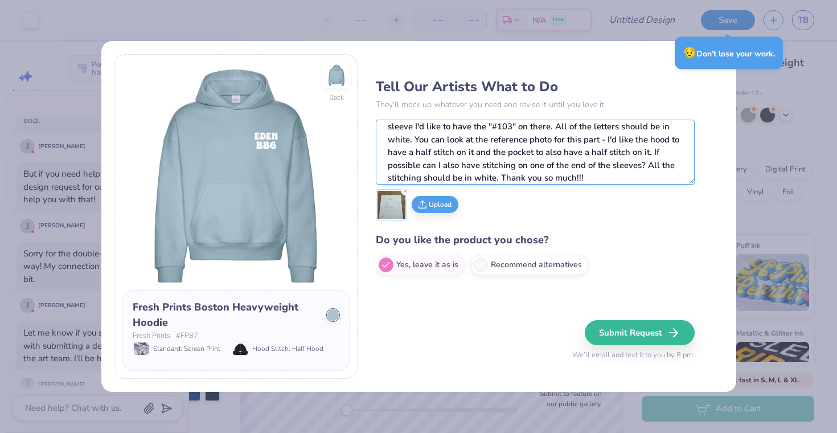
click at [557, 153] on textarea "Hiiii! Okay so for this design will you keep the "EDEN BBG" in the right corner…" at bounding box center [535, 152] width 319 height 65
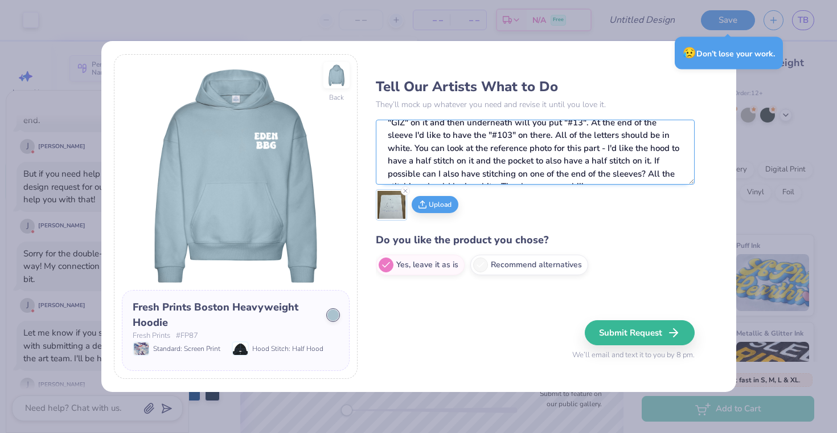
scroll to position [51, 0]
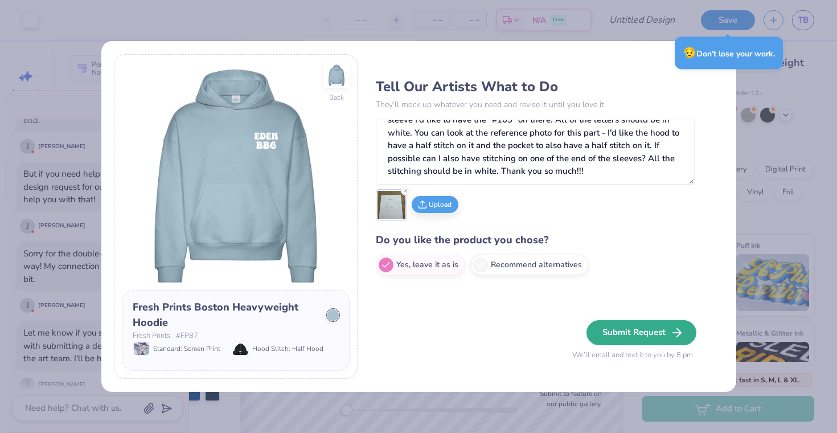
click at [653, 335] on button "Submit Request" at bounding box center [641, 332] width 110 height 25
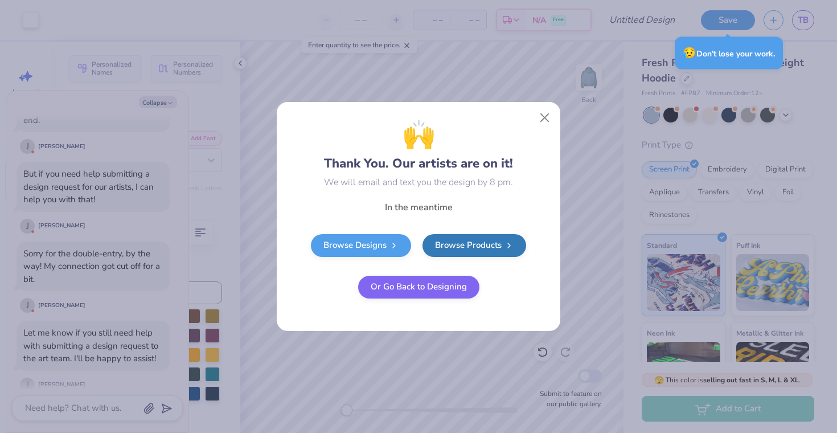
scroll to position [0, 0]
click at [541, 119] on button "Close" at bounding box center [545, 118] width 22 height 22
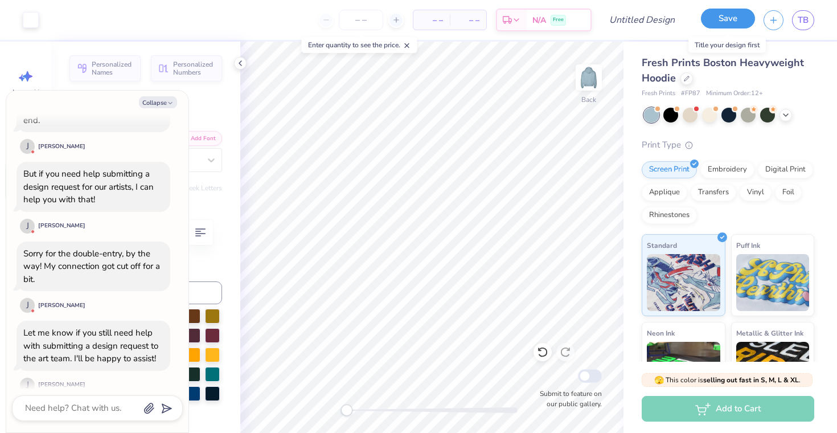
click at [725, 15] on button "Save" at bounding box center [728, 19] width 54 height 20
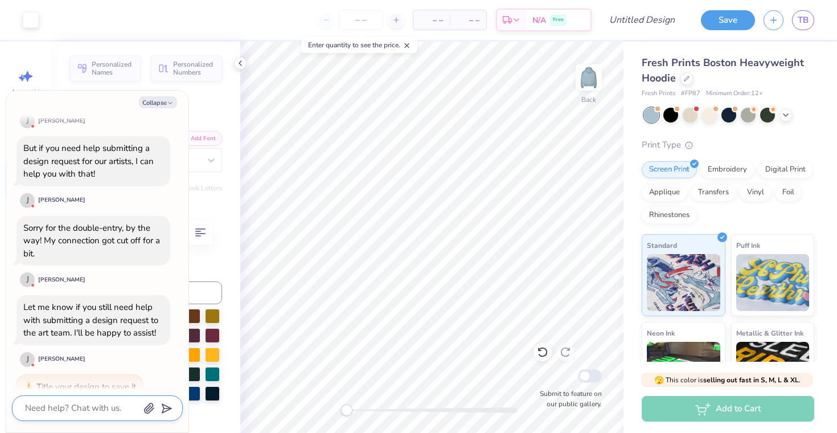
scroll to position [1688, 0]
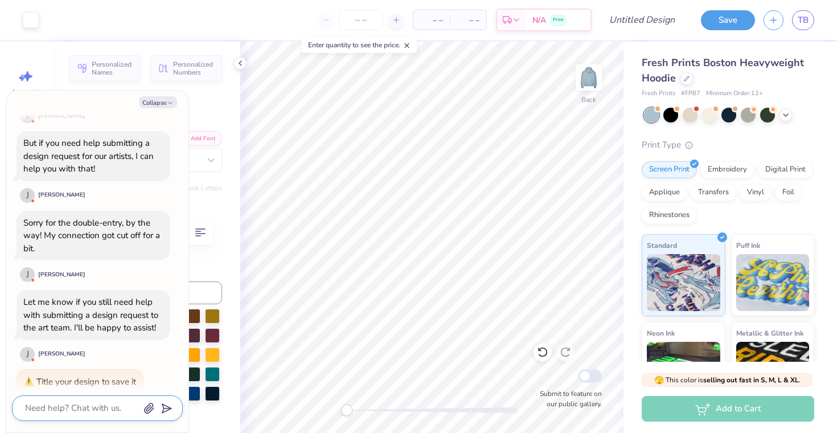
click at [97, 402] on textarea at bounding box center [82, 407] width 116 height 15
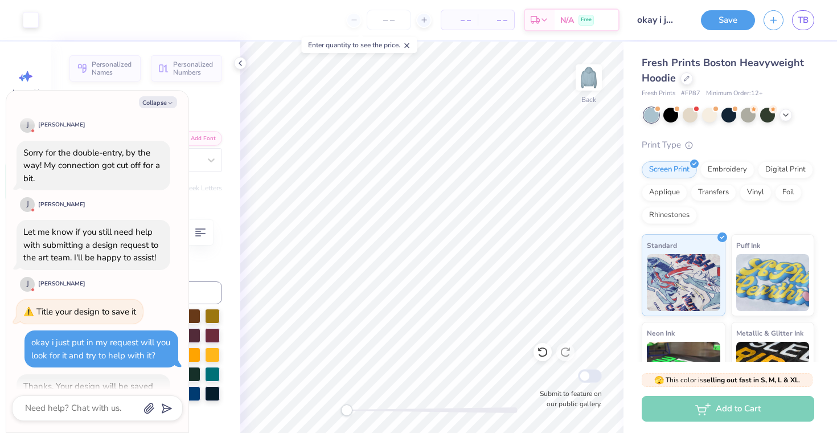
scroll to position [1801, 0]
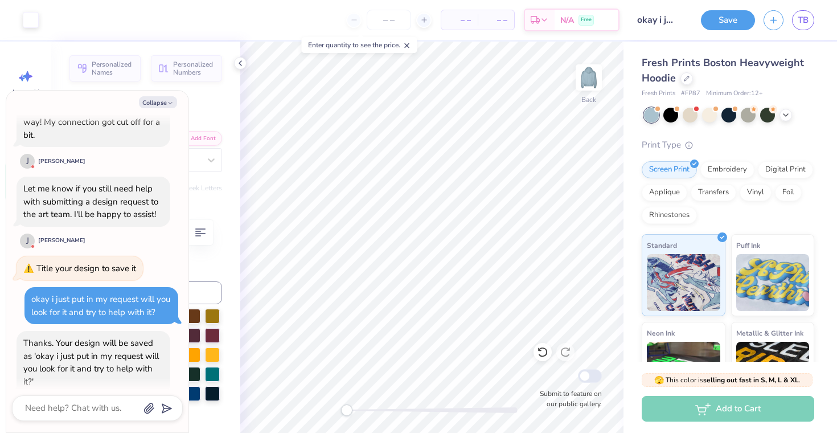
click at [166, 337] on div "Thanks. Your design will be saved as 'okay i just put in my request will you lo…" at bounding box center [94, 362] width 154 height 63
click at [134, 347] on div "Thanks. Your design will be saved as 'okay i just put in my request will you lo…" at bounding box center [90, 362] width 135 height 50
click at [657, 21] on input "okay i just put in my request will you look for it and try to help with it?" at bounding box center [656, 20] width 56 height 23
drag, startPoint x: 638, startPoint y: 21, endPoint x: 684, endPoint y: 30, distance: 46.3
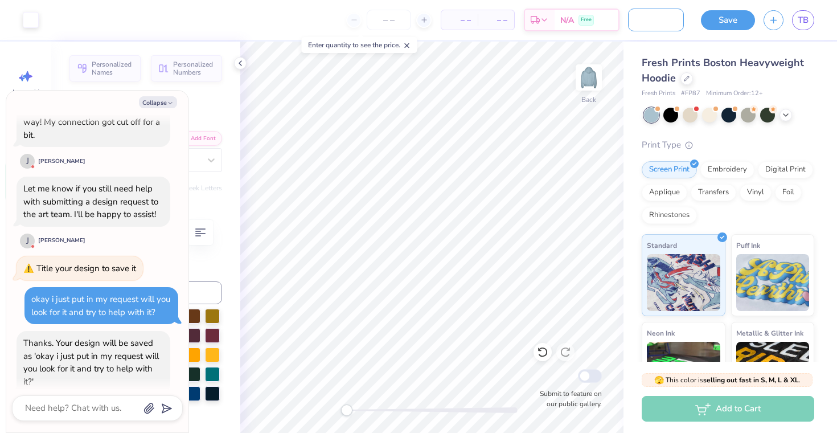
click at [684, 30] on div "Art colors – – Per Item – – Total Est. Delivery N/A Free Design Title okay i ju…" at bounding box center [418, 20] width 837 height 40
click at [716, 22] on button "Save" at bounding box center [728, 19] width 54 height 20
click at [80, 409] on textarea at bounding box center [82, 407] width 116 height 15
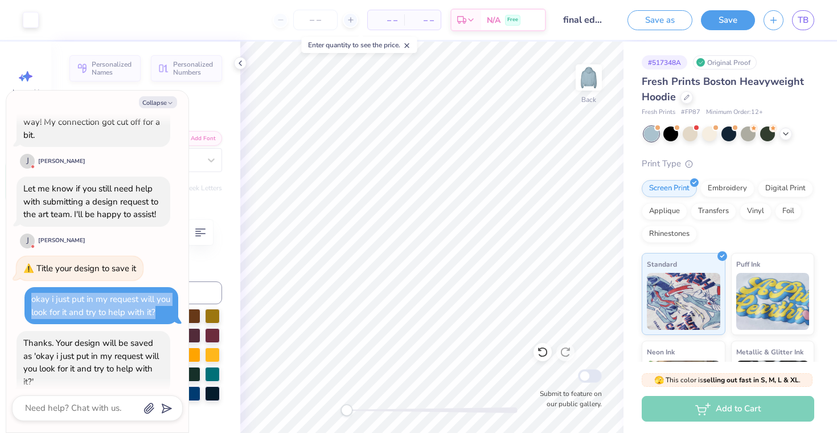
drag, startPoint x: 32, startPoint y: 285, endPoint x: 160, endPoint y: 302, distance: 128.6
click at [160, 302] on div "okay i just put in my request will you look for it and try to help with it?" at bounding box center [101, 306] width 140 height 26
copy div "okay i just put in my request will you look for it and try to help with it?"
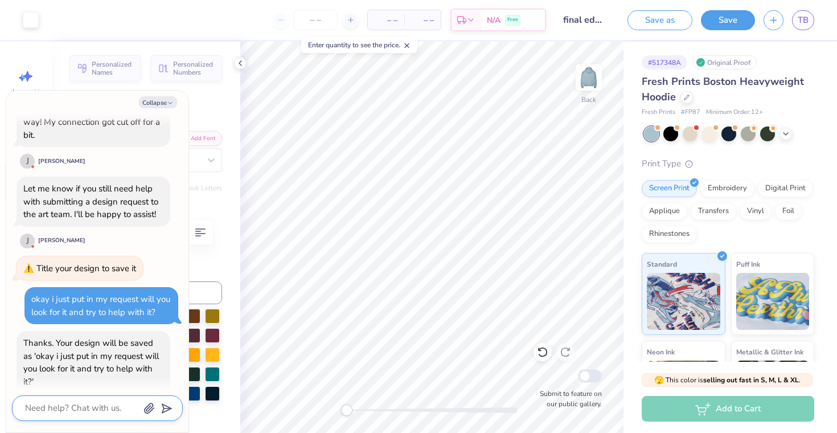
click at [85, 414] on textarea at bounding box center [82, 407] width 116 height 15
paste textarea "okay i just put in my request will you look for it and try to help with it?"
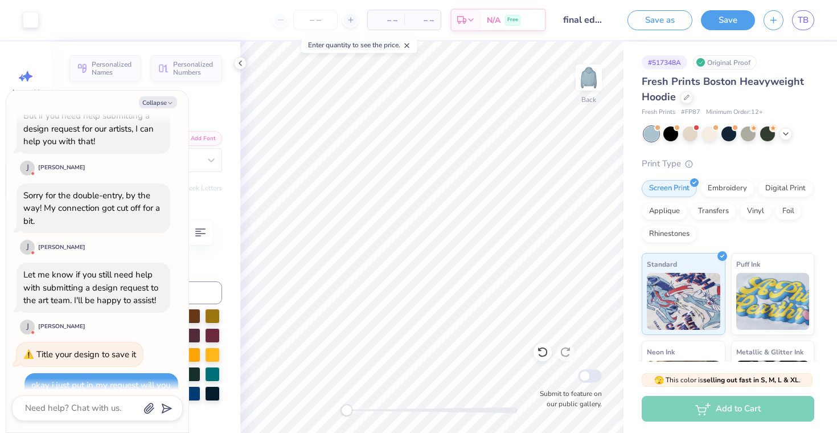
scroll to position [1845, 0]
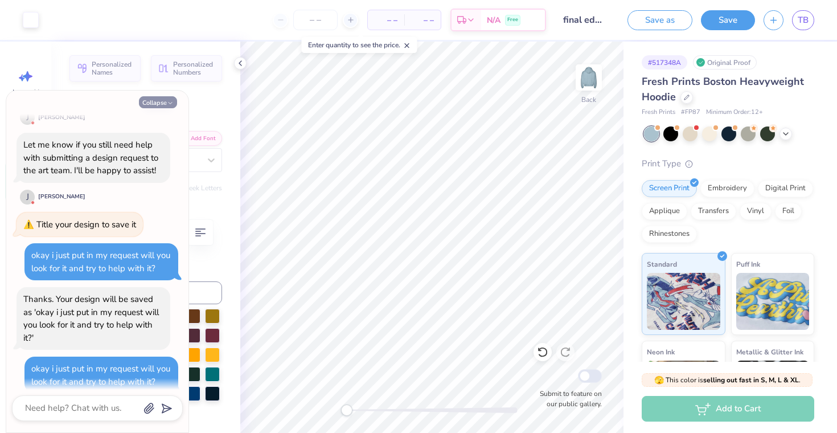
click at [153, 106] on button "Collapse" at bounding box center [158, 102] width 38 height 12
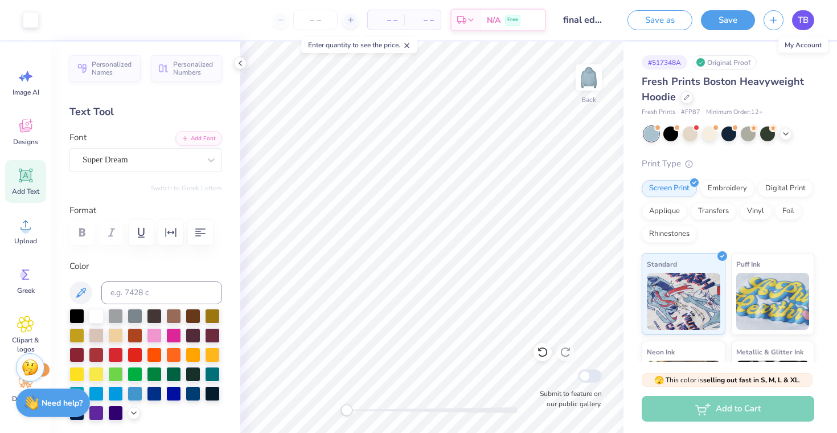
click at [805, 14] on span "TB" at bounding box center [802, 20] width 11 height 13
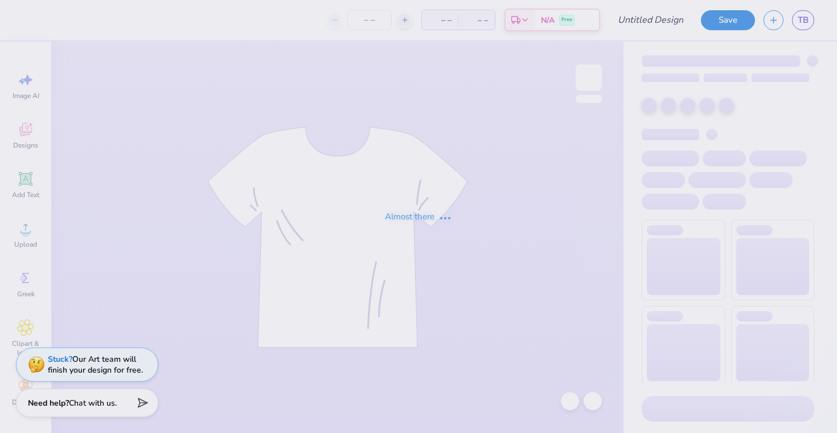
type input "sweats"
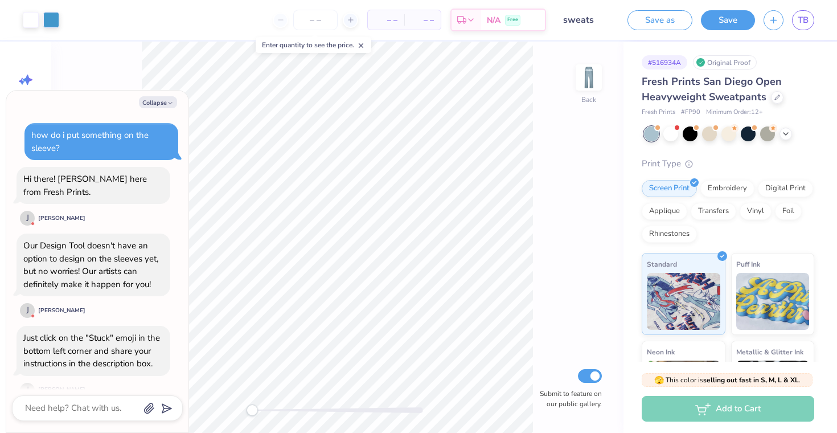
scroll to position [1319, 0]
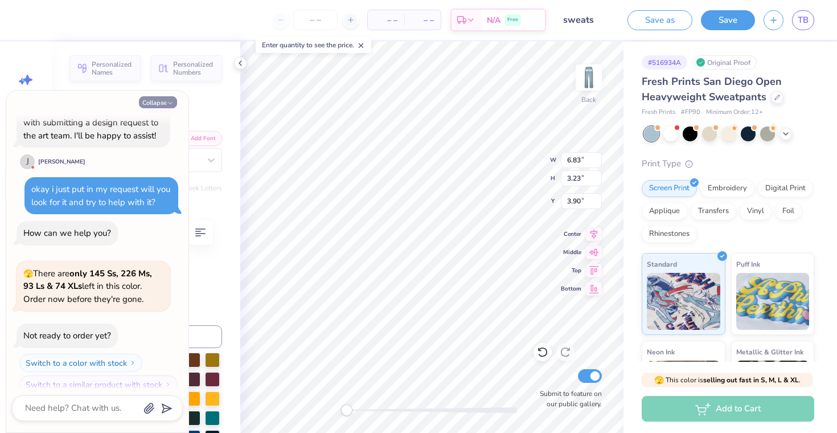
click at [155, 105] on button "Collapse" at bounding box center [158, 102] width 38 height 12
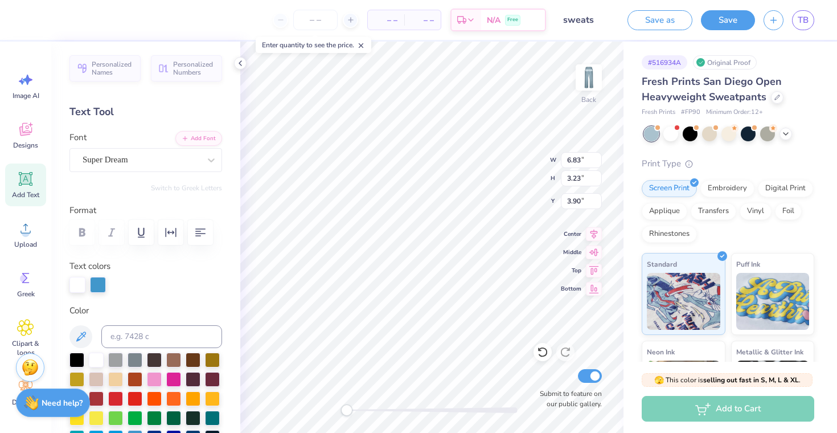
type textarea "x"
click at [80, 282] on div at bounding box center [77, 283] width 16 height 16
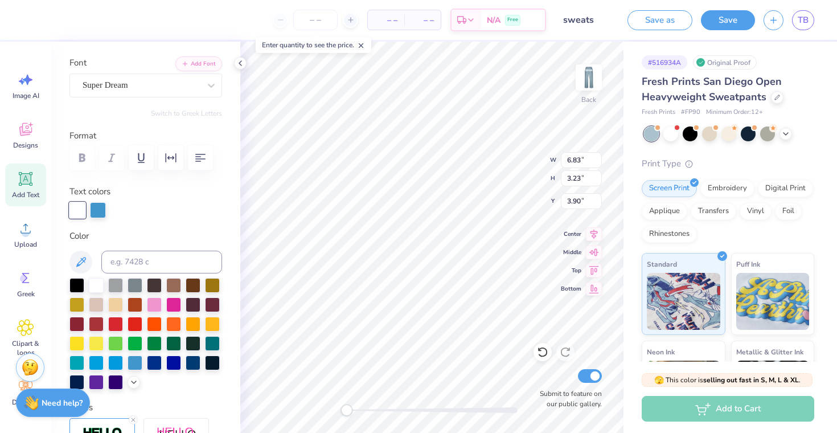
scroll to position [318, 0]
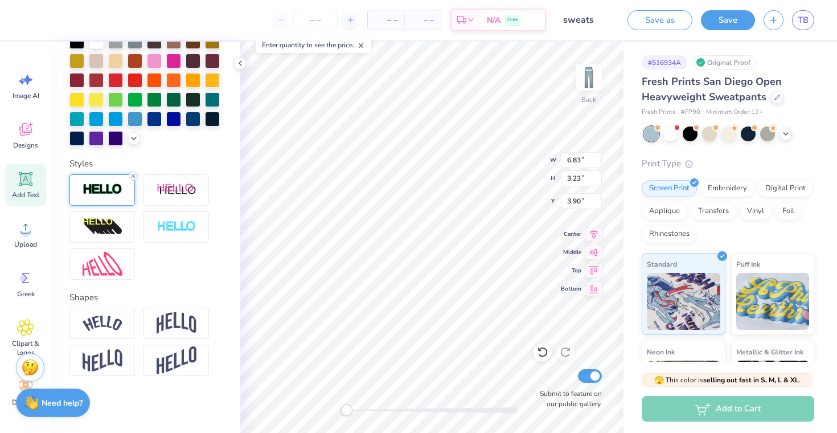
click at [133, 175] on line at bounding box center [132, 175] width 3 height 3
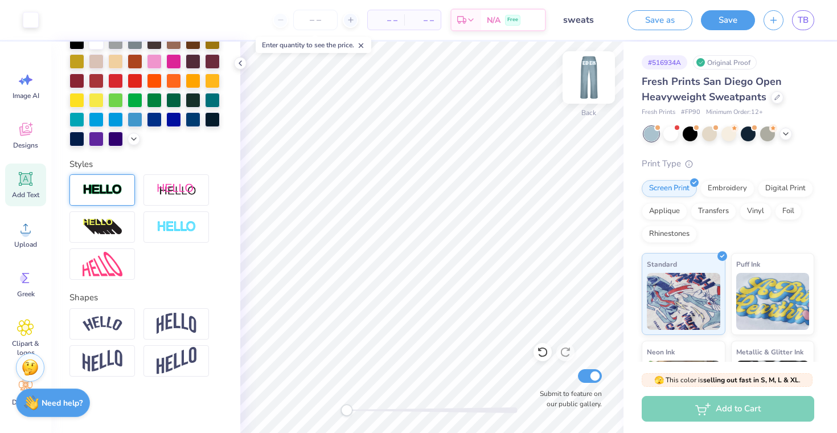
click at [586, 76] on img at bounding box center [589, 78] width 46 height 46
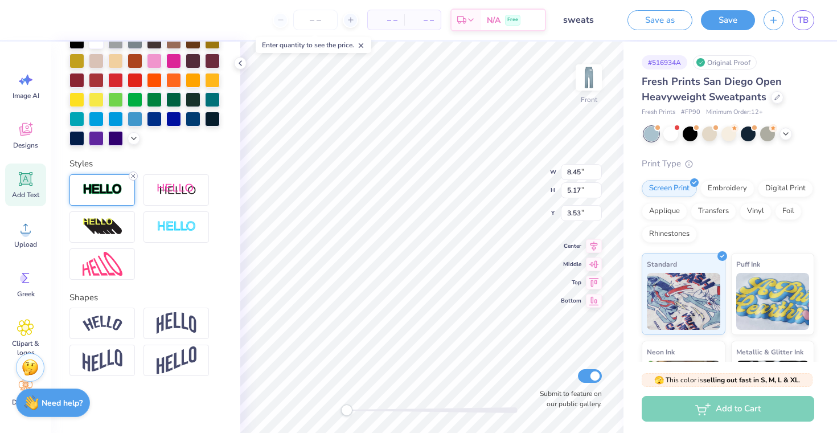
click at [131, 175] on line at bounding box center [132, 175] width 3 height 3
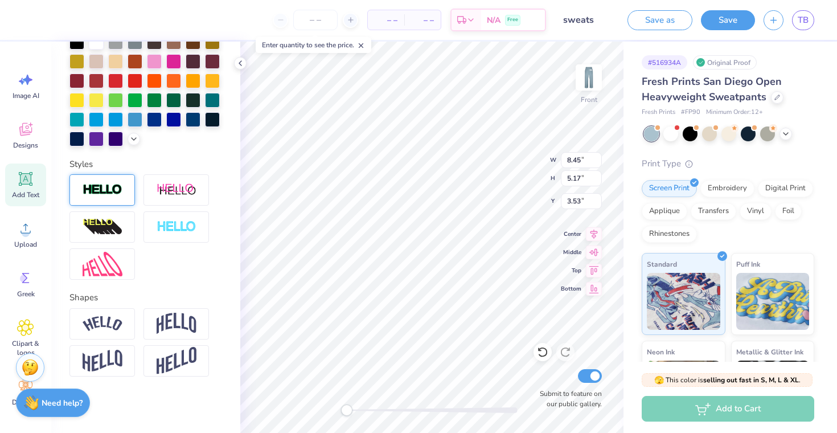
type input "8.68"
type input "5.16"
click at [134, 176] on icon at bounding box center [133, 175] width 7 height 7
click at [599, 79] on img at bounding box center [589, 78] width 46 height 46
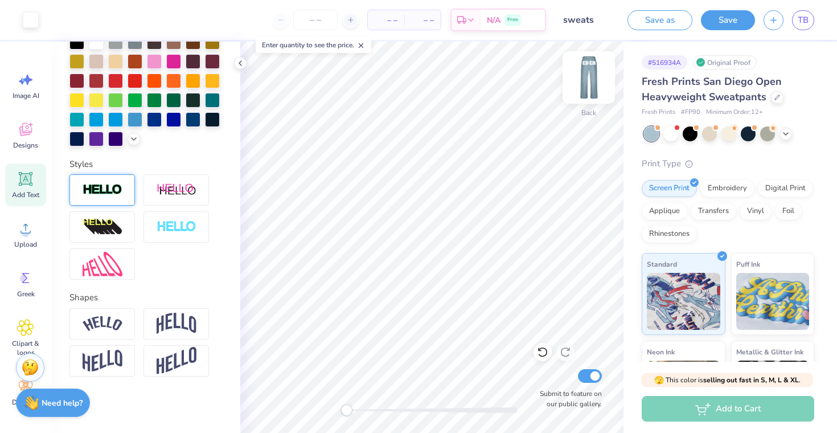
click at [583, 90] on img at bounding box center [589, 78] width 46 height 46
click at [583, 87] on img at bounding box center [589, 78] width 46 height 46
click at [587, 88] on img at bounding box center [589, 78] width 46 height 46
click at [594, 97] on img at bounding box center [589, 78] width 46 height 46
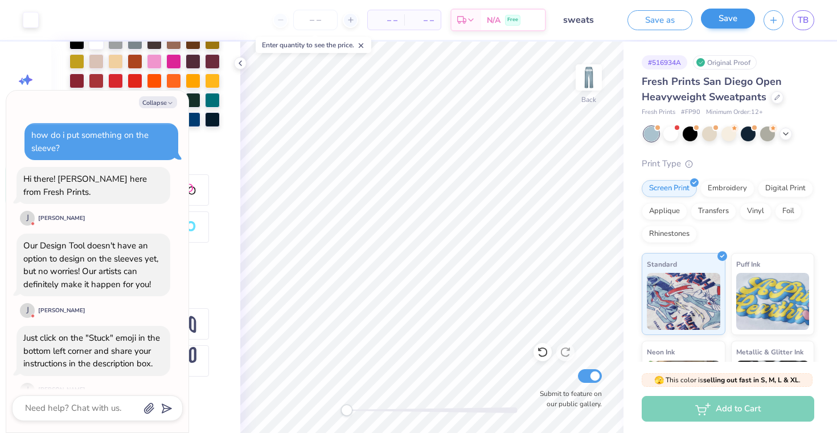
scroll to position [1424, 0]
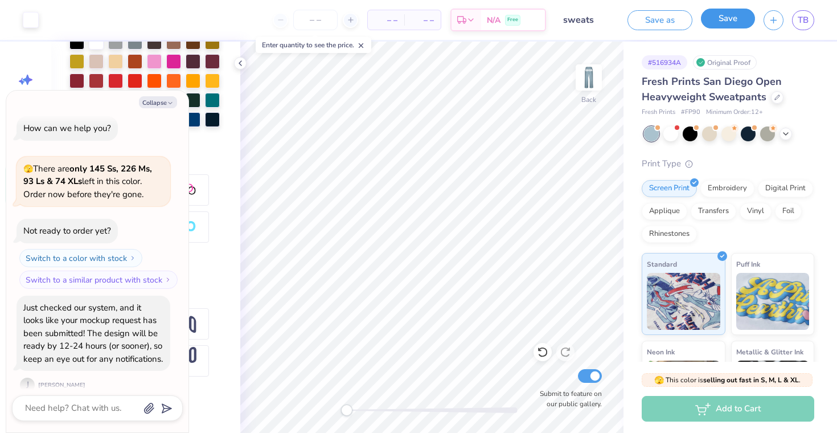
click at [722, 22] on button "Save" at bounding box center [728, 19] width 54 height 20
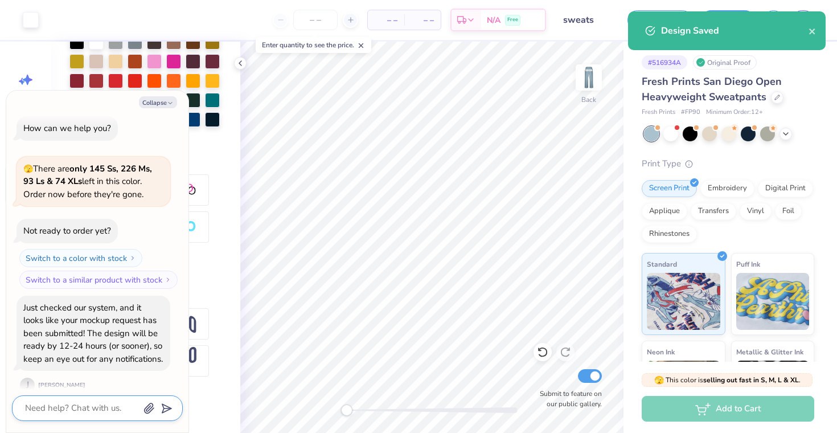
click at [83, 409] on textarea at bounding box center [82, 407] width 116 height 15
type textarea "x"
type textarea "g"
type textarea "x"
type textarea "gr"
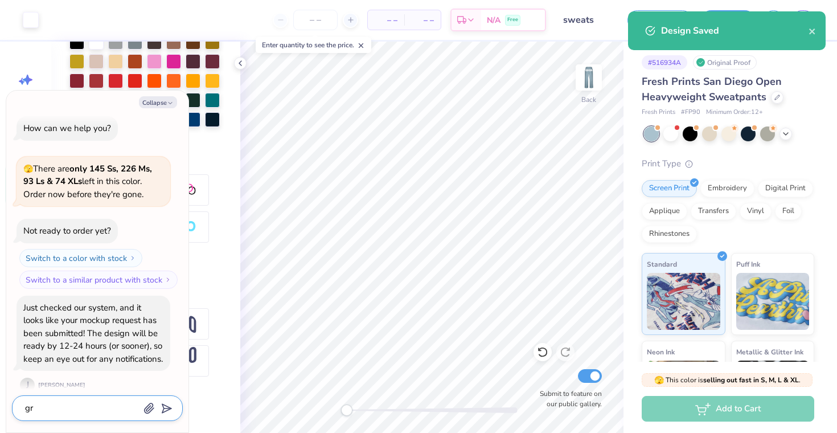
type textarea "x"
type textarea "gre"
type textarea "x"
type textarea "grea"
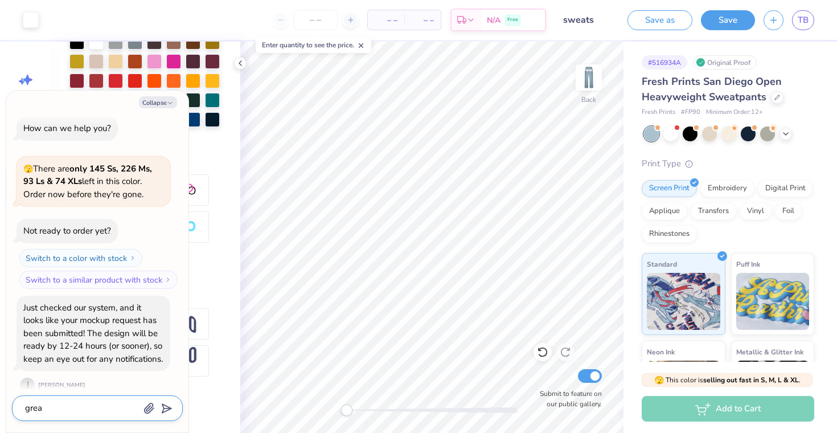
type textarea "x"
type textarea "great"
type textarea "x"
type textarea "great"
type textarea "x"
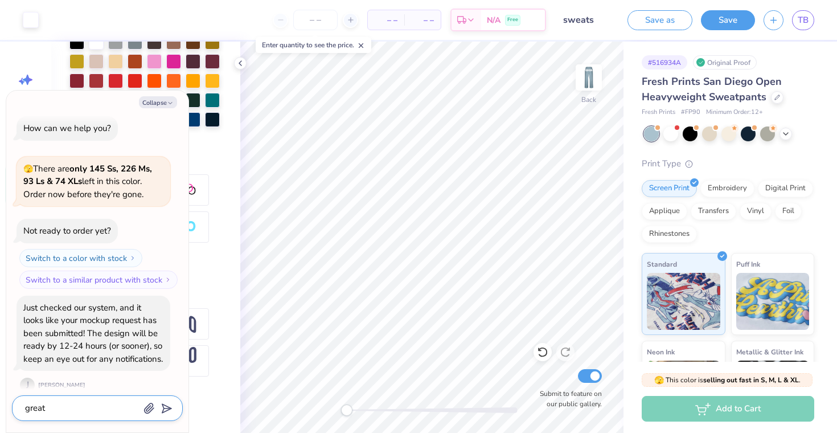
type textarea "great t"
type textarea "x"
type textarea "great th"
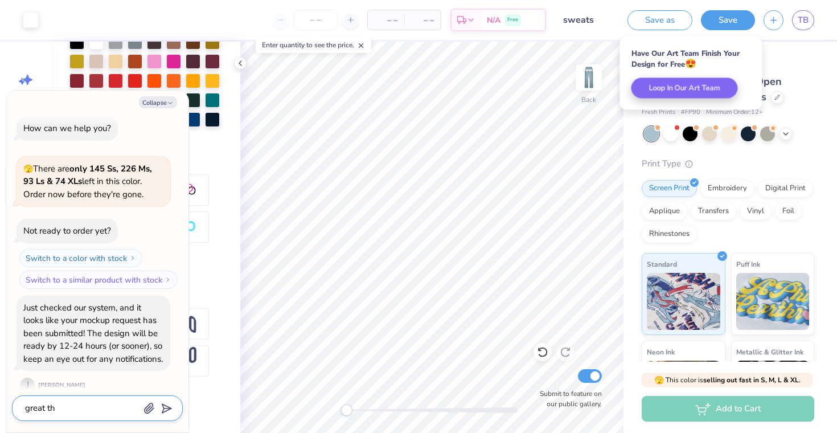
type textarea "x"
type textarea "great tha"
type textarea "x"
type textarea "great than"
type textarea "x"
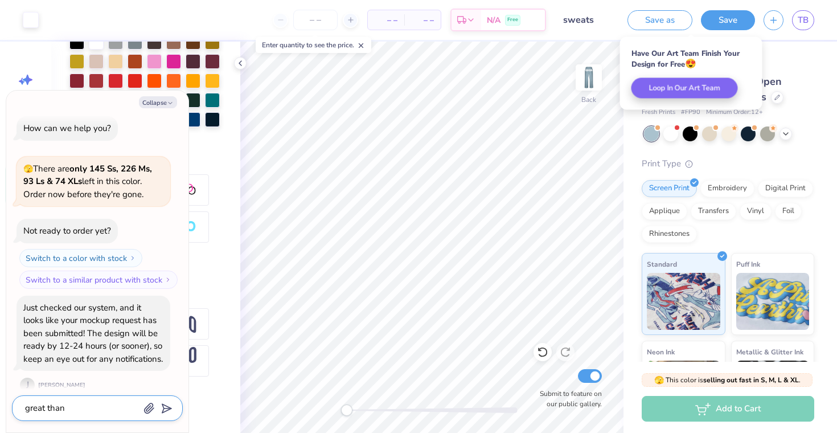
type textarea "great thank"
type textarea "x"
type textarea "great thank"
type textarea "x"
type textarea "great thank y"
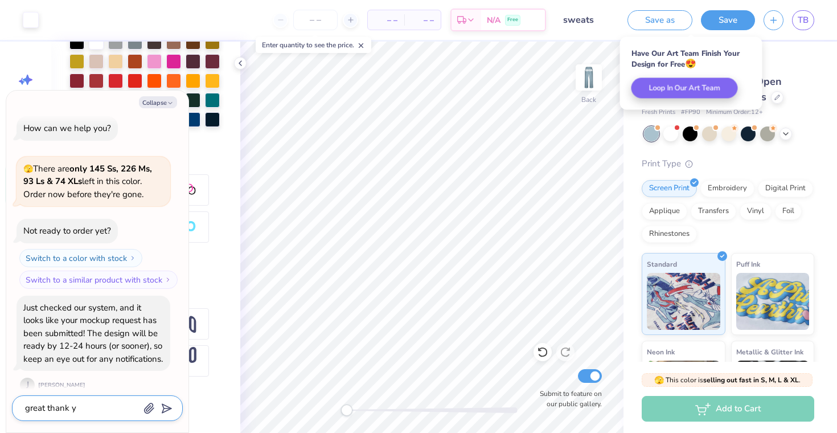
type textarea "x"
type textarea "great thank yo"
type textarea "x"
type textarea "great thank you"
type textarea "x"
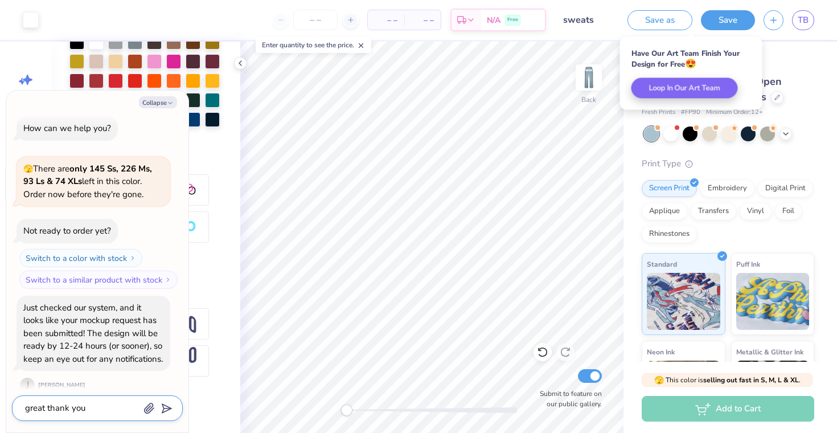
type textarea "great thank you"
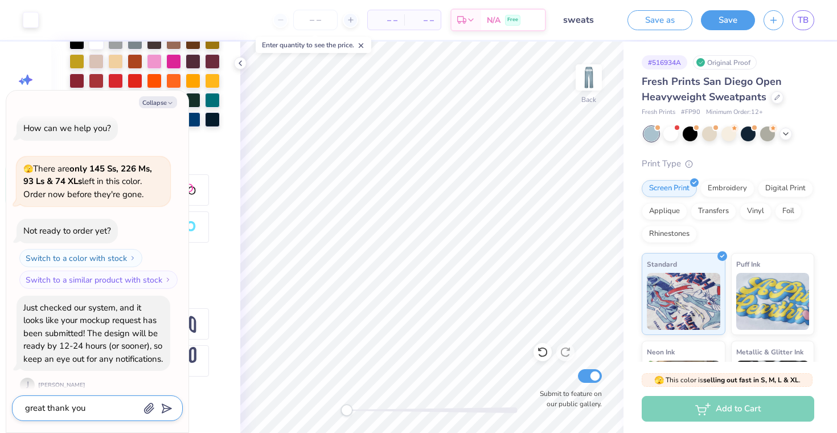
type textarea "x"
type textarea "great thank you j"
type textarea "x"
type textarea "great thank you jo"
type textarea "x"
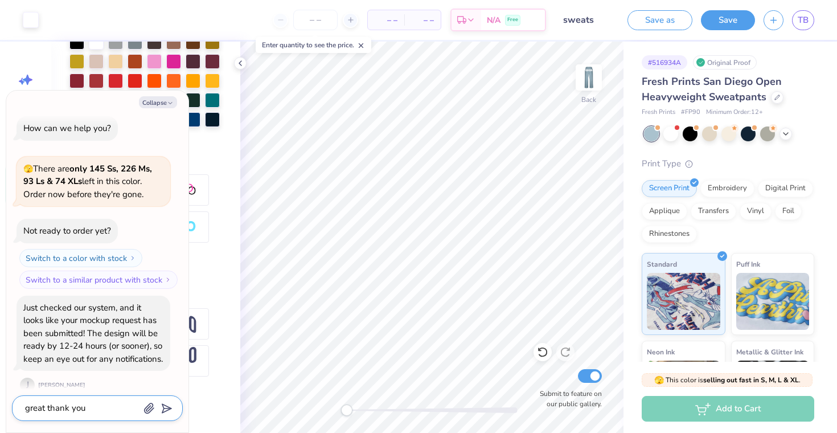
type textarea "great thank you jon"
type textarea "x"
type textarea "great thank you joni"
type textarea "x"
type textarea "great thank you joni"
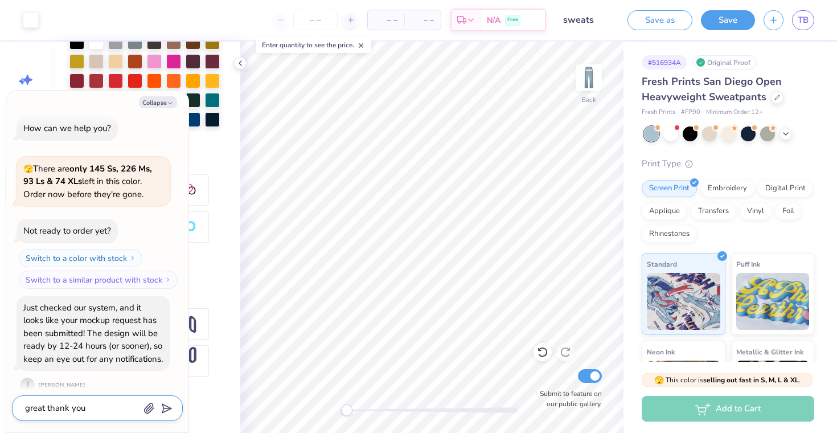
type textarea "x"
type textarea "great thank you joni B"
type textarea "x"
type textarea "great thank you joni"
type textarea "x"
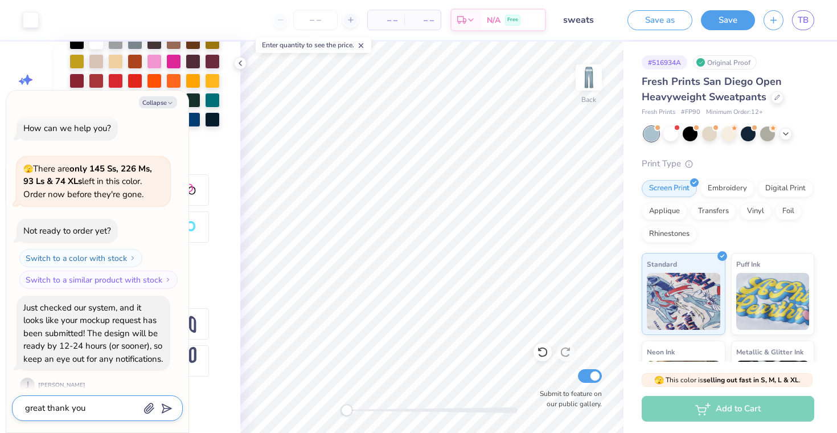
type textarea "great thank you joni D"
type textarea "x"
type textarea "great thank you joni D!"
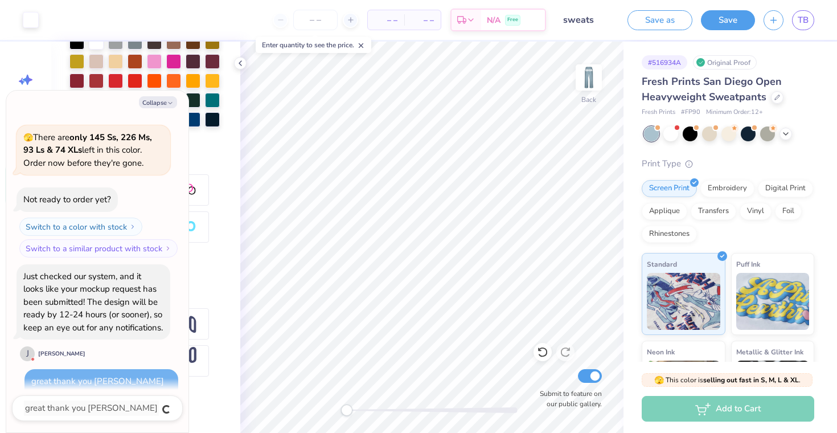
type textarea "x"
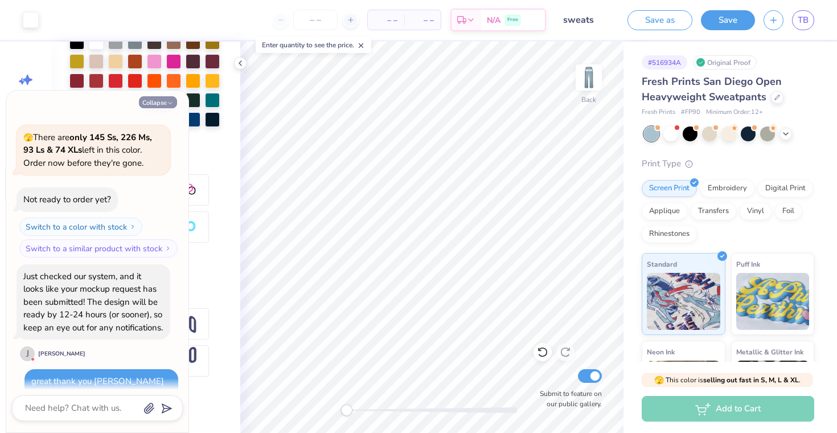
click at [156, 102] on button "Collapse" at bounding box center [158, 102] width 38 height 12
type textarea "x"
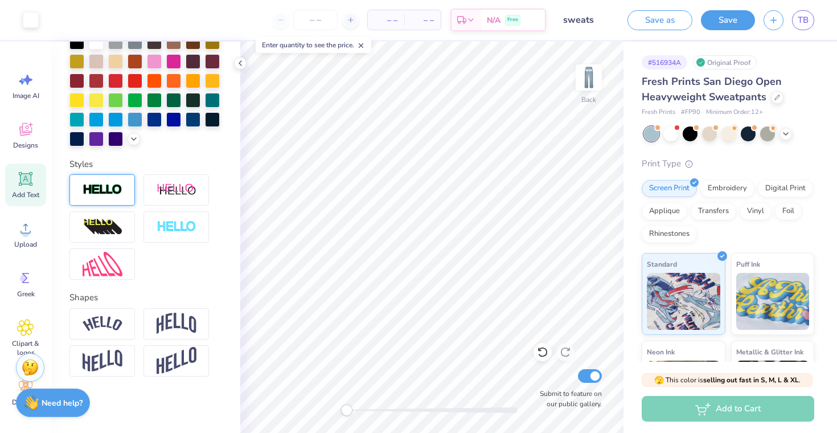
scroll to position [0, 0]
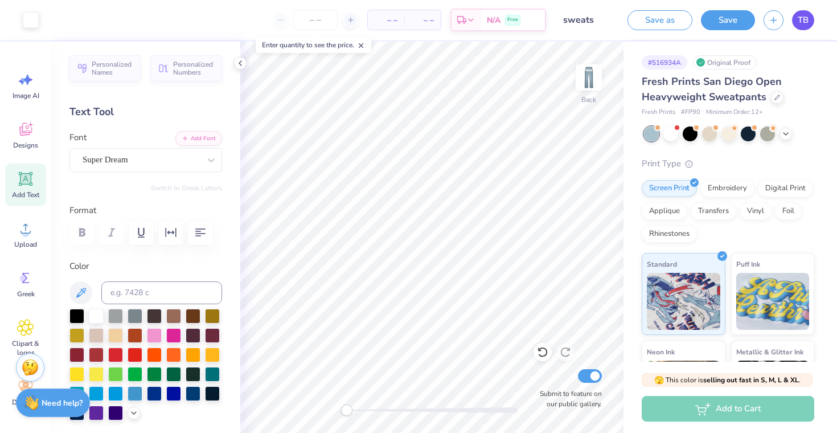
click at [793, 23] on link "TB" at bounding box center [803, 20] width 22 height 20
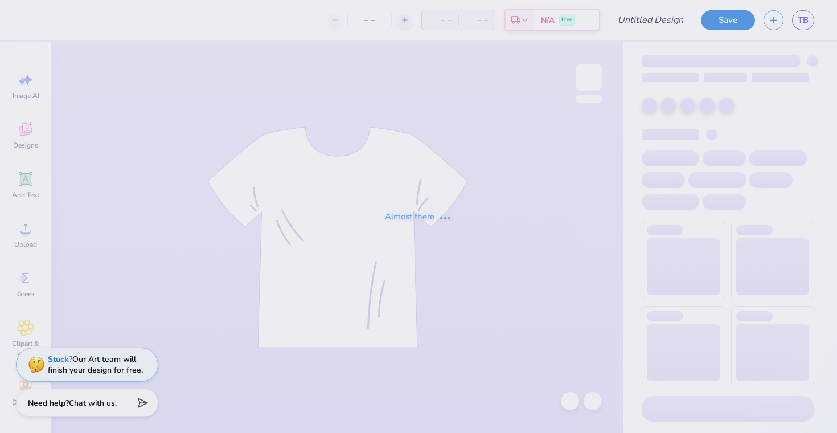
type input "final eden hoodie"
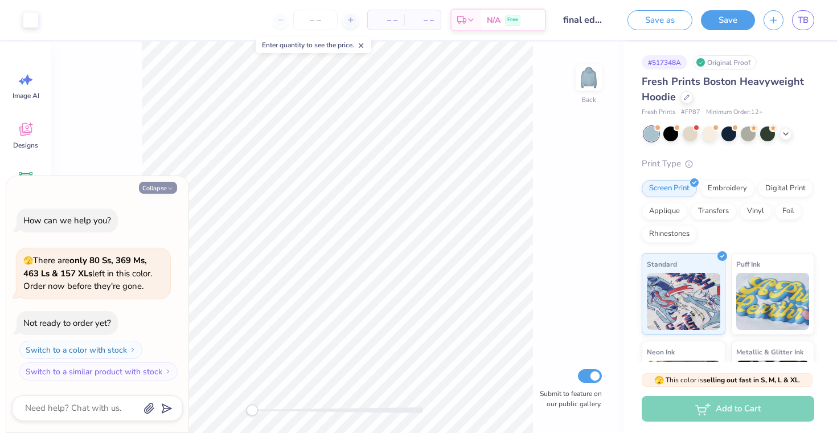
click at [163, 191] on button "Collapse" at bounding box center [158, 188] width 38 height 12
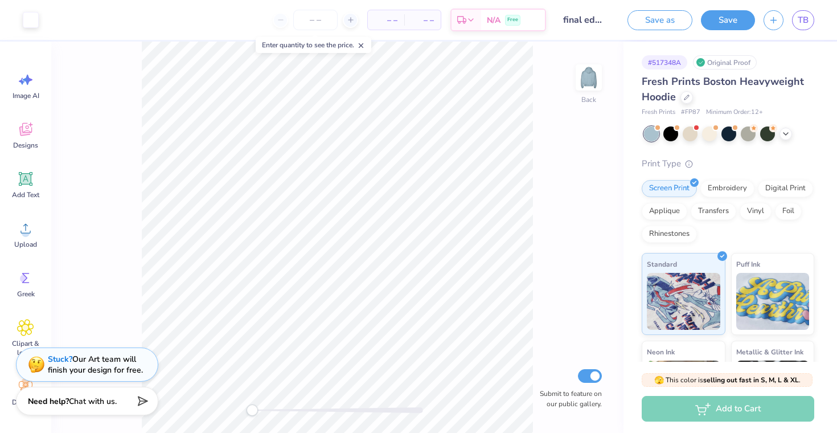
click at [94, 405] on span "Chat with us." at bounding box center [93, 401] width 48 height 11
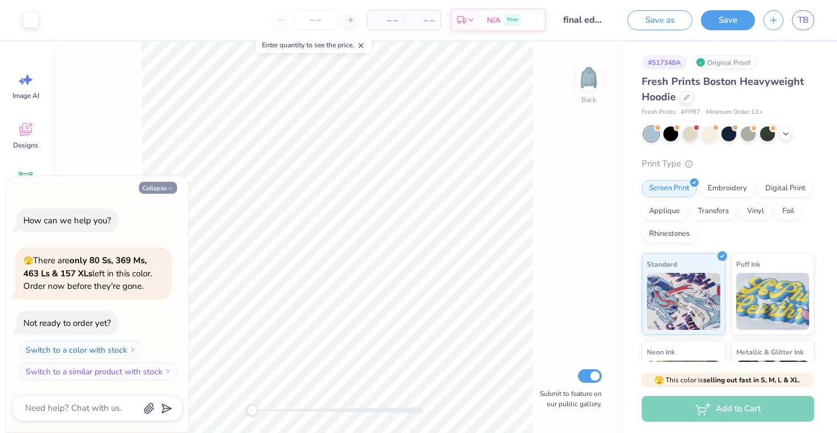
click at [150, 186] on button "Collapse" at bounding box center [158, 188] width 38 height 12
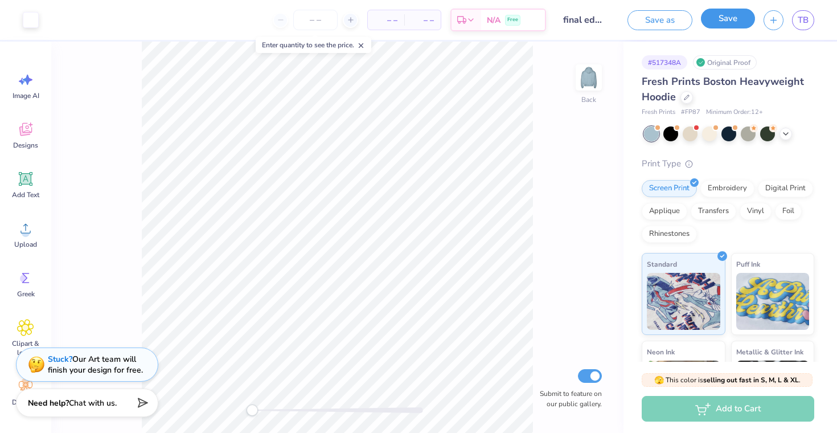
click at [738, 20] on button "Save" at bounding box center [728, 19] width 54 height 20
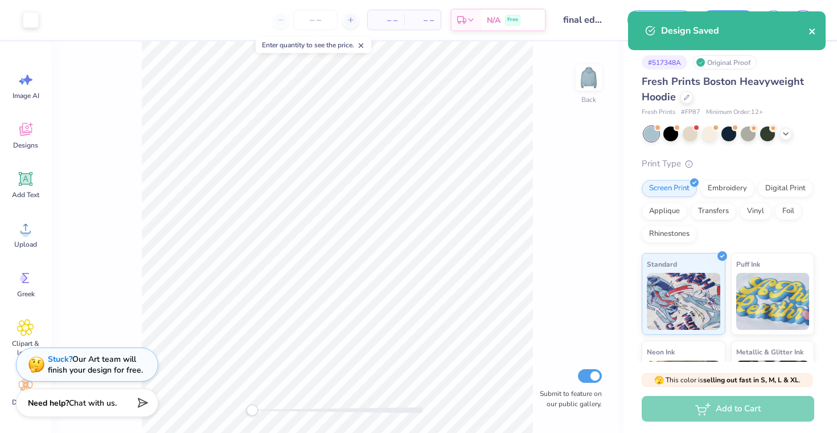
click at [808, 37] on button "close" at bounding box center [812, 31] width 8 height 14
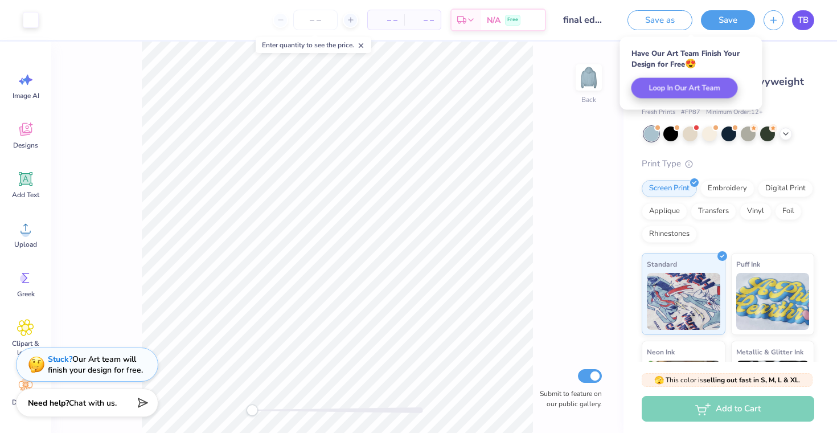
click at [806, 24] on span "TB" at bounding box center [802, 20] width 11 height 13
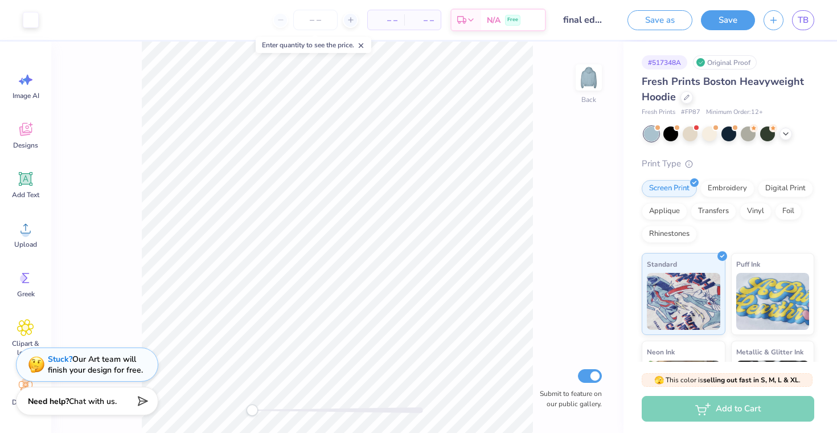
click at [83, 394] on div "Need help? Chat with us." at bounding box center [87, 400] width 142 height 28
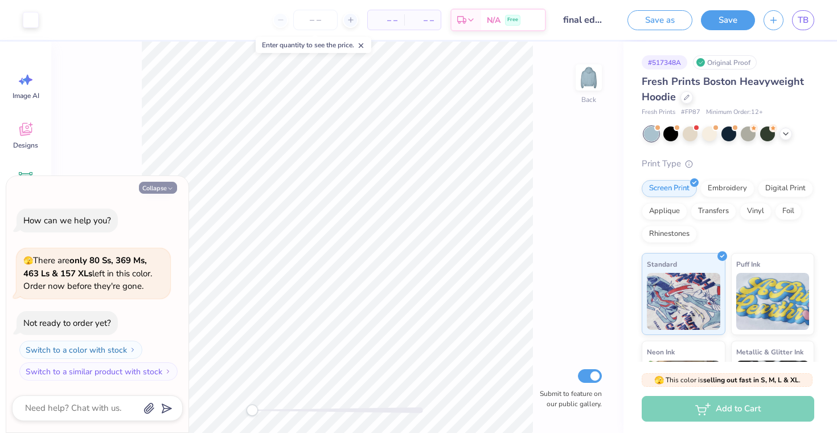
click at [152, 186] on button "Collapse" at bounding box center [158, 188] width 38 height 12
type textarea "x"
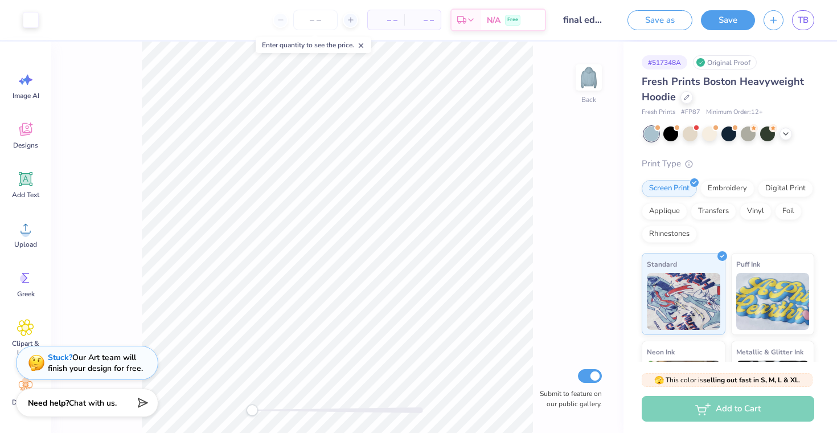
click at [82, 360] on div "Stuck? Our Art team will finish your design for free." at bounding box center [95, 363] width 95 height 22
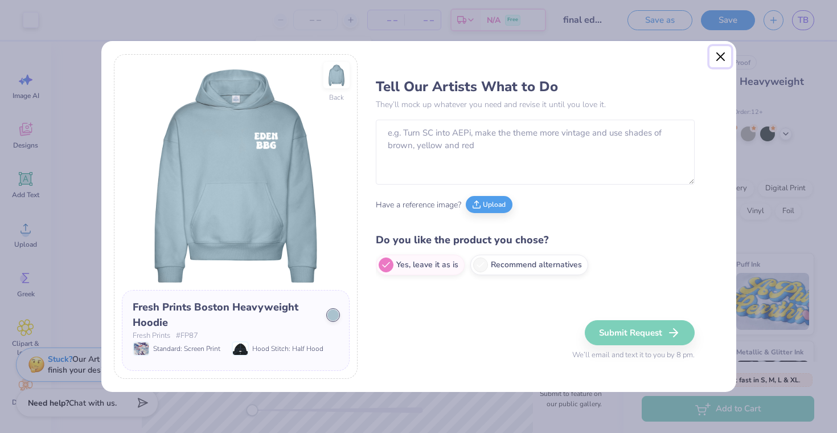
click at [716, 61] on button "Close" at bounding box center [720, 57] width 22 height 22
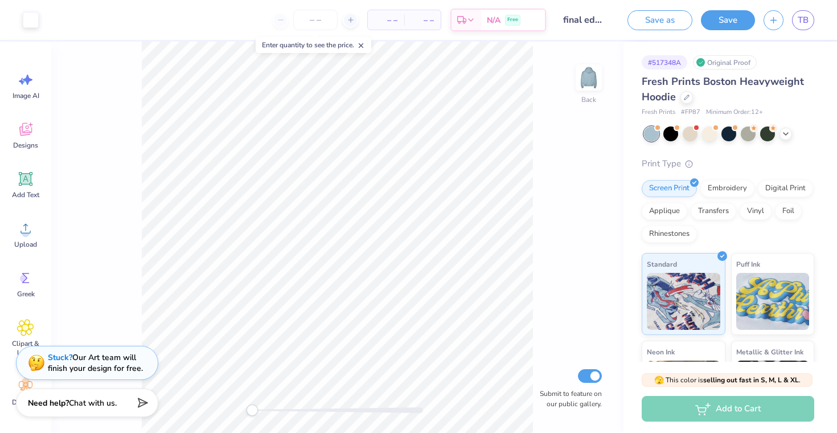
click at [93, 378] on div "Stuck? Our Art team will finish your design for free." at bounding box center [87, 362] width 142 height 34
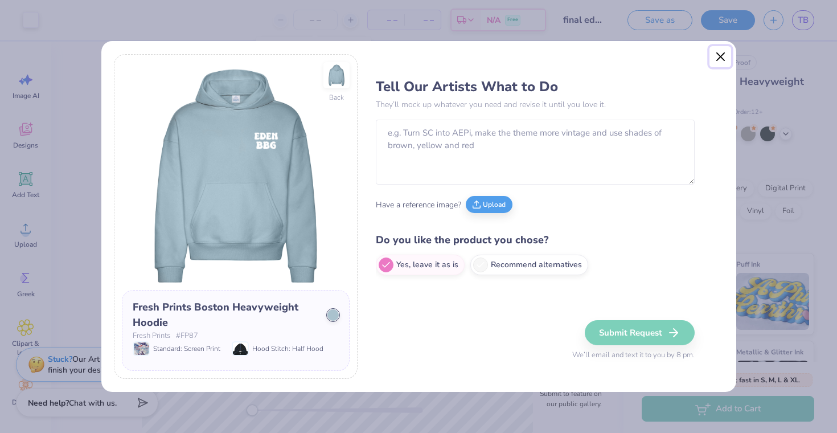
click at [718, 59] on button "Close" at bounding box center [720, 57] width 22 height 22
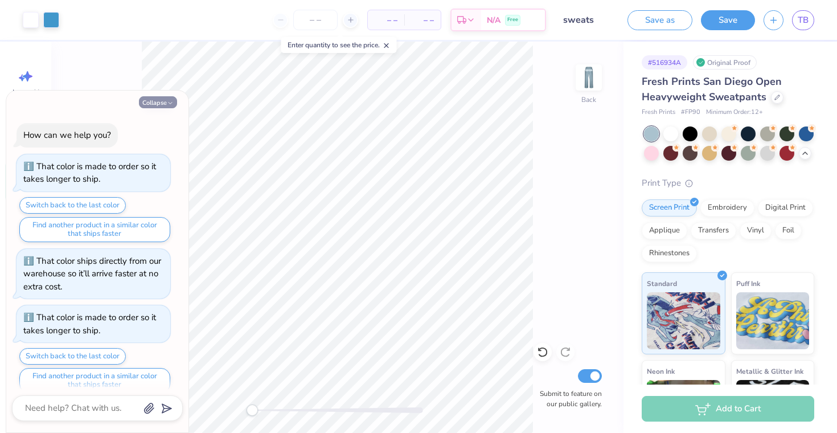
click at [150, 104] on button "Collapse" at bounding box center [158, 102] width 38 height 12
type textarea "x"
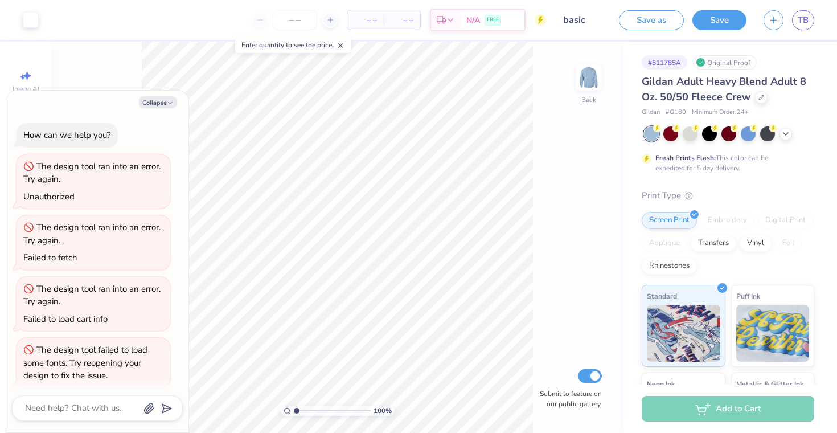
scroll to position [7, 0]
